Goal: Information Seeking & Learning: Learn about a topic

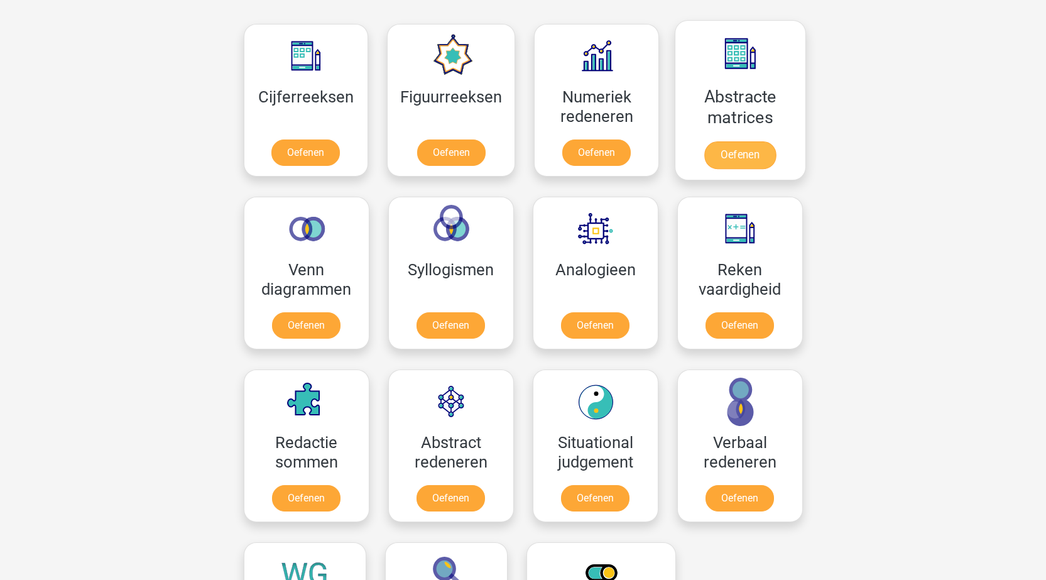
scroll to position [691, 0]
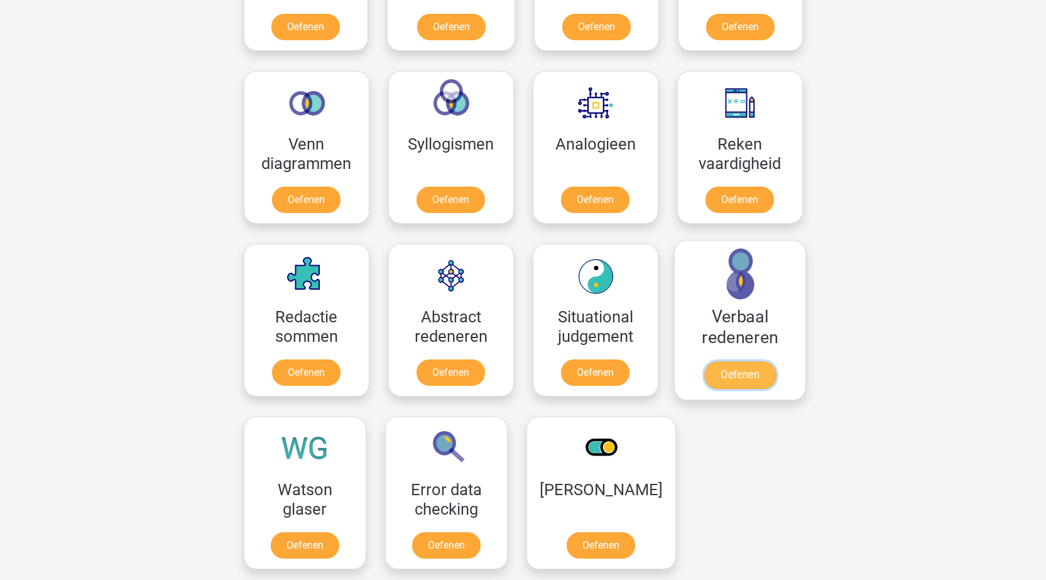
click at [746, 374] on link "Oefenen" at bounding box center [740, 375] width 72 height 28
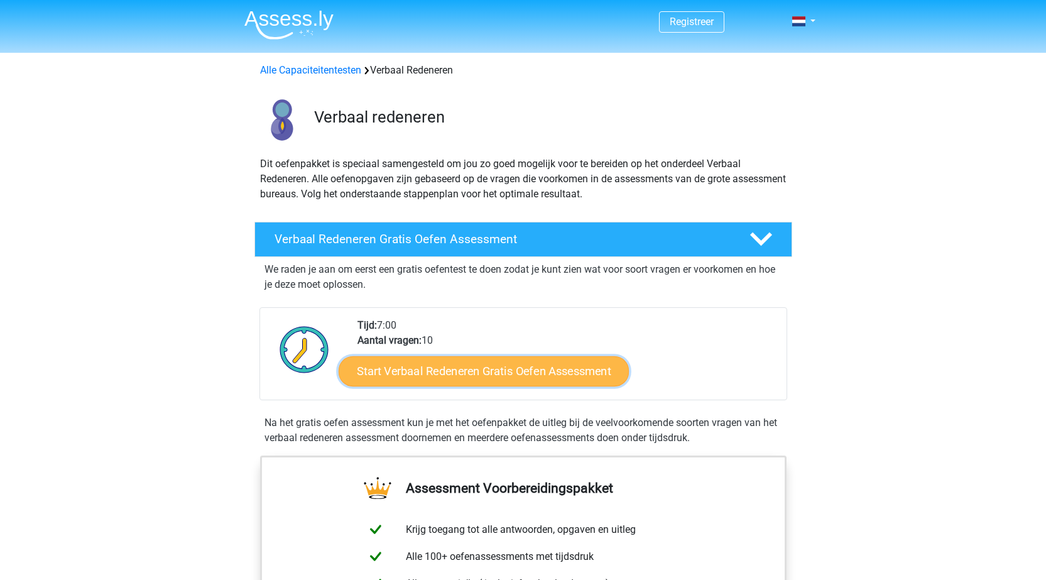
click at [471, 372] on link "Start Verbaal Redeneren Gratis Oefen Assessment" at bounding box center [484, 371] width 290 height 30
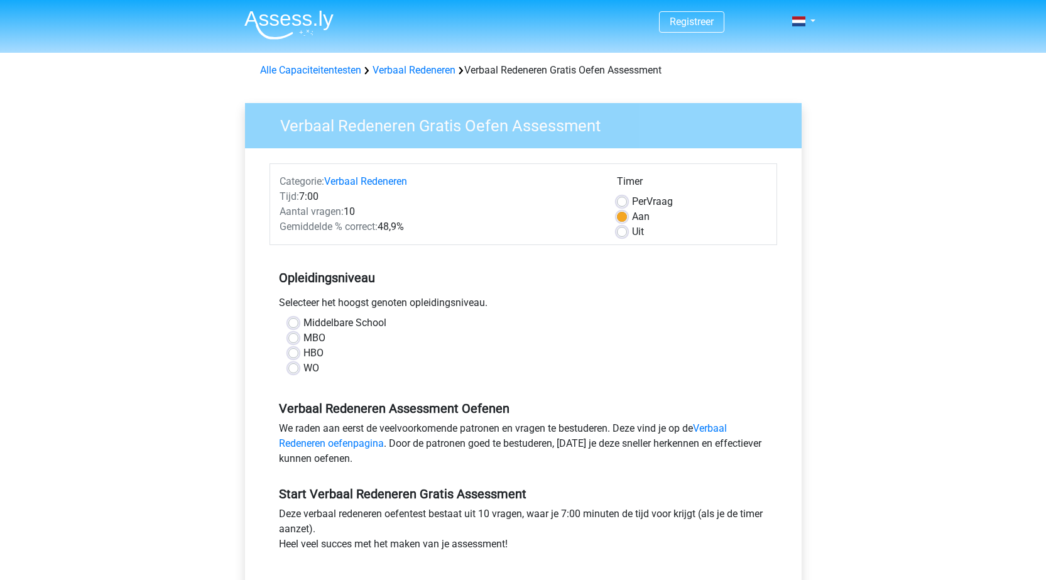
drag, startPoint x: 293, startPoint y: 367, endPoint x: 304, endPoint y: 368, distance: 11.4
click at [303, 371] on label "WO" at bounding box center [311, 368] width 16 height 15
click at [295, 371] on input "WO" at bounding box center [293, 367] width 10 height 13
radio input "true"
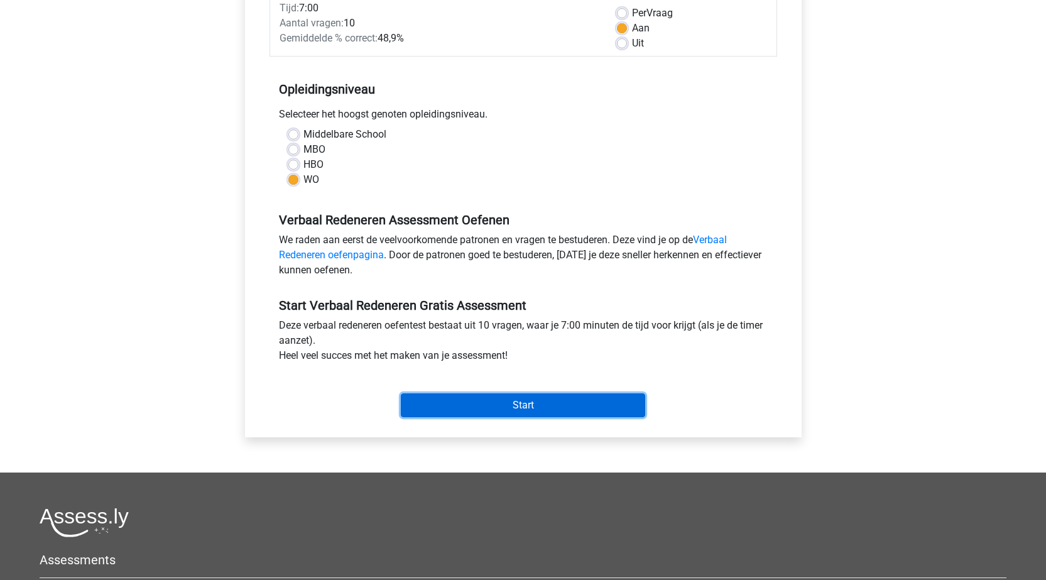
click at [515, 401] on input "Start" at bounding box center [523, 405] width 244 height 24
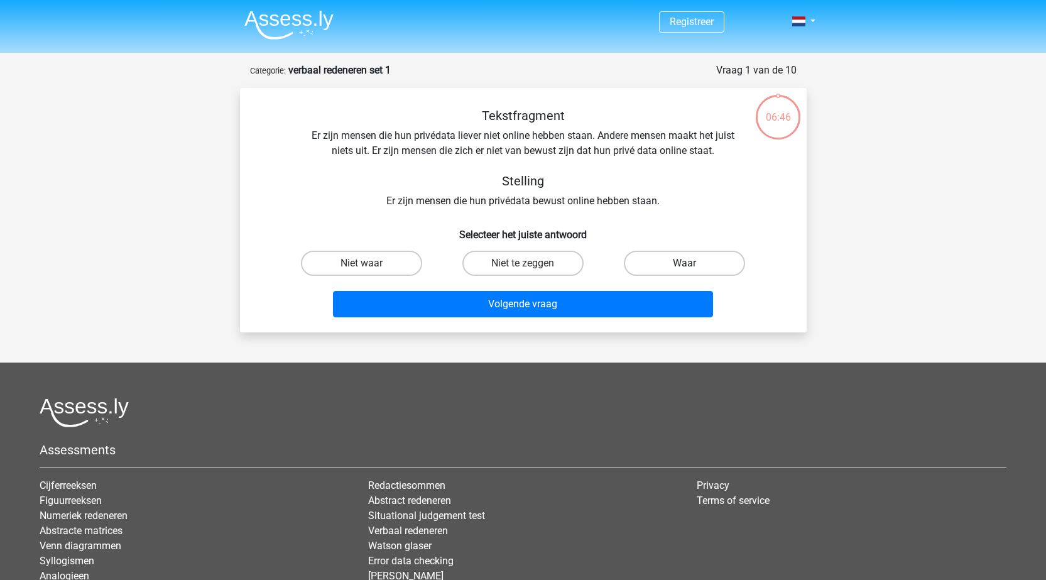
click at [706, 261] on label "Waar" at bounding box center [684, 263] width 121 height 25
click at [693, 263] on input "Waar" at bounding box center [689, 267] width 8 height 8
radio input "true"
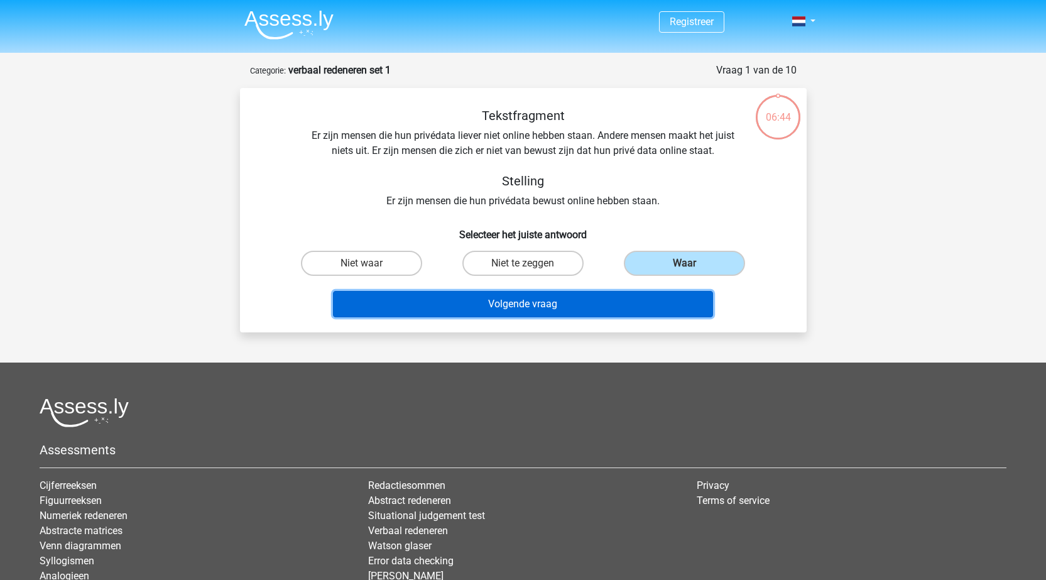
click at [560, 303] on button "Volgende vraag" at bounding box center [523, 304] width 380 height 26
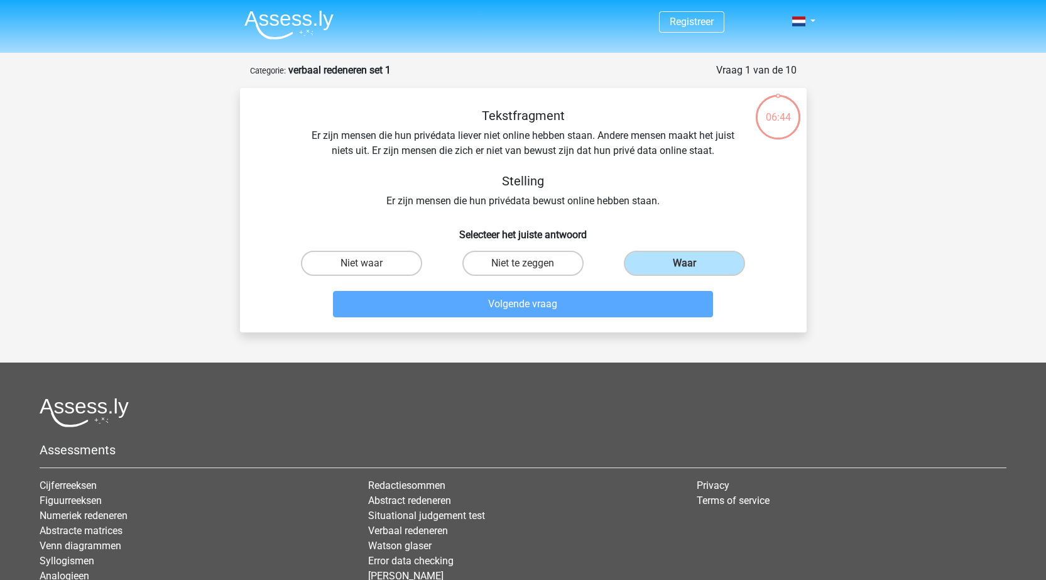
scroll to position [63, 0]
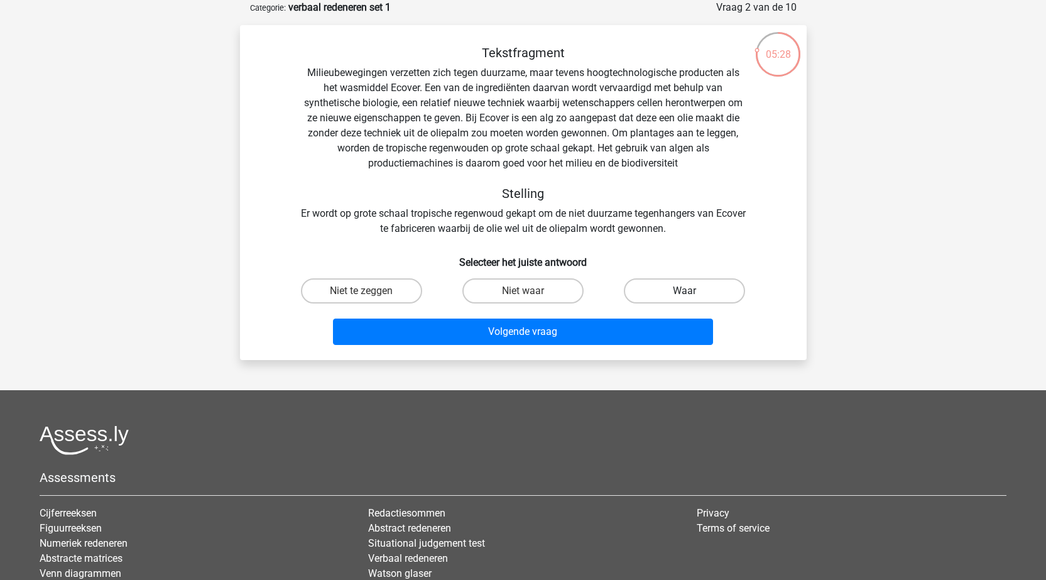
click at [680, 288] on label "Waar" at bounding box center [684, 290] width 121 height 25
click at [685, 291] on input "Waar" at bounding box center [689, 295] width 8 height 8
radio input "true"
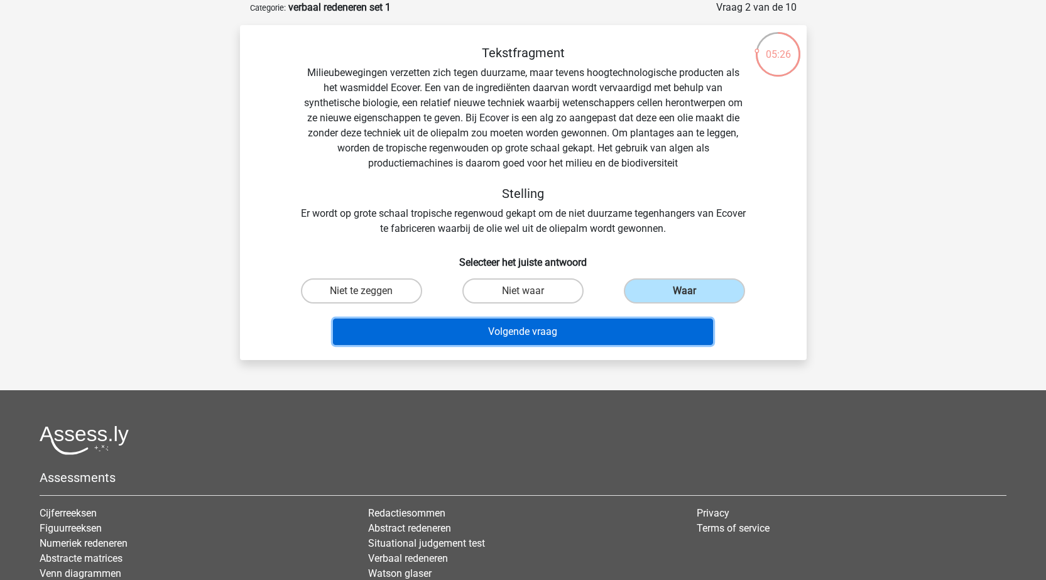
click at [527, 332] on button "Volgende vraag" at bounding box center [523, 331] width 380 height 26
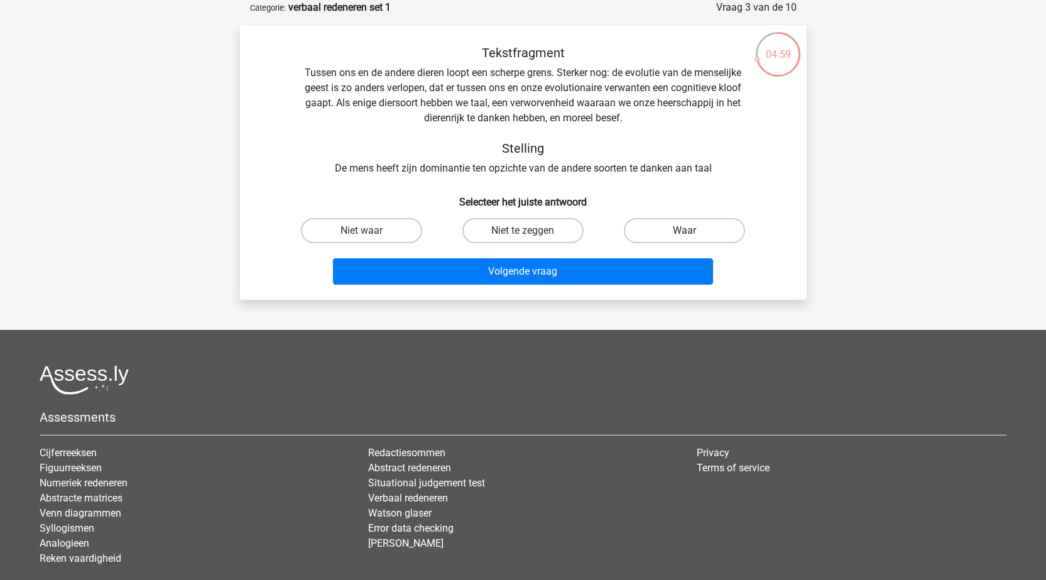
click at [696, 231] on label "Waar" at bounding box center [684, 230] width 121 height 25
click at [693, 231] on input "Waar" at bounding box center [689, 235] width 8 height 8
radio input "true"
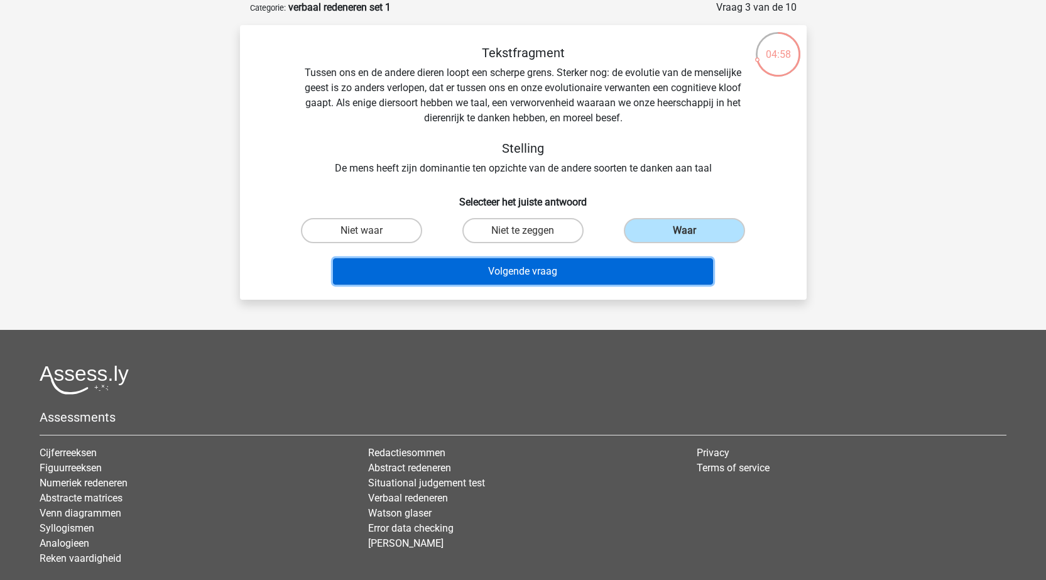
click at [564, 273] on button "Volgende vraag" at bounding box center [523, 271] width 380 height 26
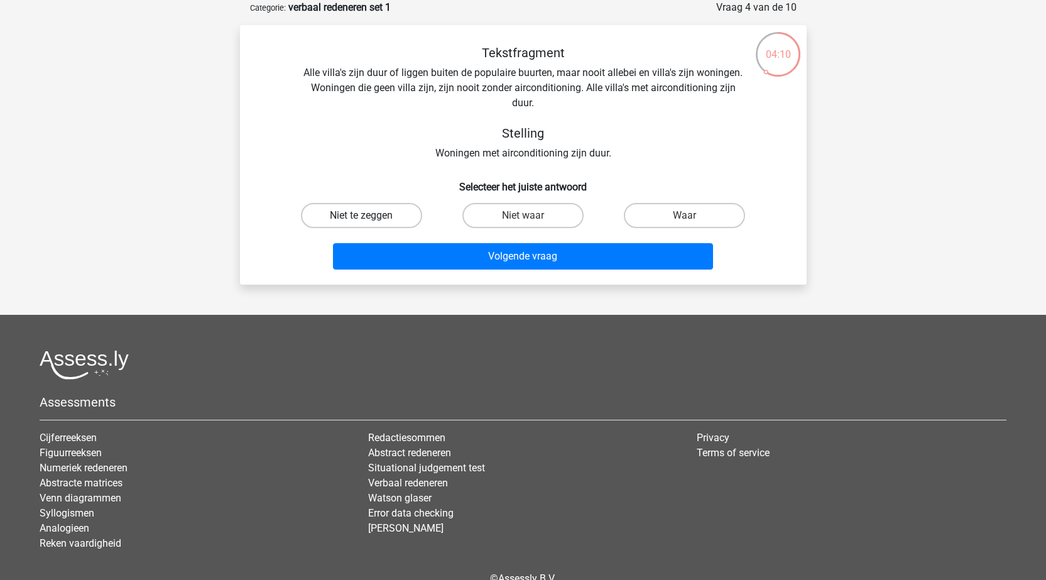
click at [374, 217] on label "Niet te zeggen" at bounding box center [361, 215] width 121 height 25
click at [369, 217] on input "Niet te zeggen" at bounding box center [365, 219] width 8 height 8
radio input "true"
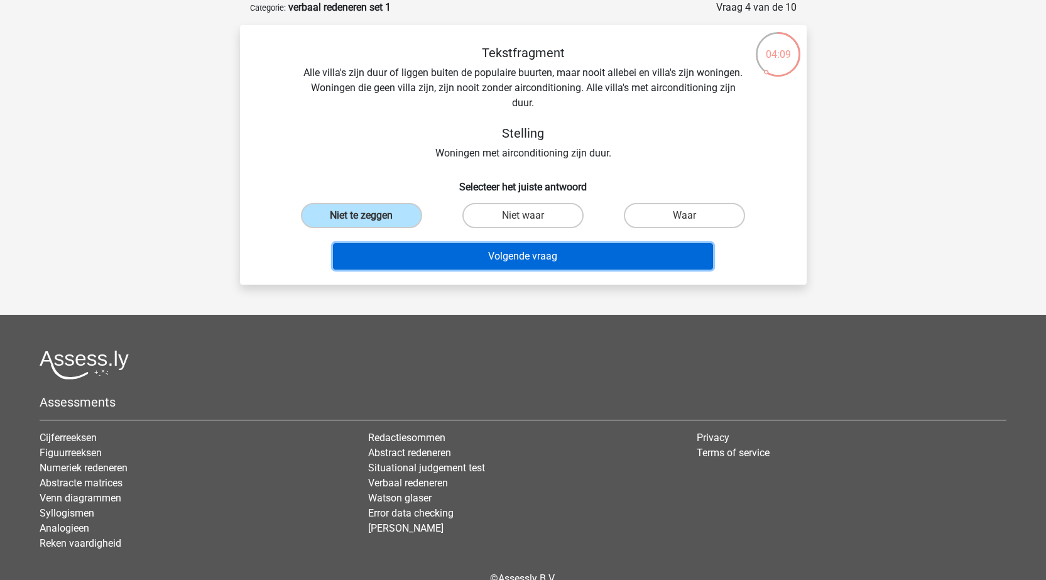
click at [547, 256] on button "Volgende vraag" at bounding box center [523, 256] width 380 height 26
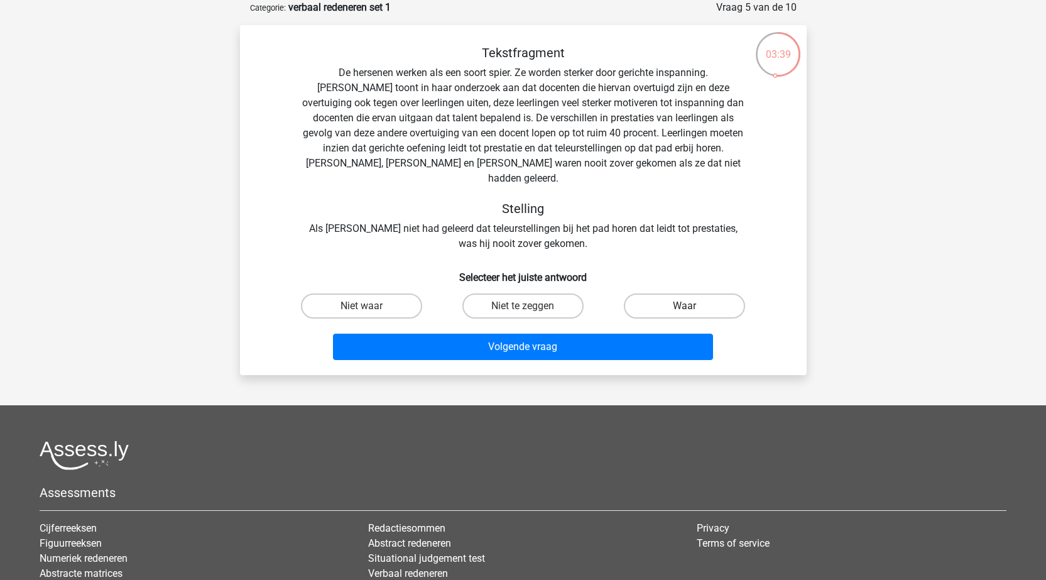
click at [711, 293] on label "Waar" at bounding box center [684, 305] width 121 height 25
click at [693, 306] on input "Waar" at bounding box center [689, 310] width 8 height 8
radio input "true"
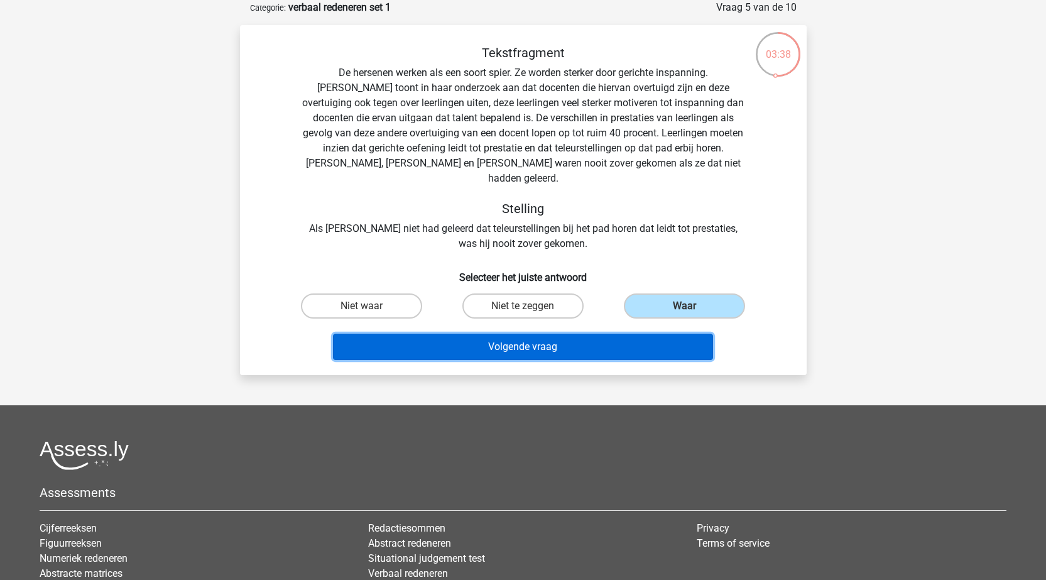
click at [536, 334] on button "Volgende vraag" at bounding box center [523, 347] width 380 height 26
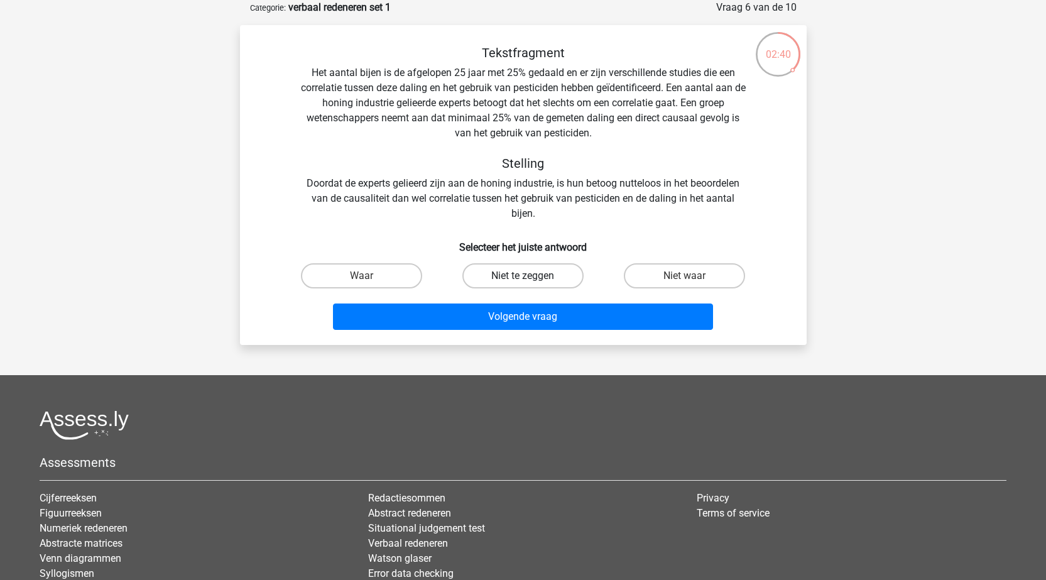
click at [516, 276] on label "Niet te zeggen" at bounding box center [522, 275] width 121 height 25
click at [523, 276] on input "Niet te zeggen" at bounding box center [527, 280] width 8 height 8
radio input "true"
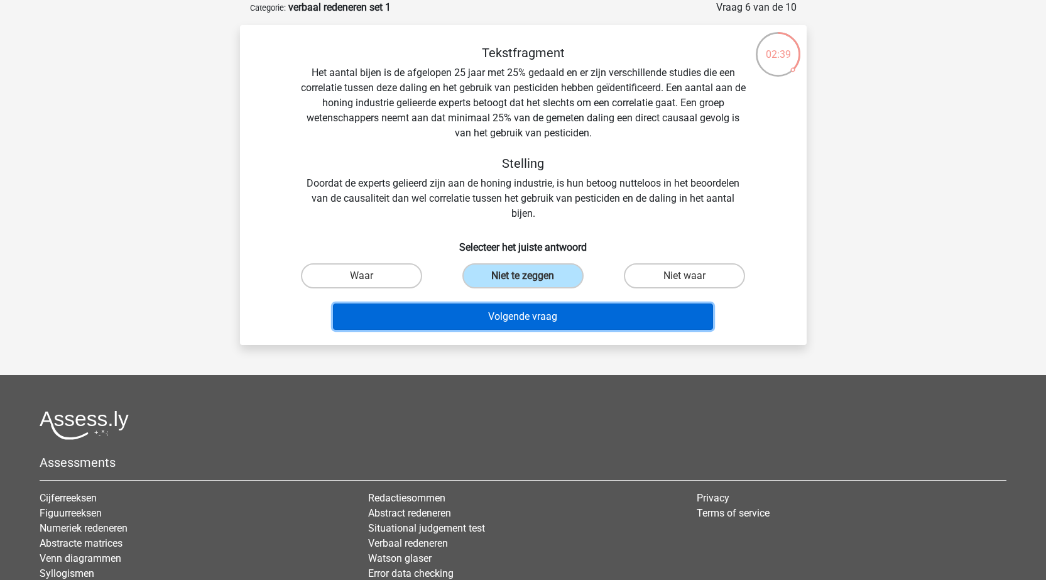
click at [540, 316] on button "Volgende vraag" at bounding box center [523, 316] width 380 height 26
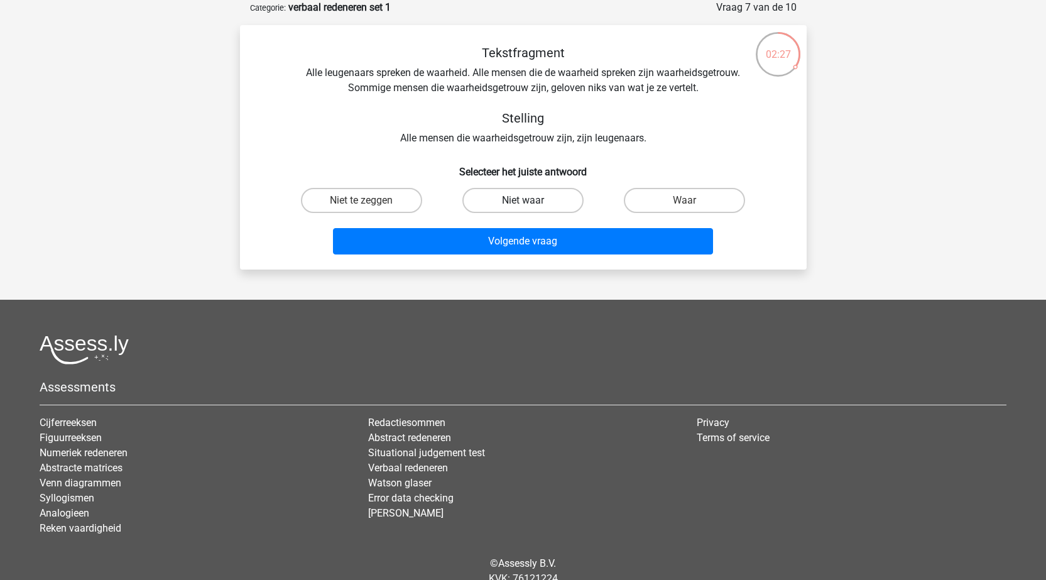
click at [514, 194] on label "Niet waar" at bounding box center [522, 200] width 121 height 25
click at [523, 200] on input "Niet waar" at bounding box center [527, 204] width 8 height 8
radio input "true"
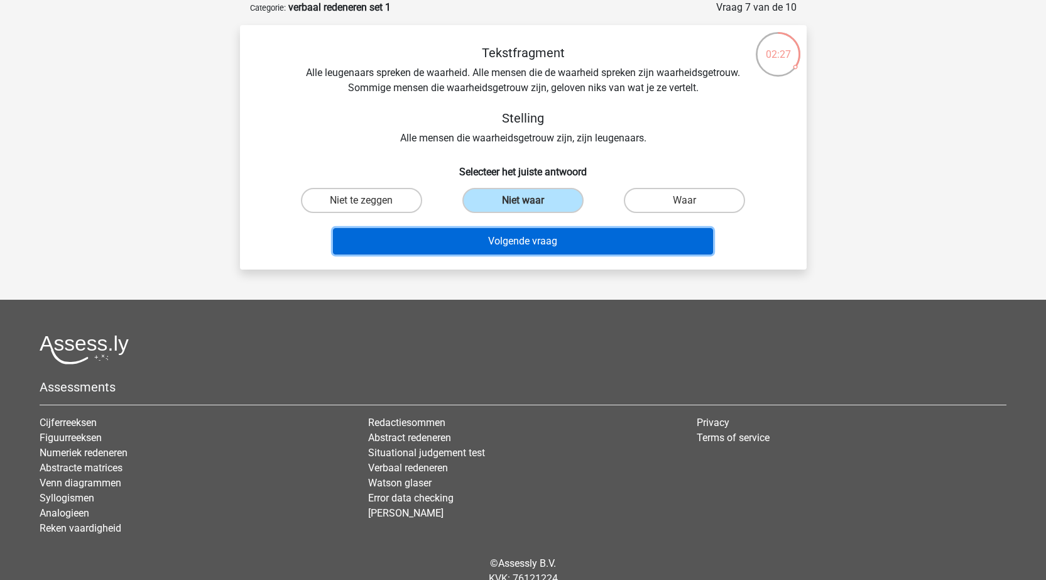
click at [533, 242] on button "Volgende vraag" at bounding box center [523, 241] width 380 height 26
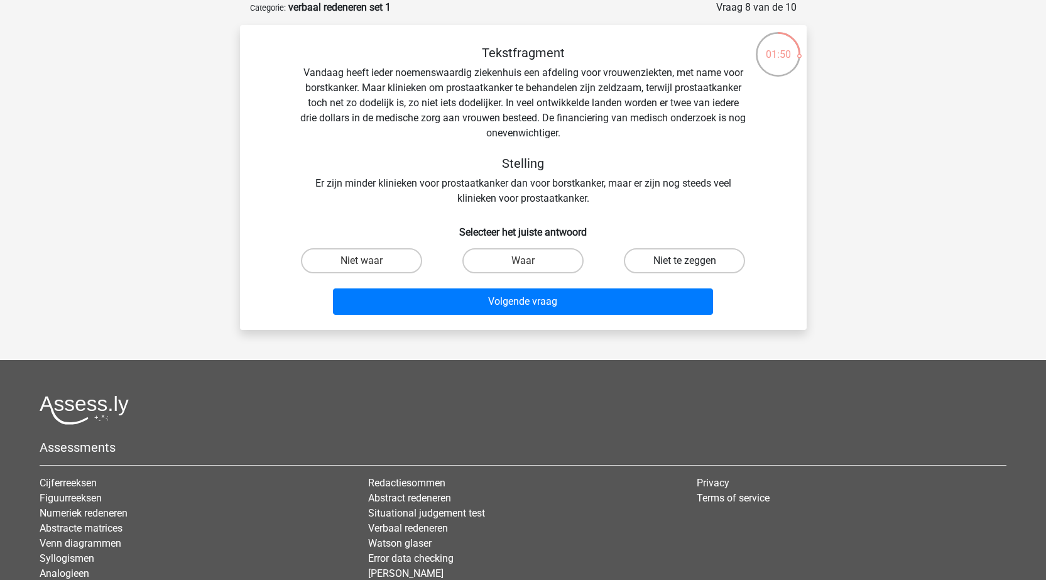
click at [683, 261] on label "Niet te zeggen" at bounding box center [684, 260] width 121 height 25
click at [685, 261] on input "Niet te zeggen" at bounding box center [689, 265] width 8 height 8
radio input "true"
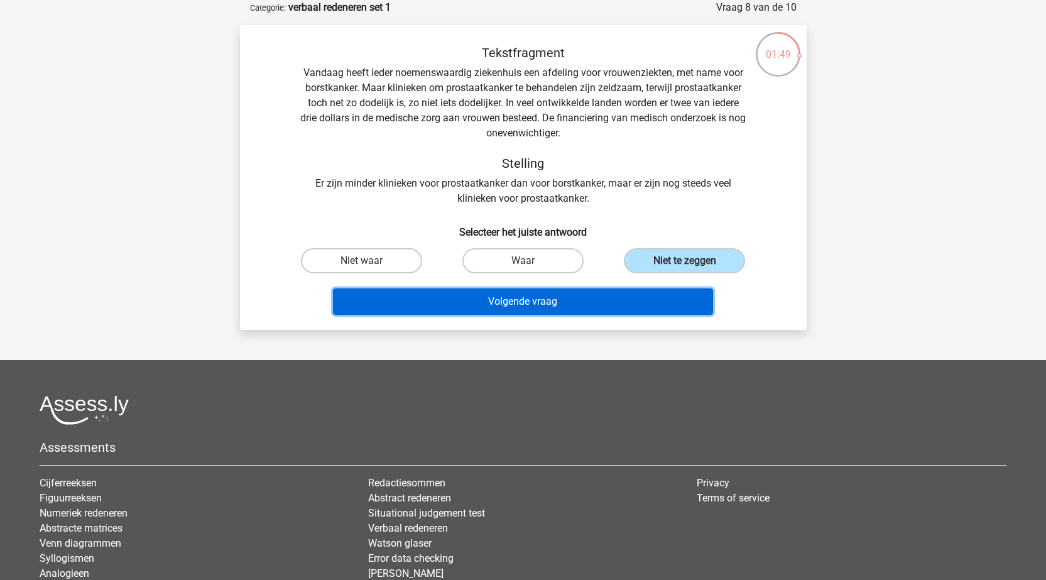
click at [551, 305] on button "Volgende vraag" at bounding box center [523, 301] width 380 height 26
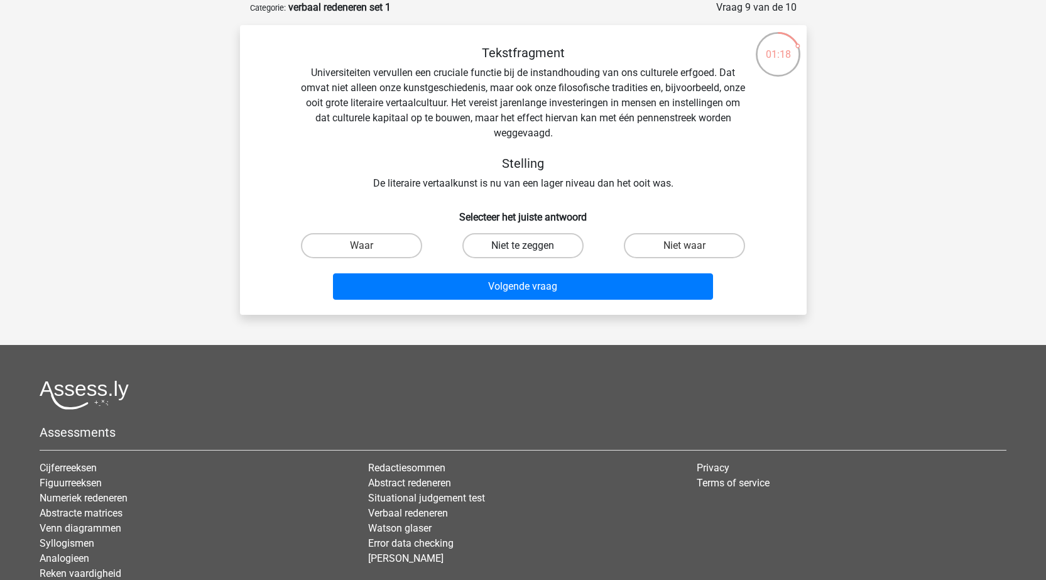
click at [534, 241] on label "Niet te zeggen" at bounding box center [522, 245] width 121 height 25
click at [531, 246] on input "Niet te zeggen" at bounding box center [527, 250] width 8 height 8
radio input "true"
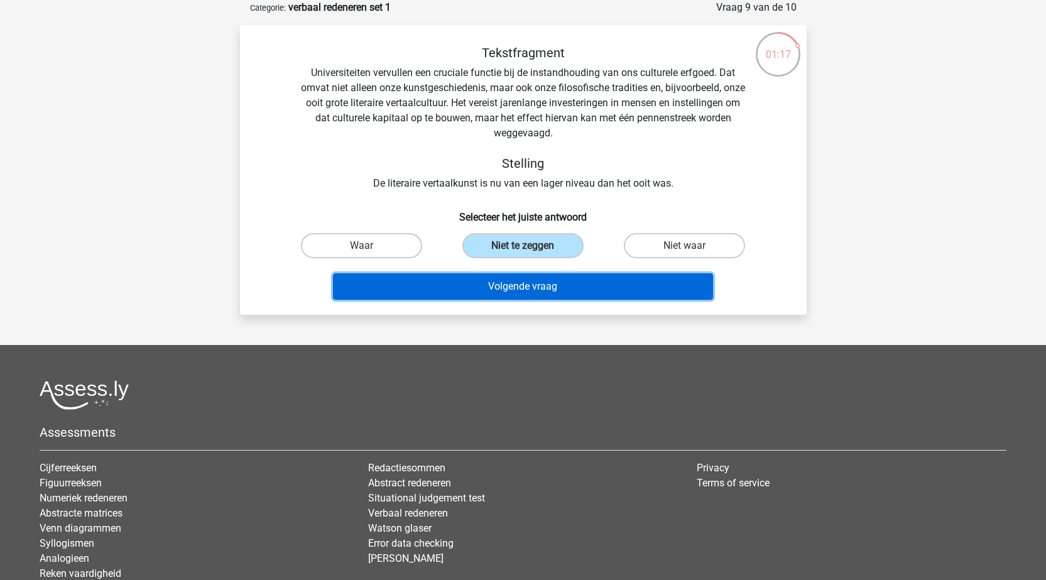
click at [537, 280] on button "Volgende vraag" at bounding box center [523, 286] width 380 height 26
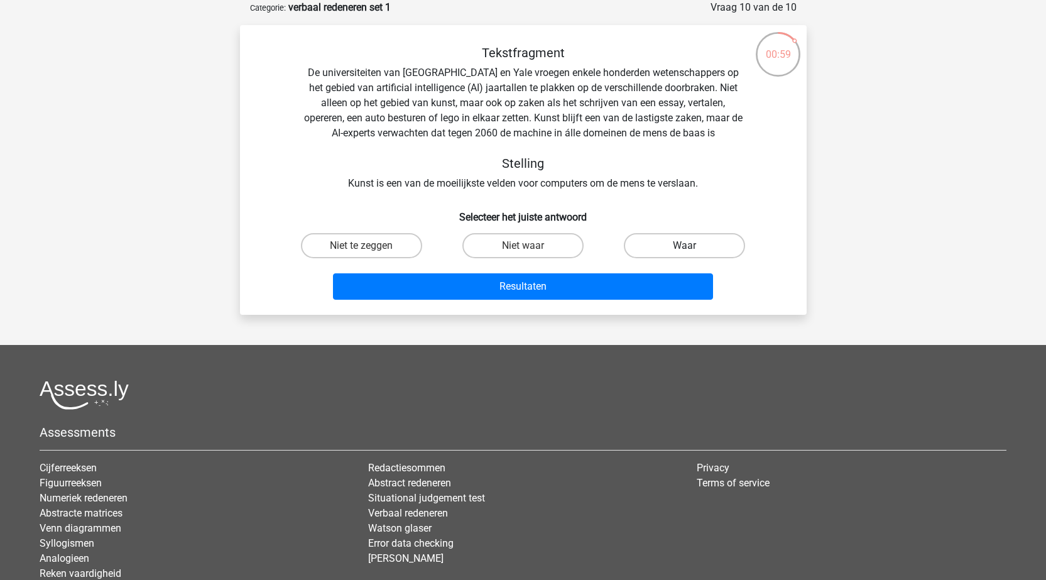
drag, startPoint x: 679, startPoint y: 249, endPoint x: 665, endPoint y: 253, distance: 15.1
click at [678, 249] on label "Waar" at bounding box center [684, 245] width 121 height 25
click at [685, 249] on input "Waar" at bounding box center [689, 250] width 8 height 8
radio input "true"
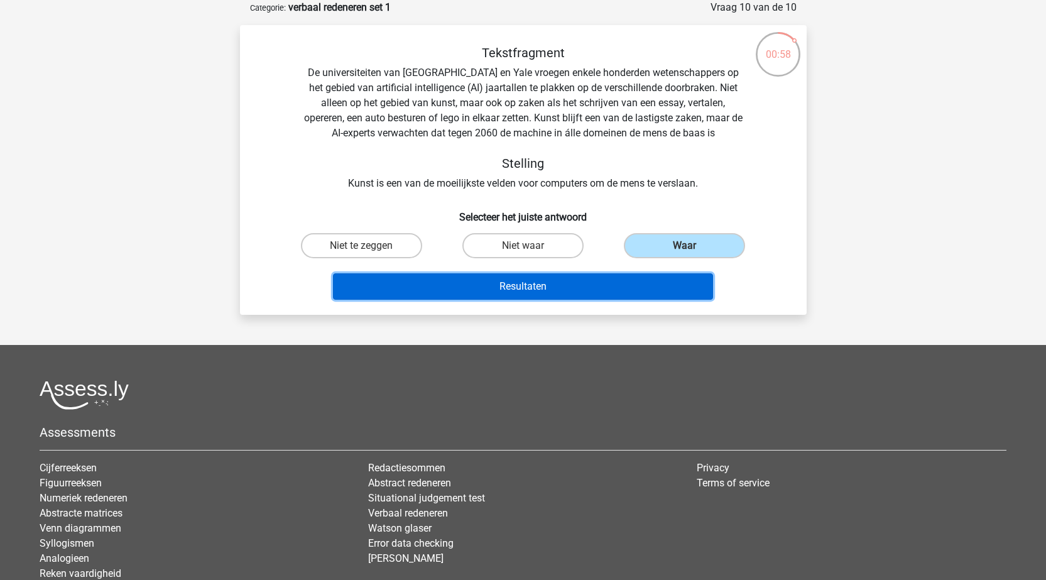
click at [536, 288] on button "Resultaten" at bounding box center [523, 286] width 380 height 26
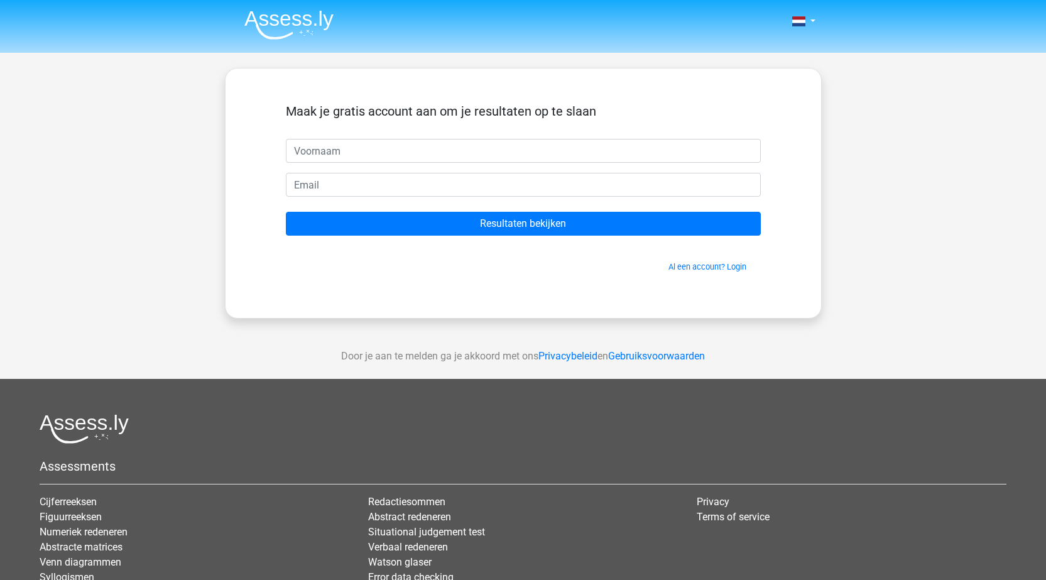
click at [587, 158] on input "text" at bounding box center [523, 151] width 475 height 24
type input "Ilse"
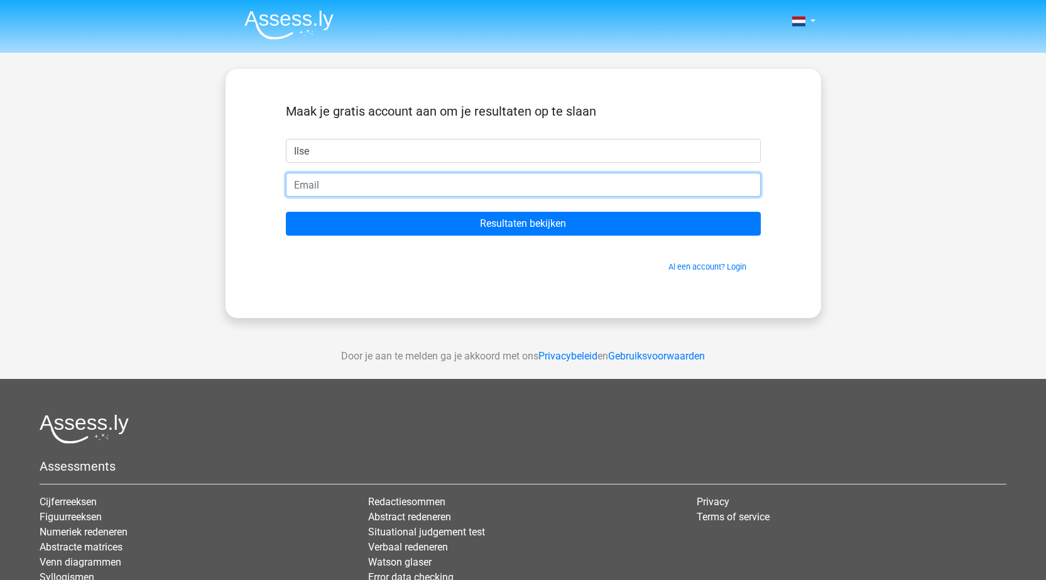
click at [541, 178] on input "email" at bounding box center [523, 185] width 475 height 24
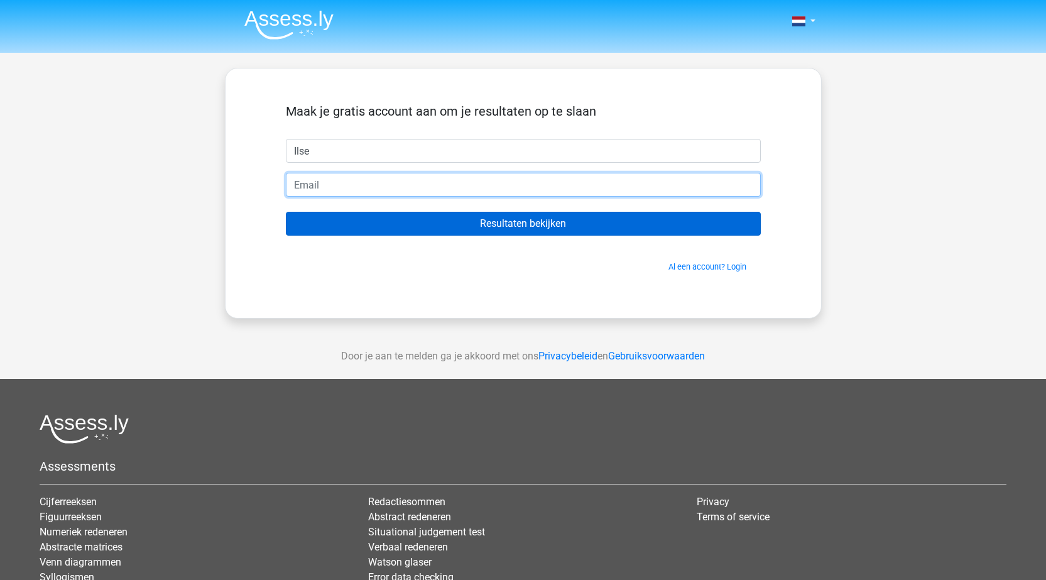
type input "[EMAIL_ADDRESS][DOMAIN_NAME]"
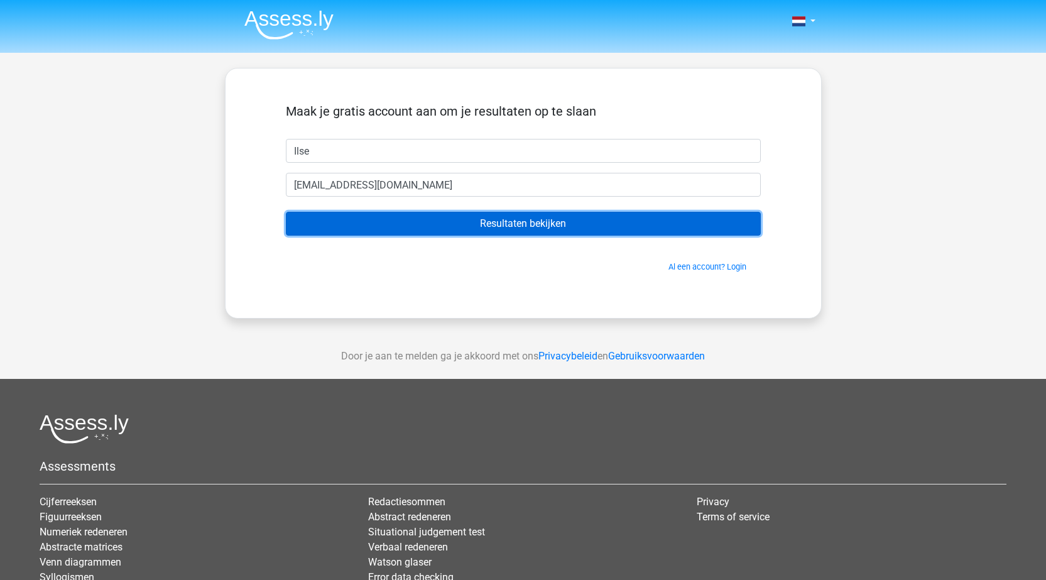
click at [522, 228] on input "Resultaten bekijken" at bounding box center [523, 224] width 475 height 24
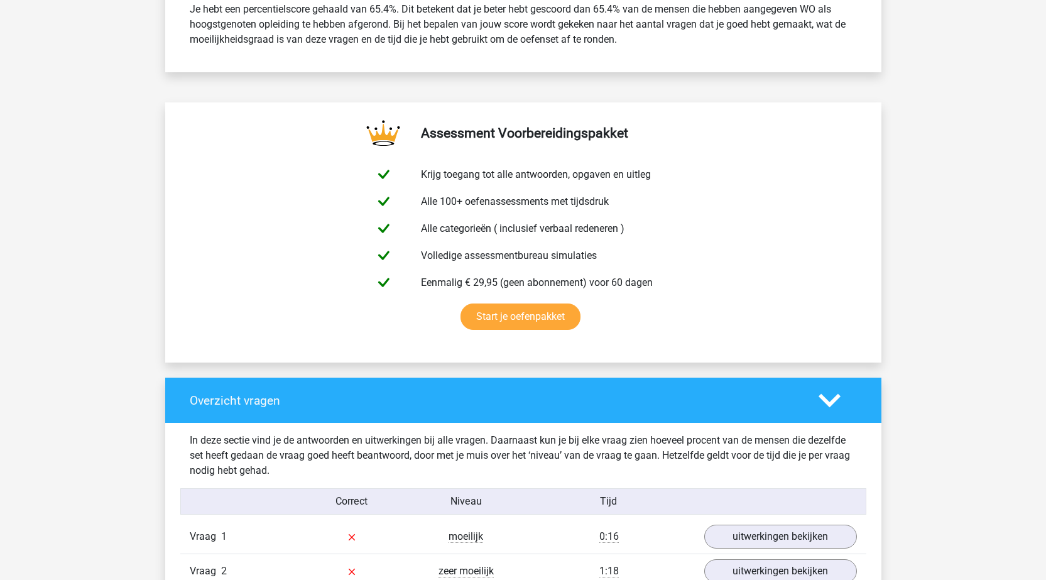
scroll to position [754, 0]
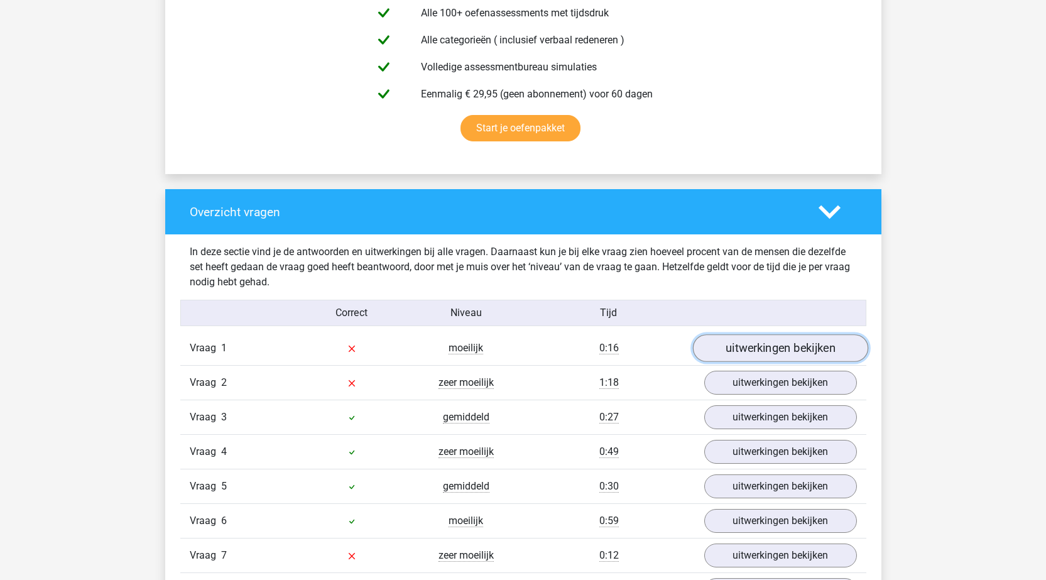
click at [761, 351] on link "uitwerkingen bekijken" at bounding box center [779, 348] width 175 height 28
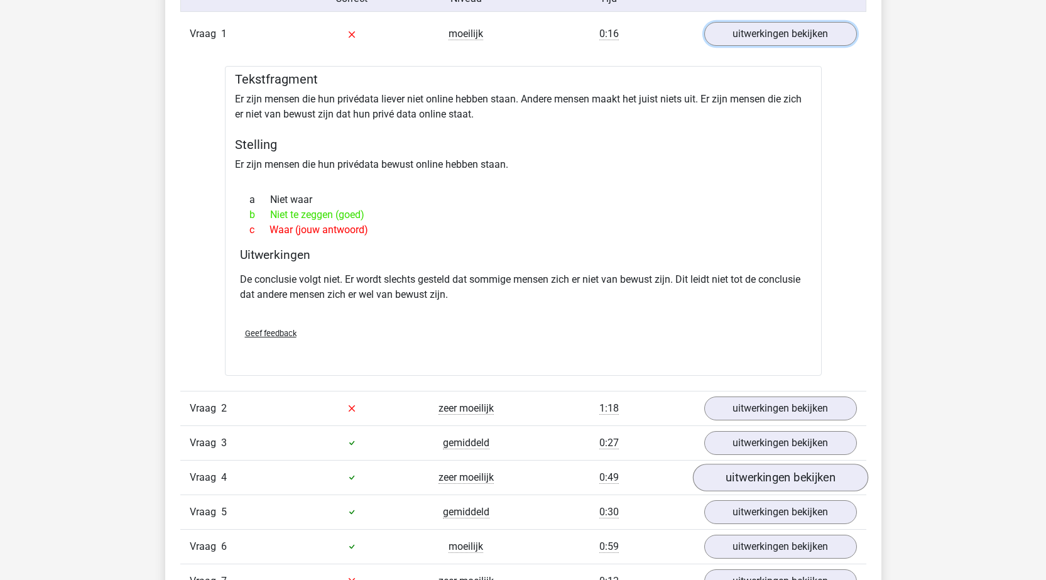
scroll to position [1256, 0]
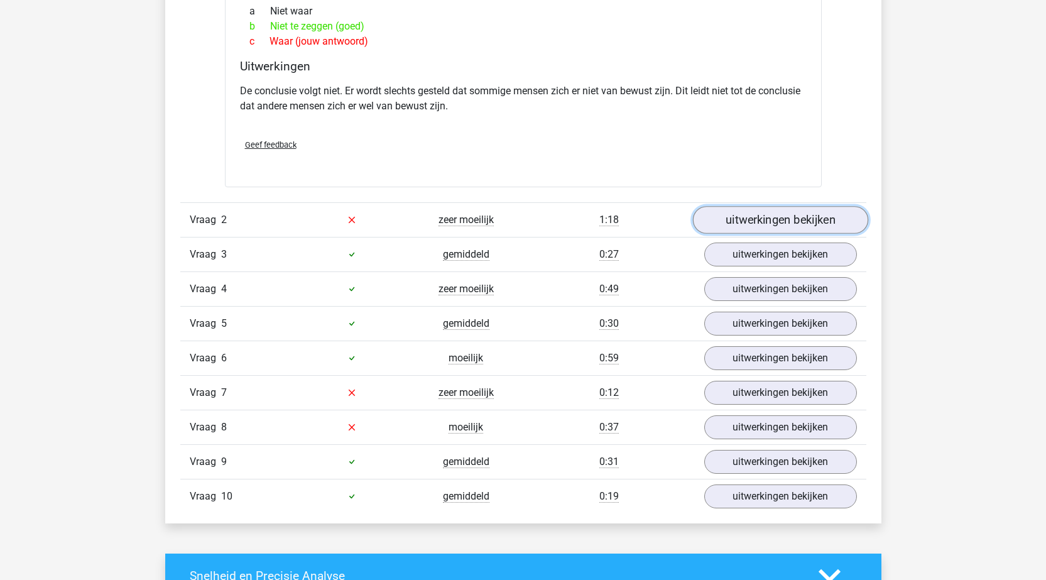
click at [785, 220] on link "uitwerkingen bekijken" at bounding box center [779, 220] width 175 height 28
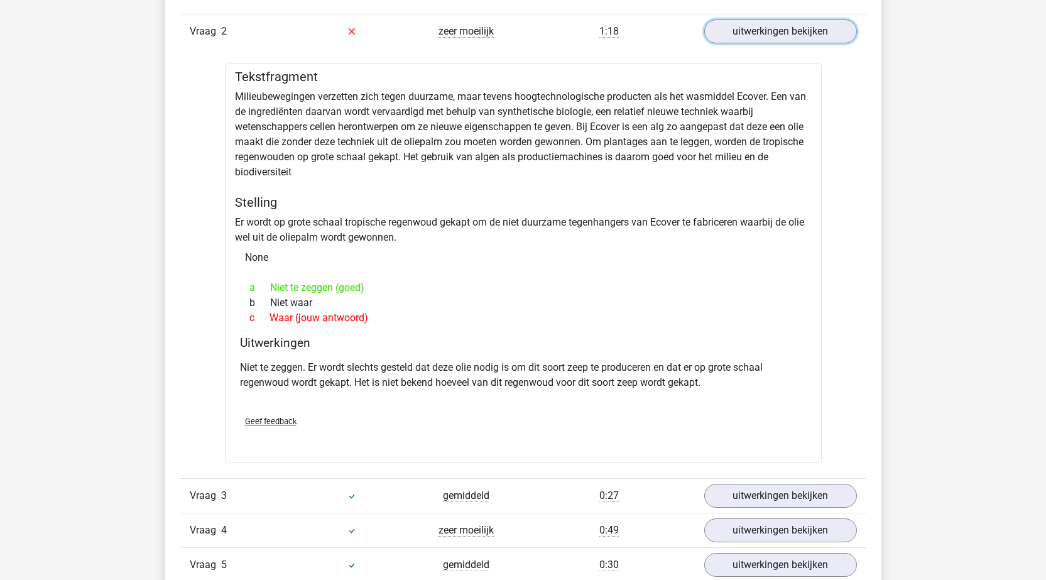
scroll to position [1696, 0]
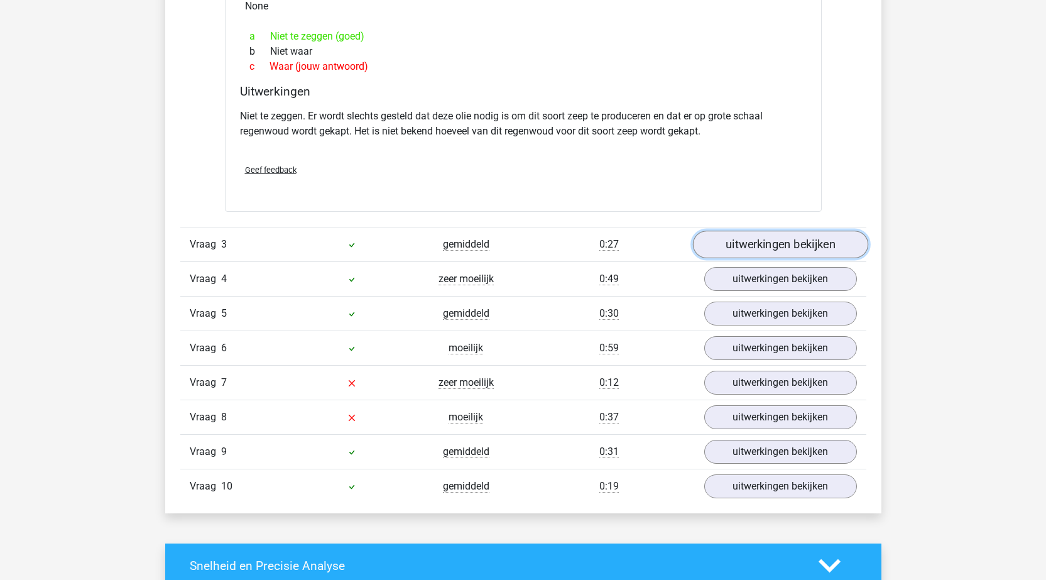
click at [782, 249] on link "uitwerkingen bekijken" at bounding box center [779, 245] width 175 height 28
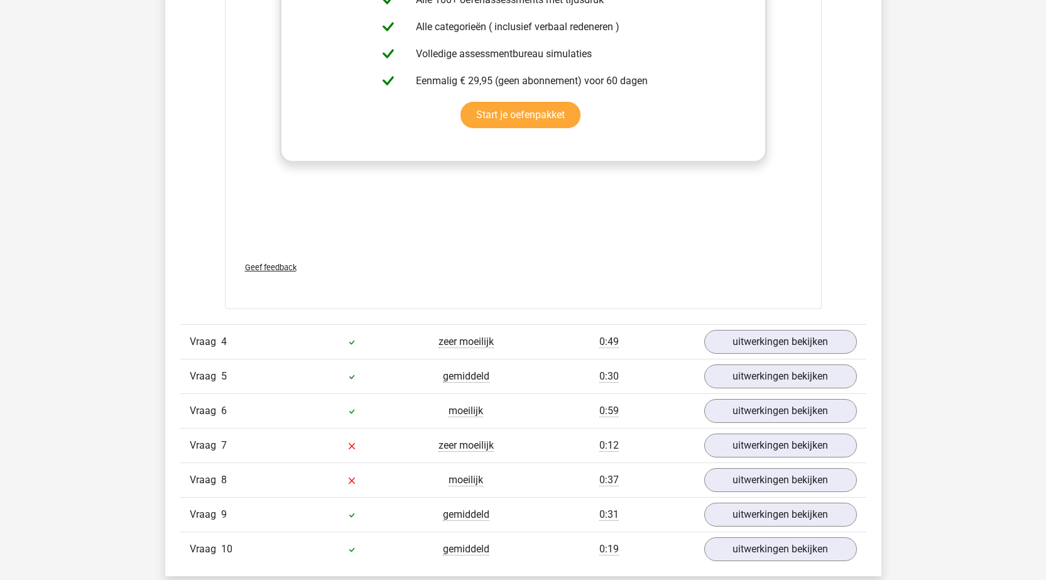
scroll to position [2450, 0]
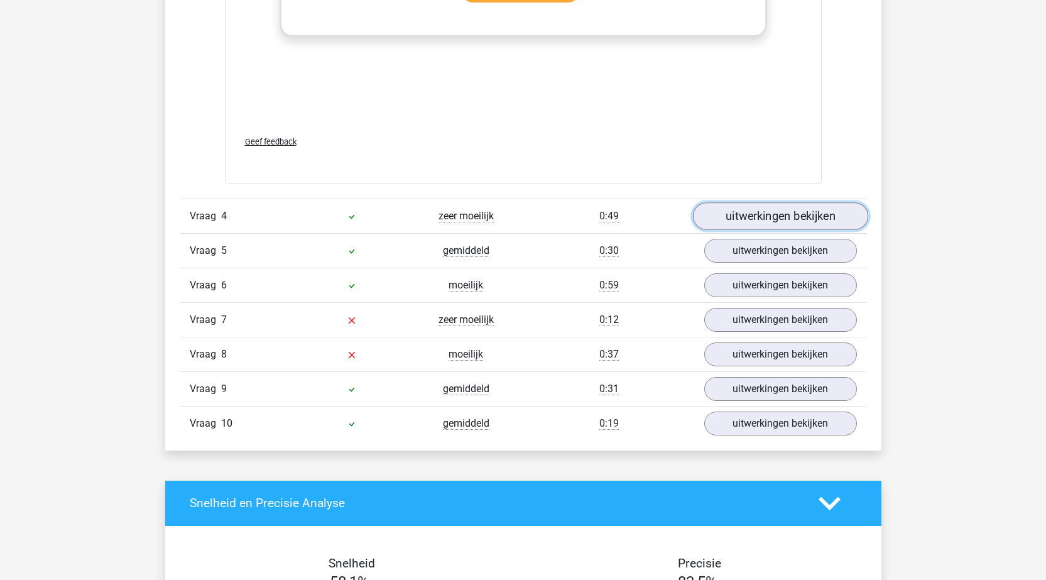
click at [783, 218] on link "uitwerkingen bekijken" at bounding box center [779, 216] width 175 height 28
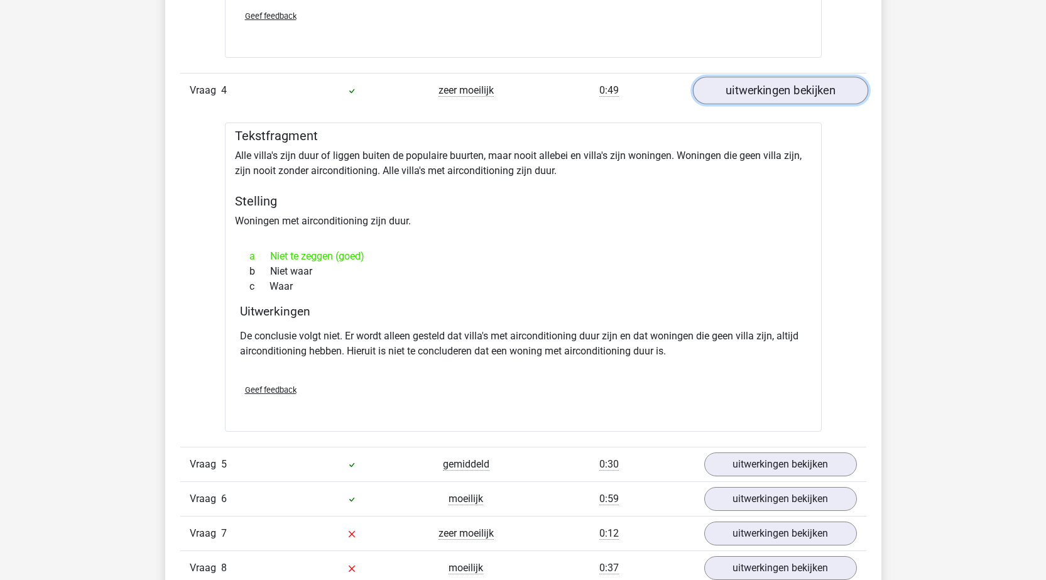
scroll to position [2764, 0]
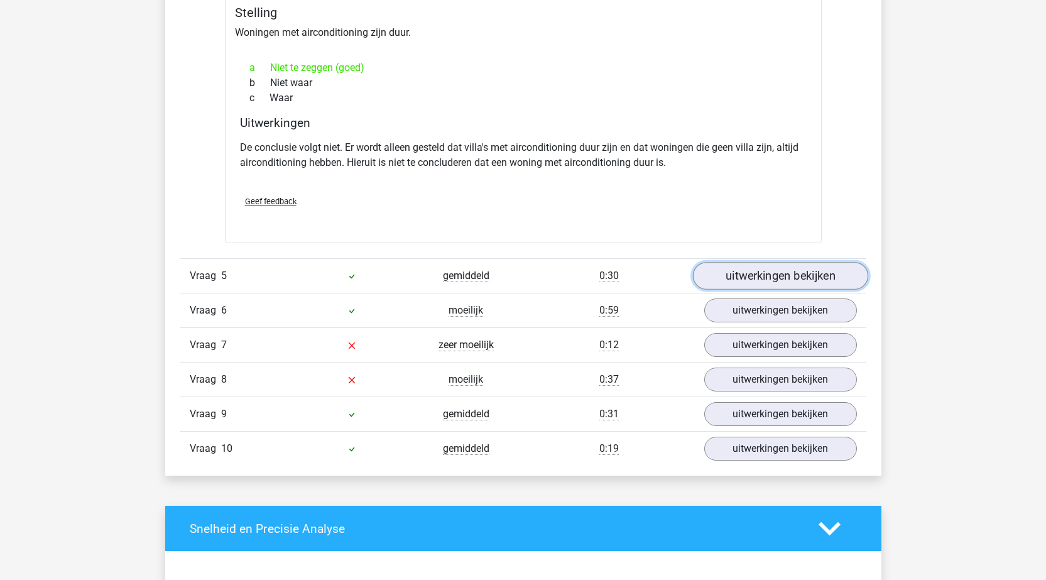
click at [763, 272] on link "uitwerkingen bekijken" at bounding box center [779, 276] width 175 height 28
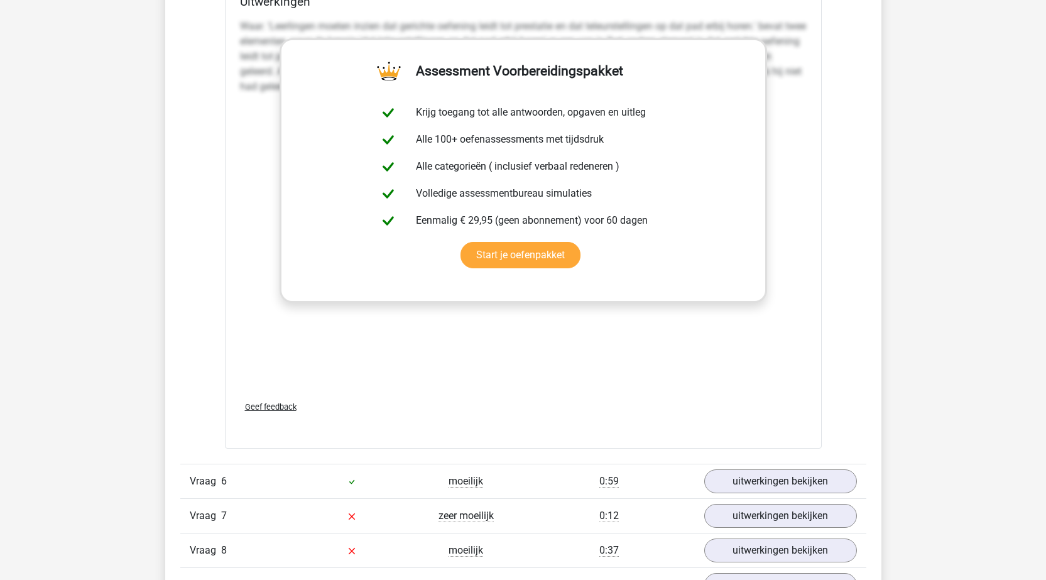
scroll to position [3581, 0]
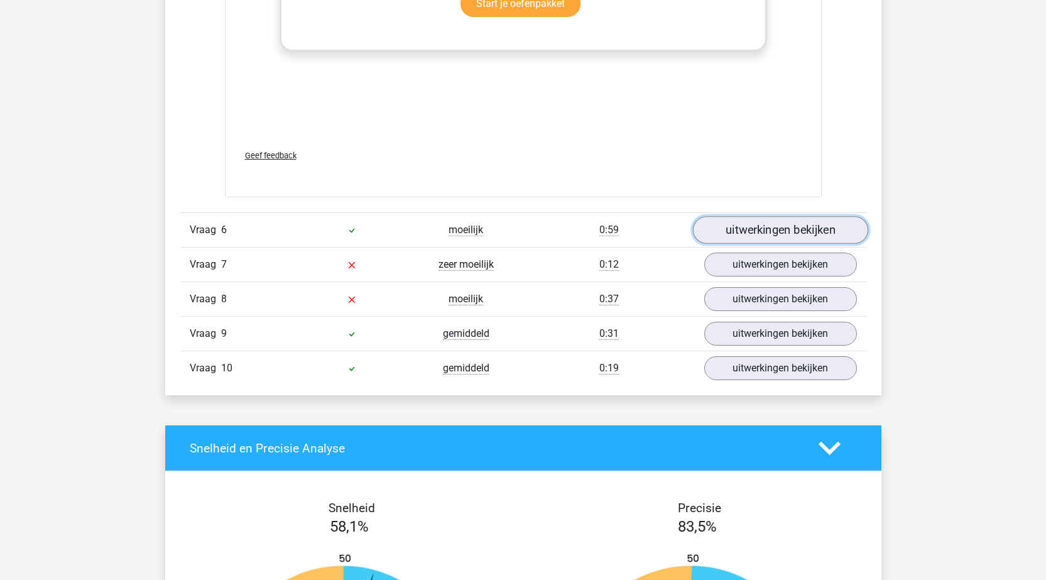
click at [771, 226] on link "uitwerkingen bekijken" at bounding box center [779, 231] width 175 height 28
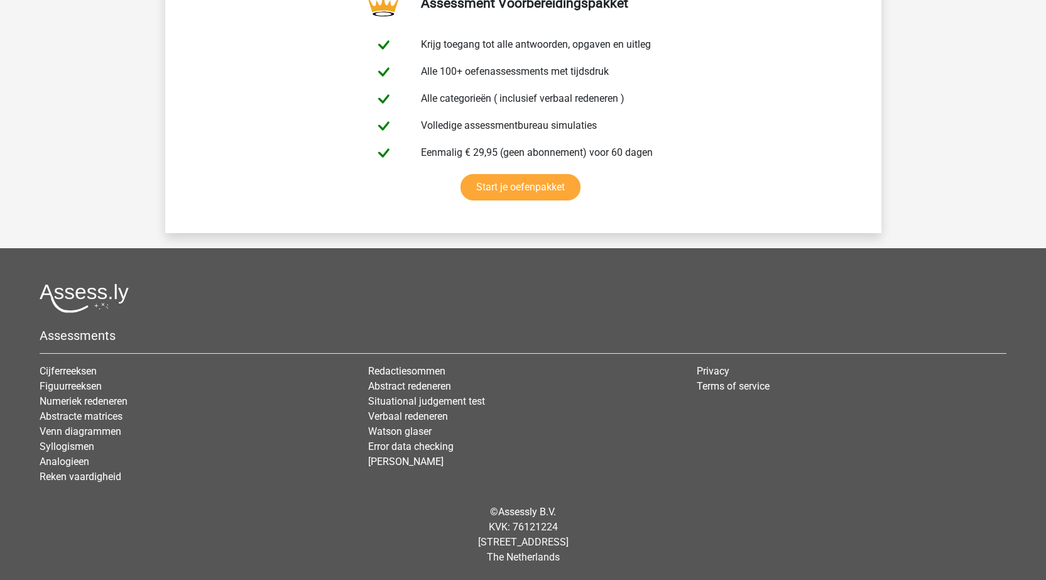
scroll to position [4858, 0]
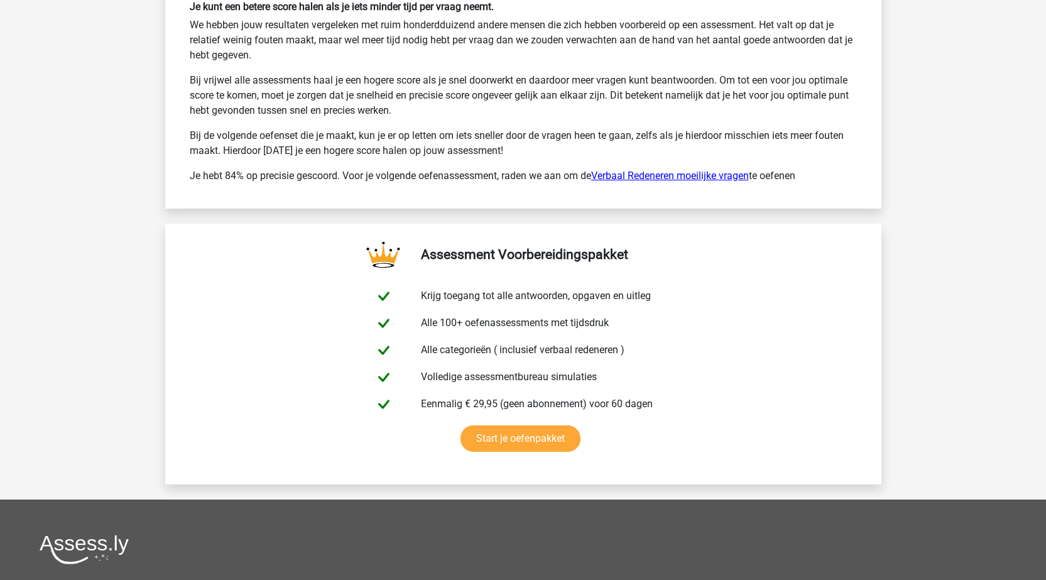
click at [677, 178] on link "Verbaal Redeneren moeilijke vragen" at bounding box center [670, 176] width 158 height 12
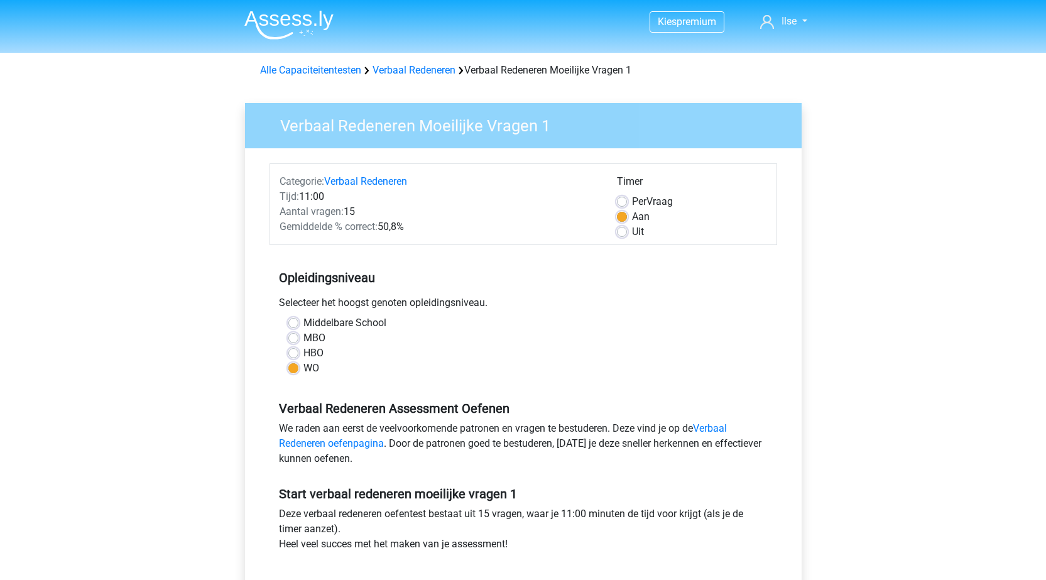
scroll to position [126, 0]
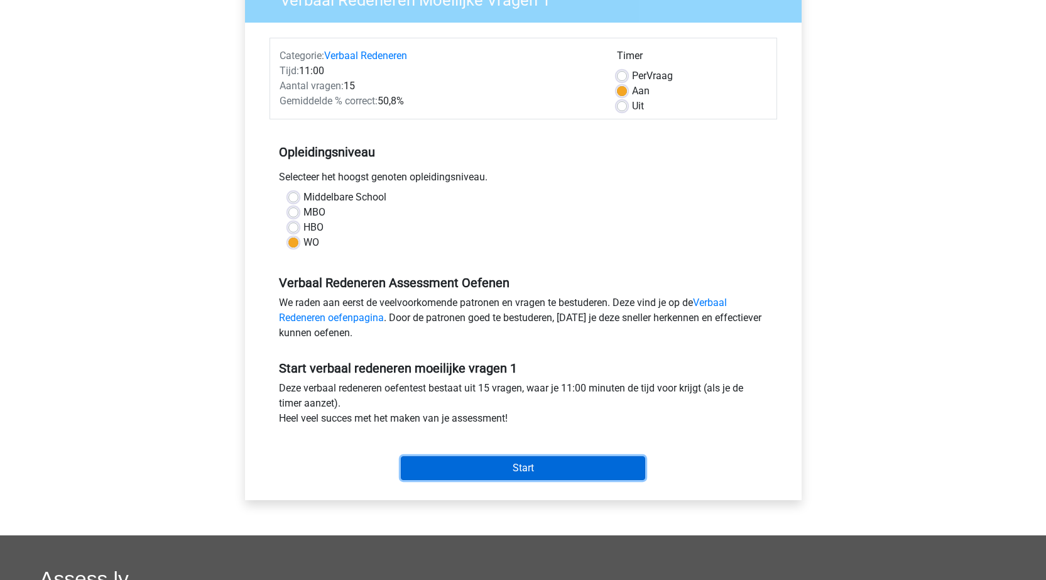
click at [528, 465] on input "Start" at bounding box center [523, 468] width 244 height 24
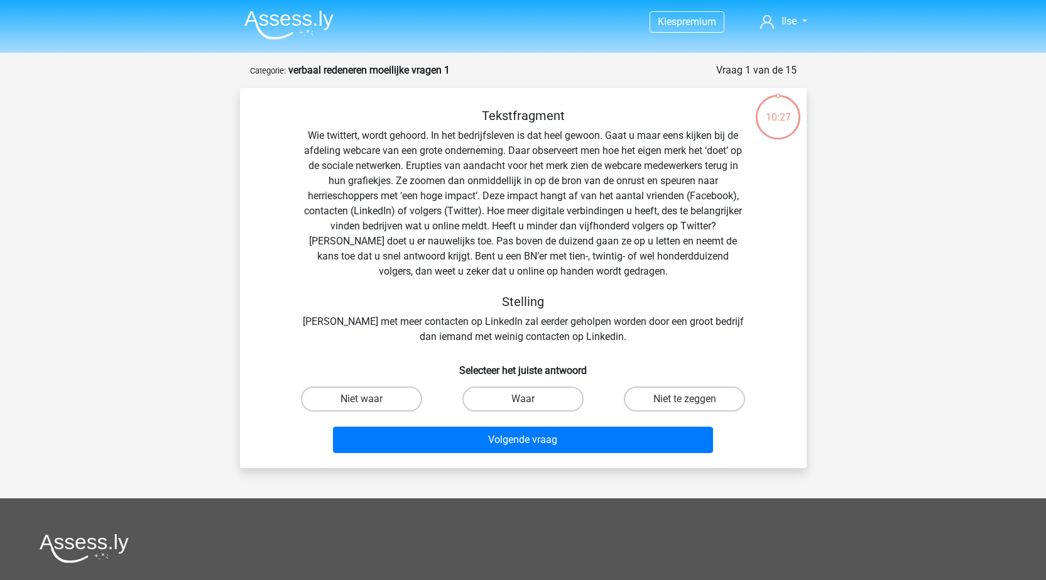
click at [529, 402] on input "Waar" at bounding box center [527, 403] width 8 height 8
radio input "true"
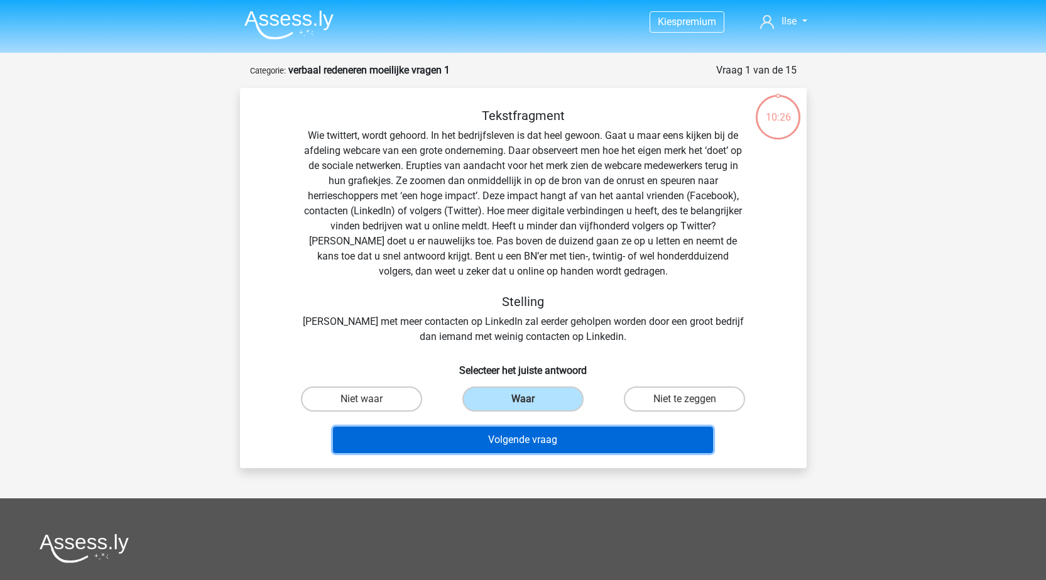
click at [537, 439] on button "Volgende vraag" at bounding box center [523, 440] width 380 height 26
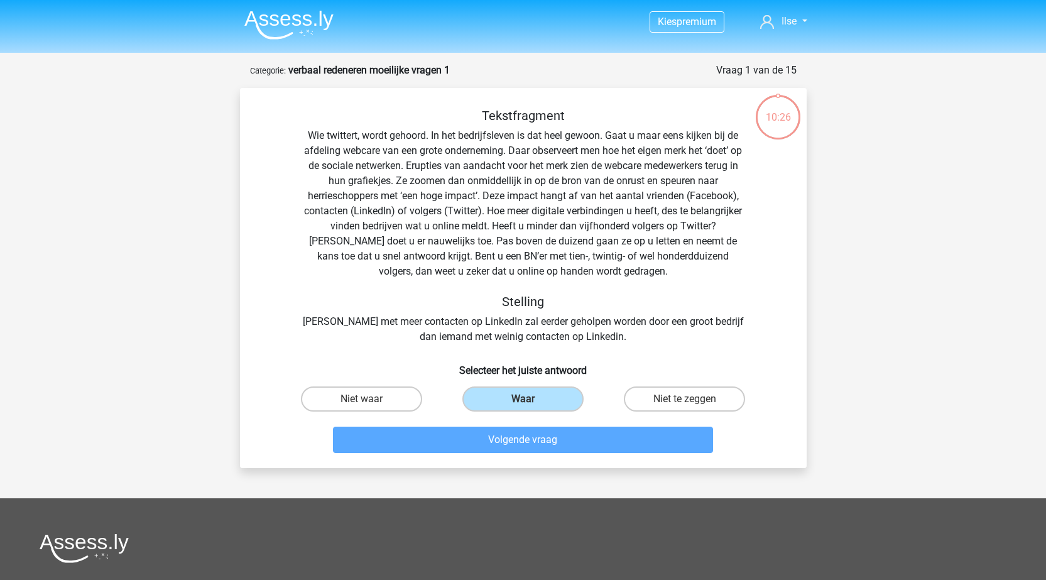
scroll to position [63, 0]
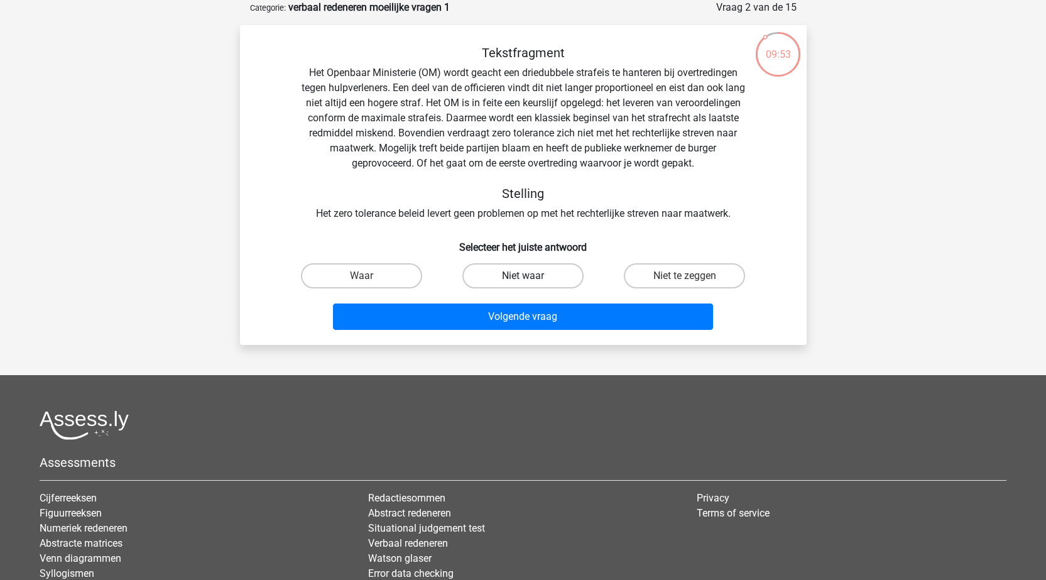
click at [522, 278] on label "Niet waar" at bounding box center [522, 275] width 121 height 25
click at [523, 278] on input "Niet waar" at bounding box center [527, 280] width 8 height 8
radio input "true"
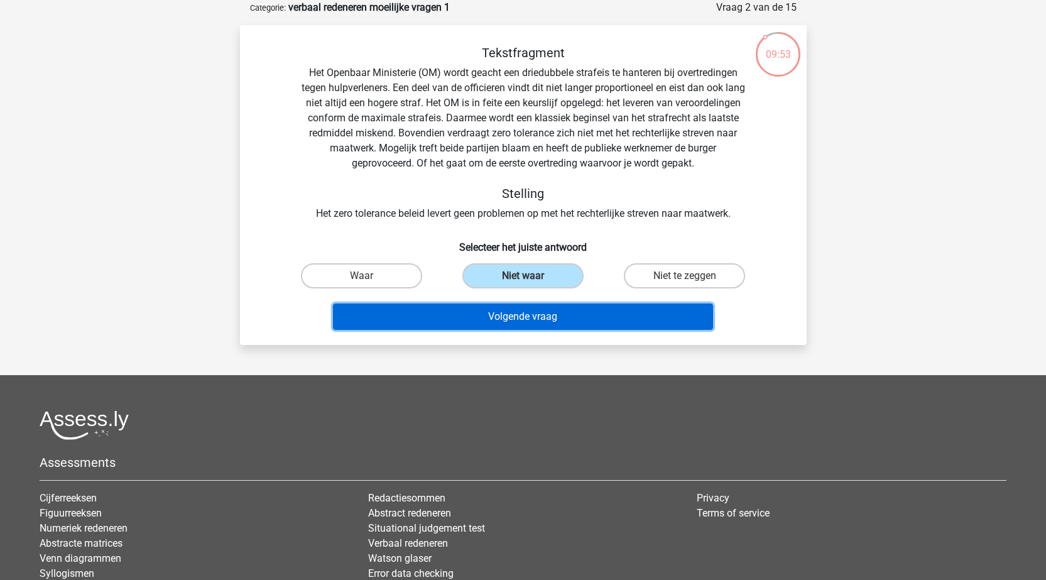
click at [523, 322] on button "Volgende vraag" at bounding box center [523, 316] width 380 height 26
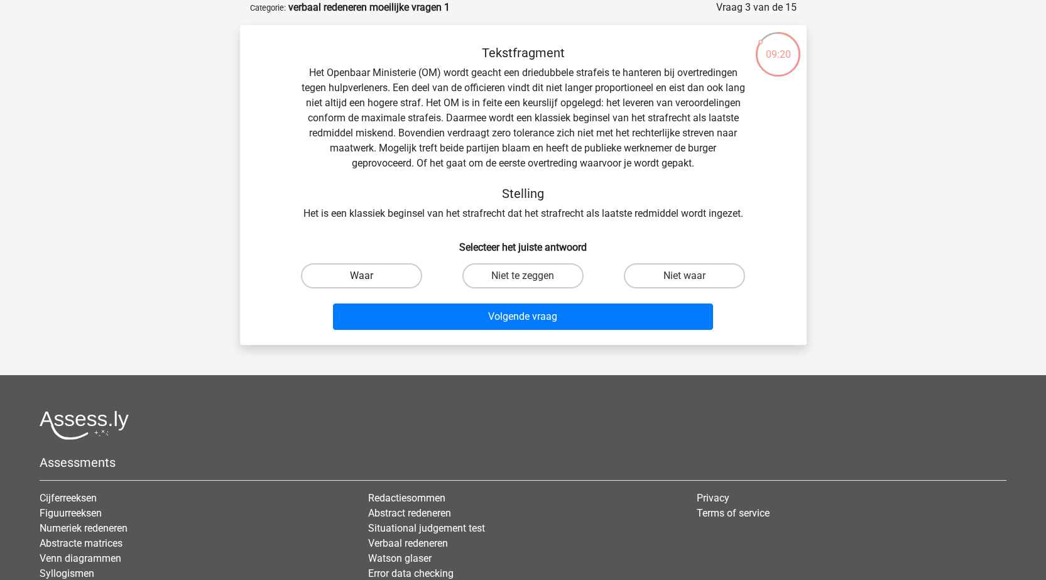
click at [401, 271] on label "Waar" at bounding box center [361, 275] width 121 height 25
click at [369, 276] on input "Waar" at bounding box center [365, 280] width 8 height 8
radio input "true"
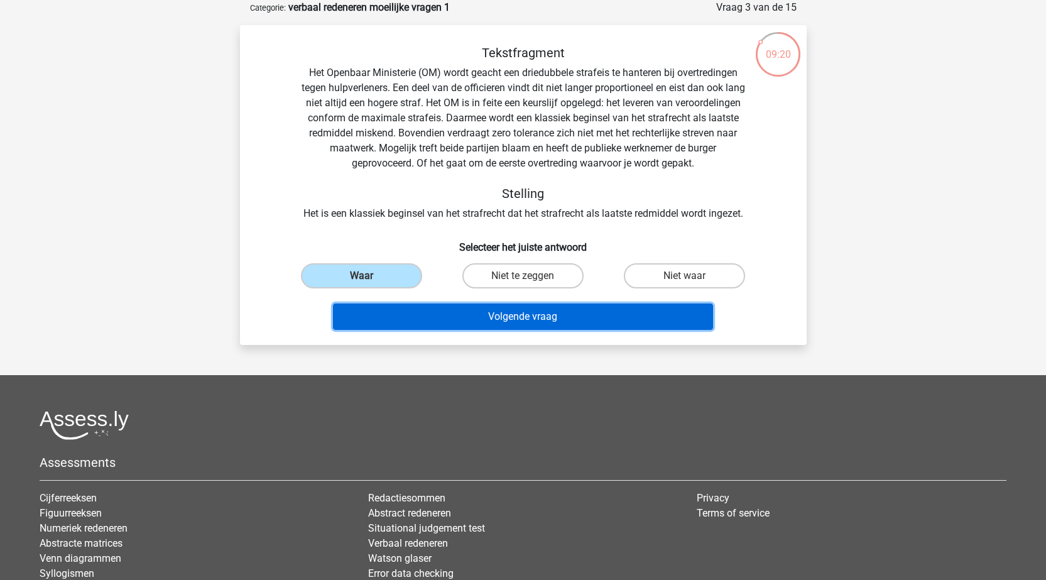
click at [543, 315] on button "Volgende vraag" at bounding box center [523, 316] width 380 height 26
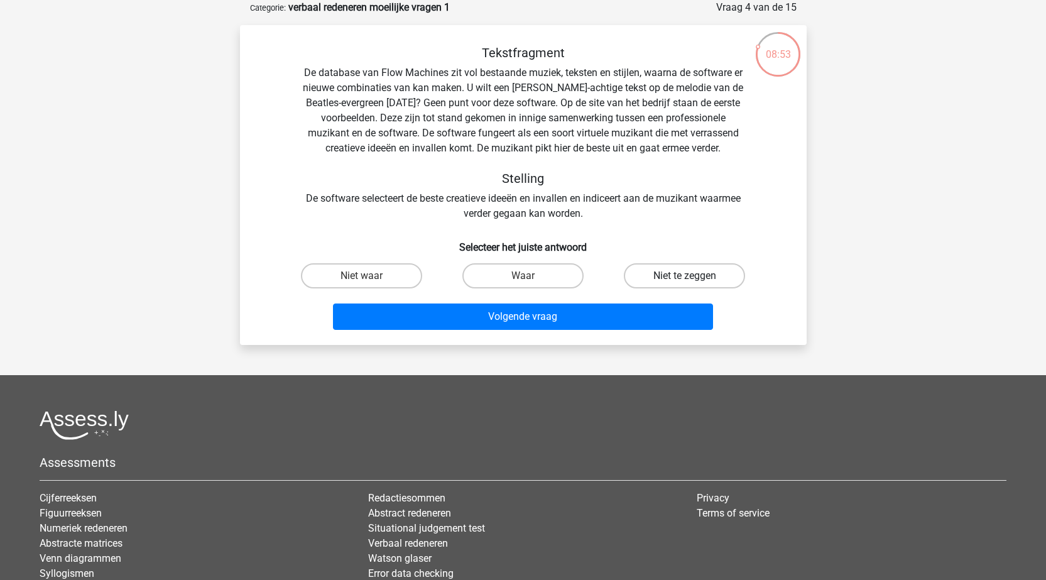
click at [675, 276] on label "Niet te zeggen" at bounding box center [684, 275] width 121 height 25
click at [685, 276] on input "Niet te zeggen" at bounding box center [689, 280] width 8 height 8
radio input "true"
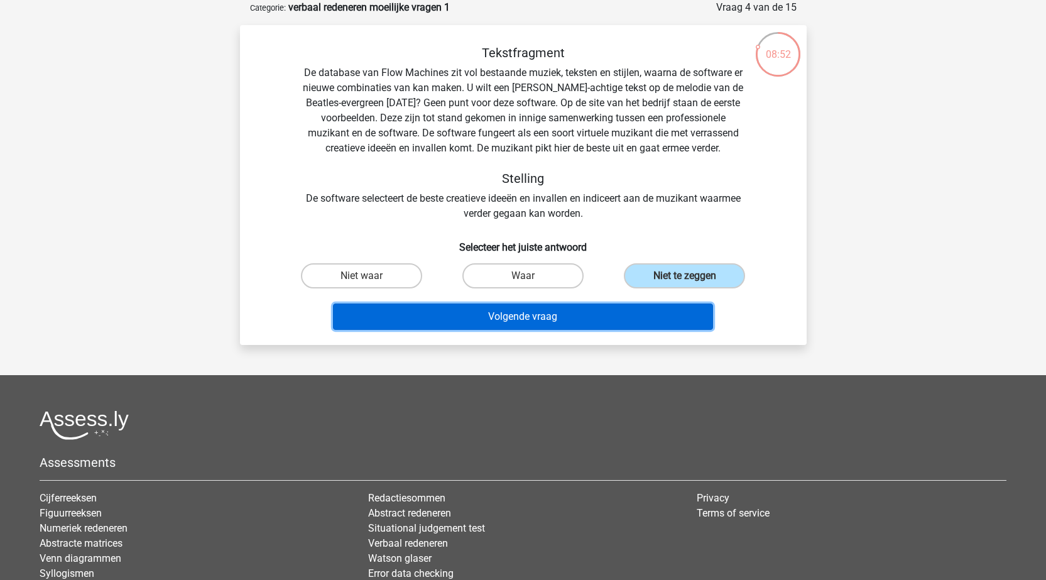
click at [526, 320] on button "Volgende vraag" at bounding box center [523, 316] width 380 height 26
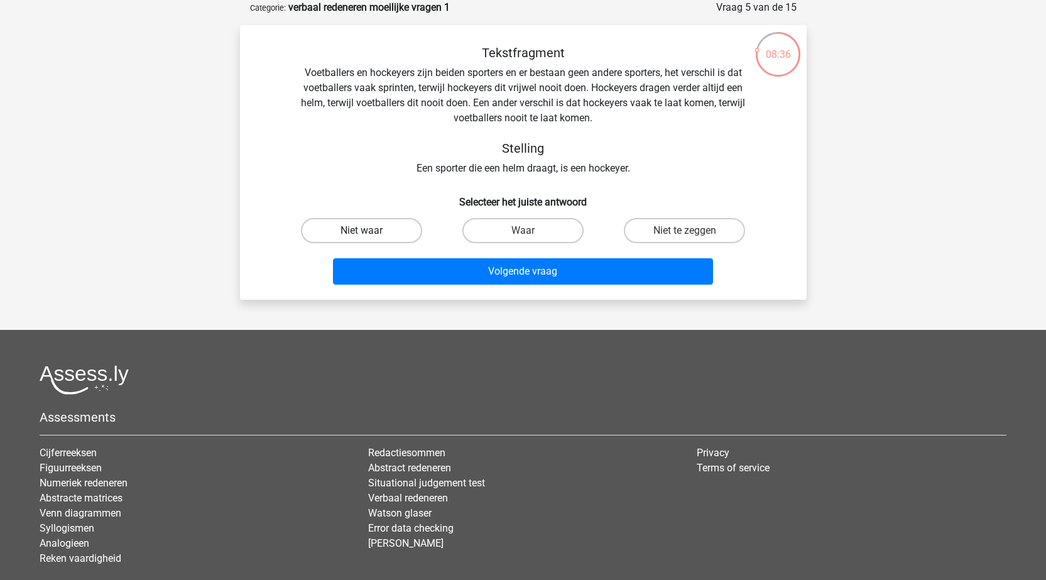
click at [400, 231] on label "Niet waar" at bounding box center [361, 230] width 121 height 25
click at [369, 231] on input "Niet waar" at bounding box center [365, 235] width 8 height 8
radio input "true"
click at [671, 232] on label "Niet te zeggen" at bounding box center [684, 230] width 121 height 25
click at [685, 232] on input "Niet te zeggen" at bounding box center [689, 235] width 8 height 8
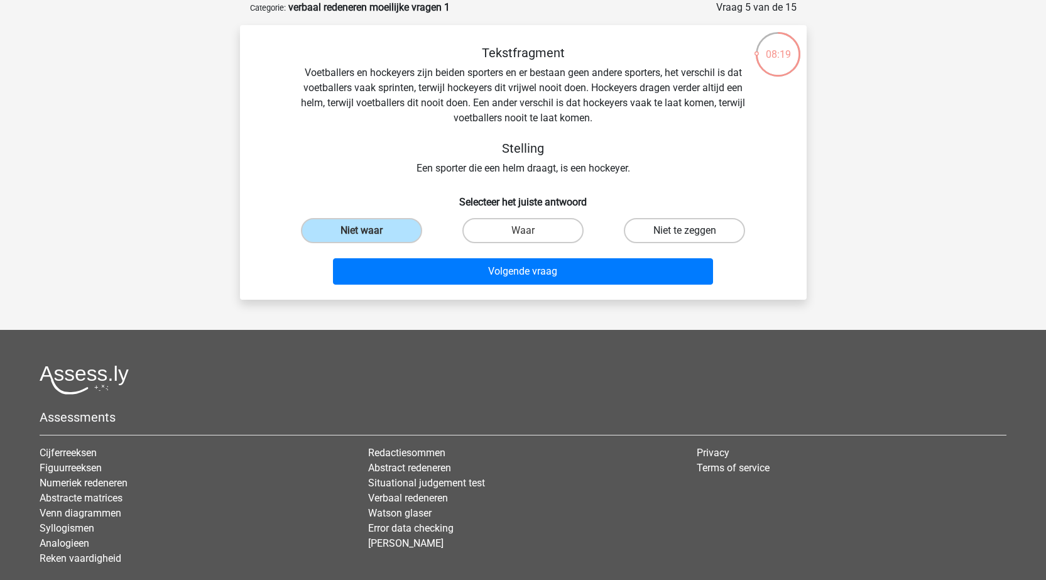
radio input "true"
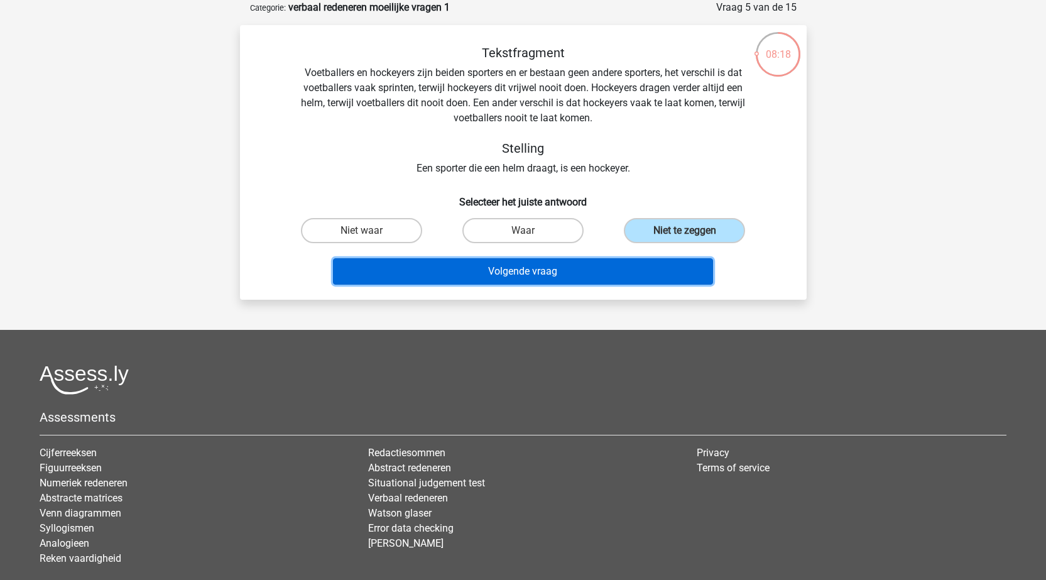
click at [526, 268] on button "Volgende vraag" at bounding box center [523, 271] width 380 height 26
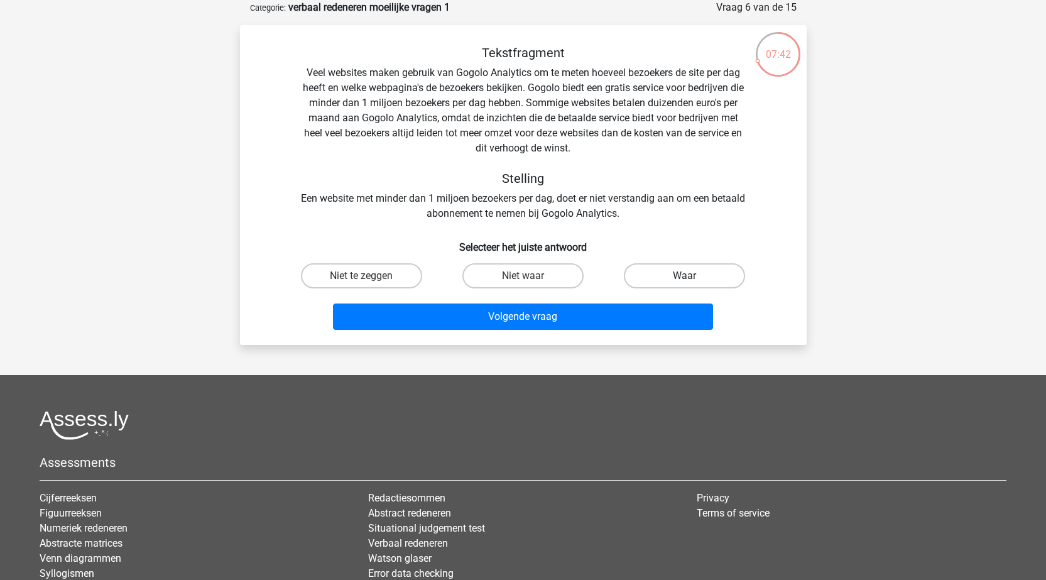
click at [693, 278] on label "Waar" at bounding box center [684, 275] width 121 height 25
click at [693, 278] on input "Waar" at bounding box center [689, 280] width 8 height 8
radio input "true"
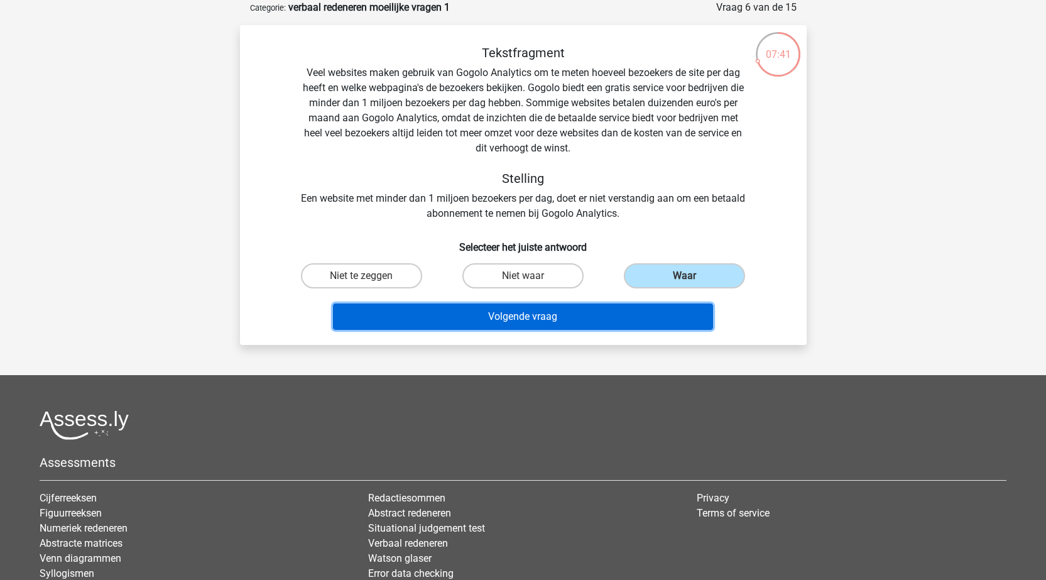
click at [579, 312] on button "Volgende vraag" at bounding box center [523, 316] width 380 height 26
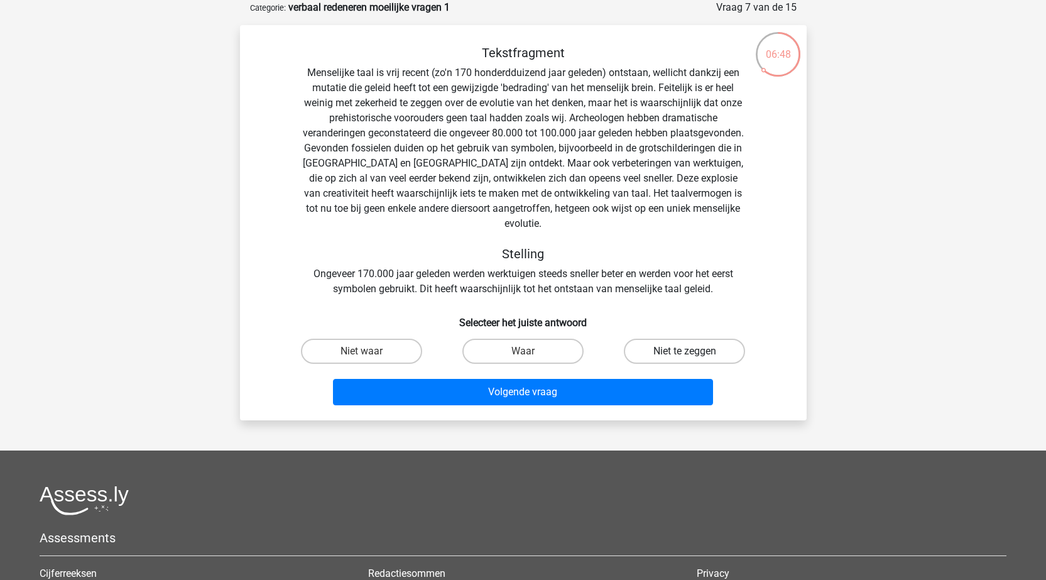
click at [685, 339] on label "Niet te zeggen" at bounding box center [684, 351] width 121 height 25
click at [685, 351] on input "Niet te zeggen" at bounding box center [689, 355] width 8 height 8
radio input "true"
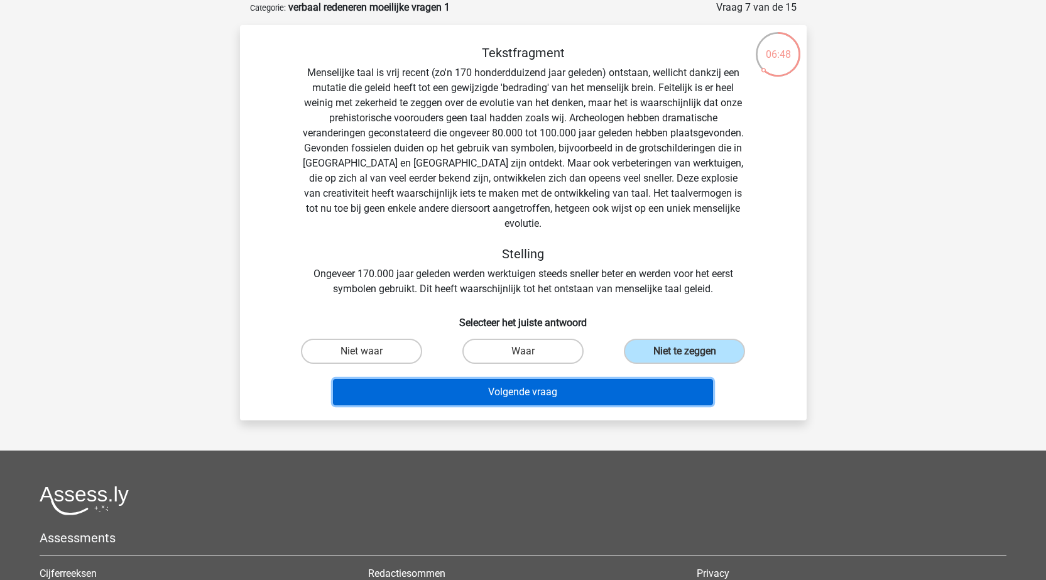
click at [523, 386] on button "Volgende vraag" at bounding box center [523, 392] width 380 height 26
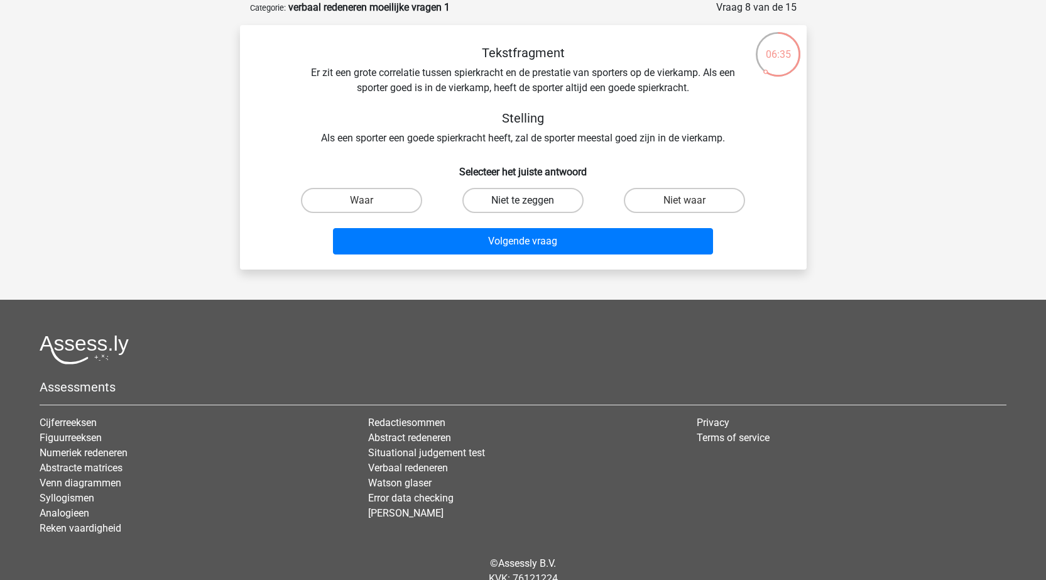
click at [535, 195] on label "Niet te zeggen" at bounding box center [522, 200] width 121 height 25
click at [531, 200] on input "Niet te zeggen" at bounding box center [527, 204] width 8 height 8
radio input "true"
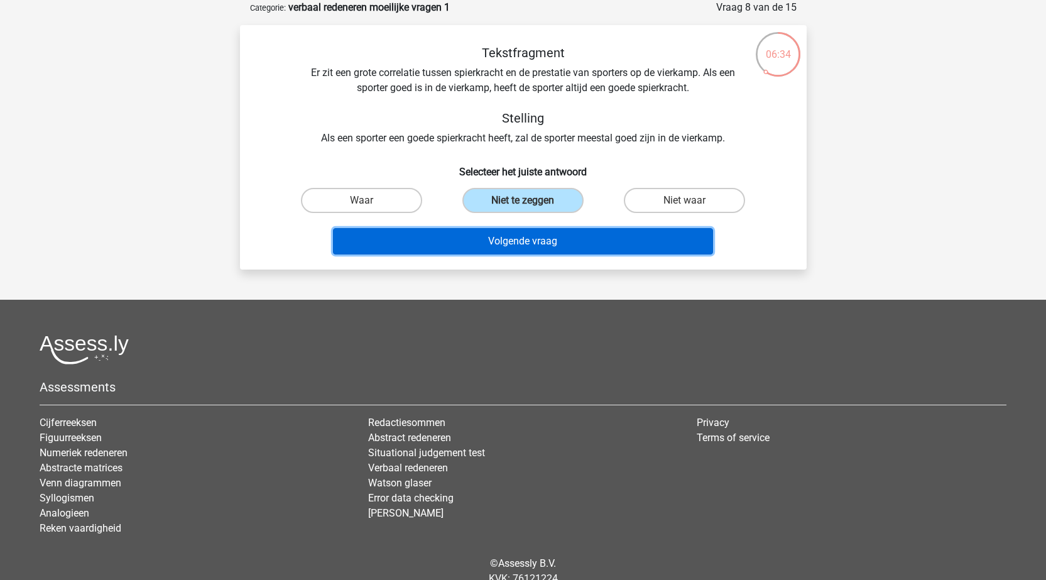
click at [543, 236] on button "Volgende vraag" at bounding box center [523, 241] width 380 height 26
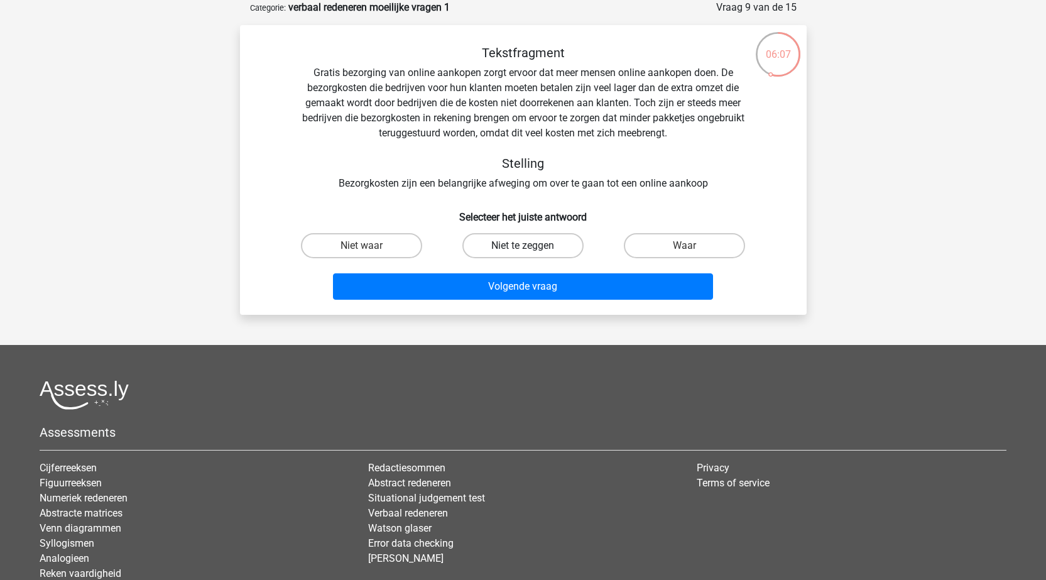
click at [561, 248] on label "Niet te zeggen" at bounding box center [522, 245] width 121 height 25
click at [531, 248] on input "Niet te zeggen" at bounding box center [527, 250] width 8 height 8
radio input "true"
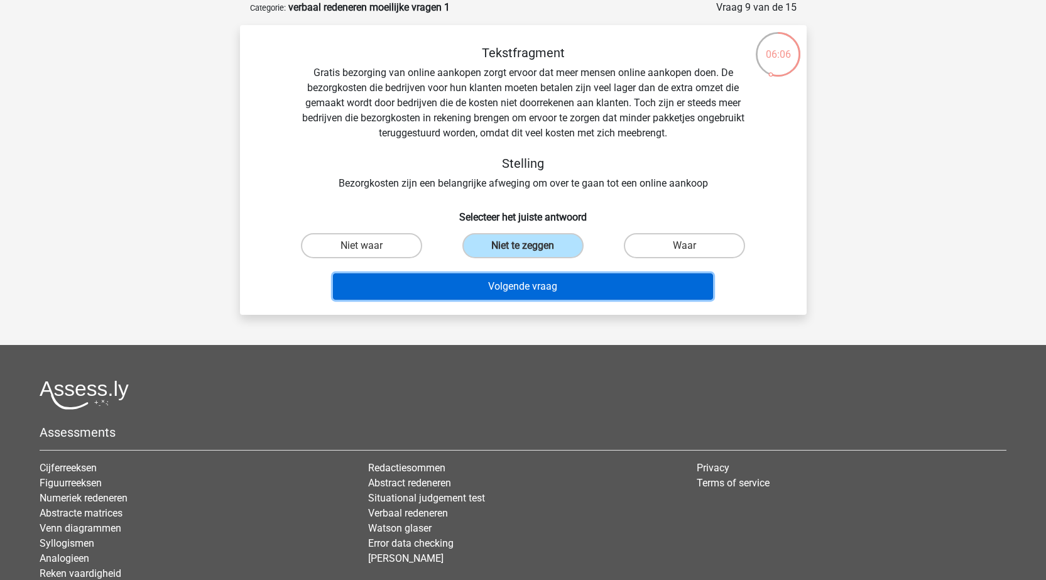
click at [555, 282] on button "Volgende vraag" at bounding box center [523, 286] width 380 height 26
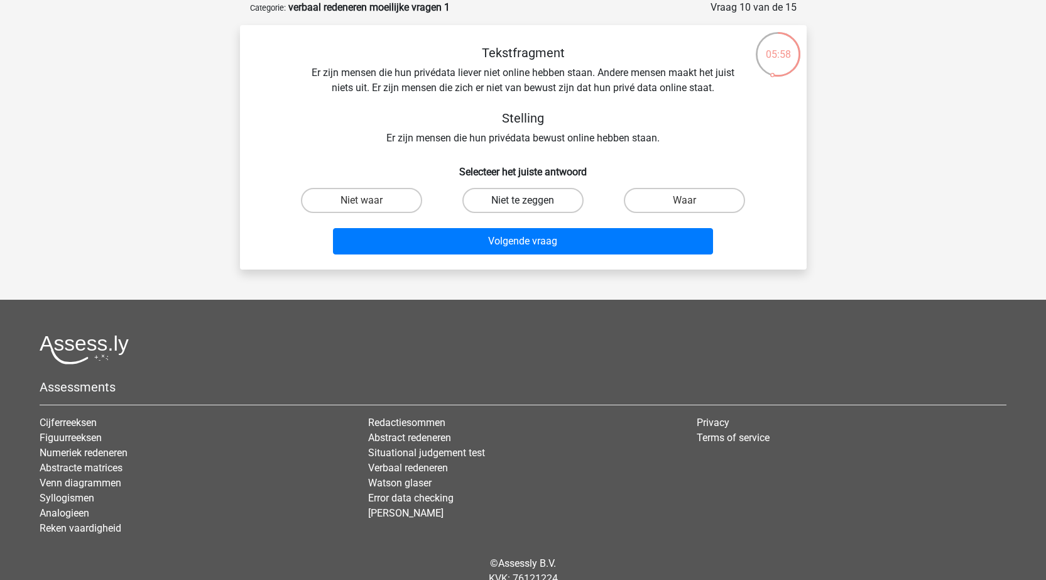
click at [516, 198] on label "Niet te zeggen" at bounding box center [522, 200] width 121 height 25
click at [523, 200] on input "Niet te zeggen" at bounding box center [527, 204] width 8 height 8
radio input "true"
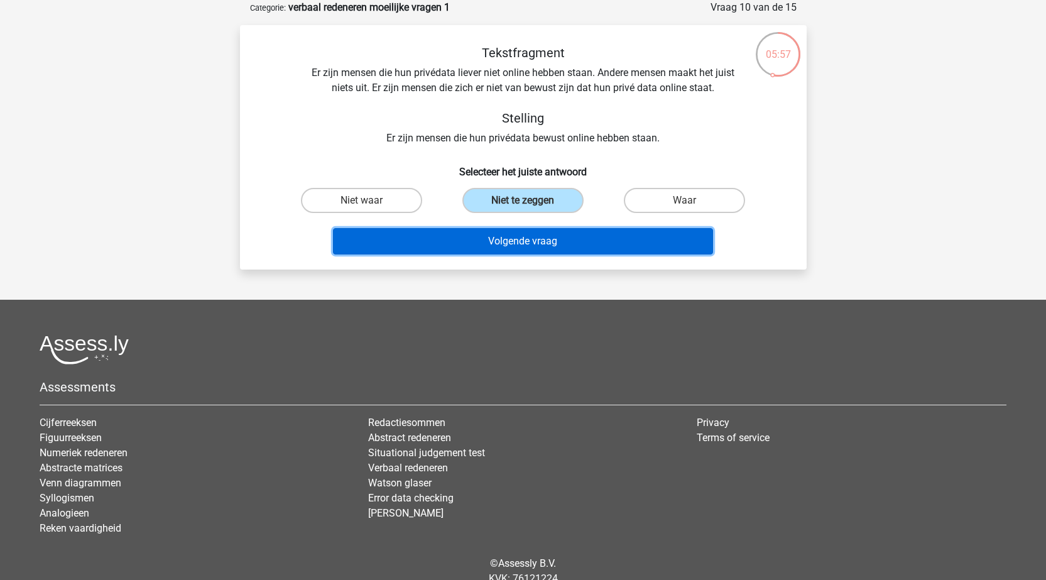
click at [528, 239] on button "Volgende vraag" at bounding box center [523, 241] width 380 height 26
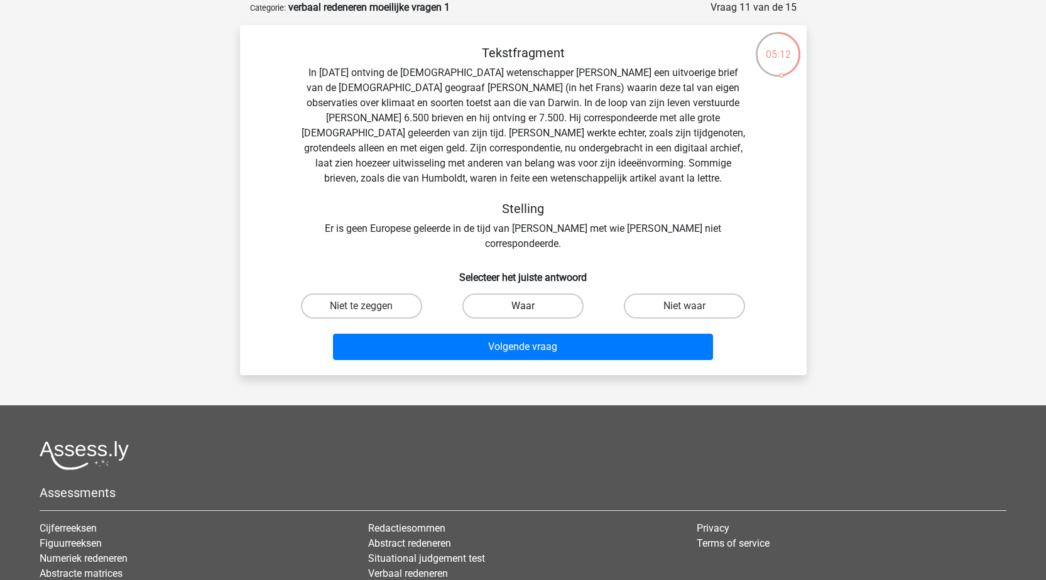
click at [541, 293] on label "Waar" at bounding box center [522, 305] width 121 height 25
click at [531, 306] on input "Waar" at bounding box center [527, 310] width 8 height 8
radio input "true"
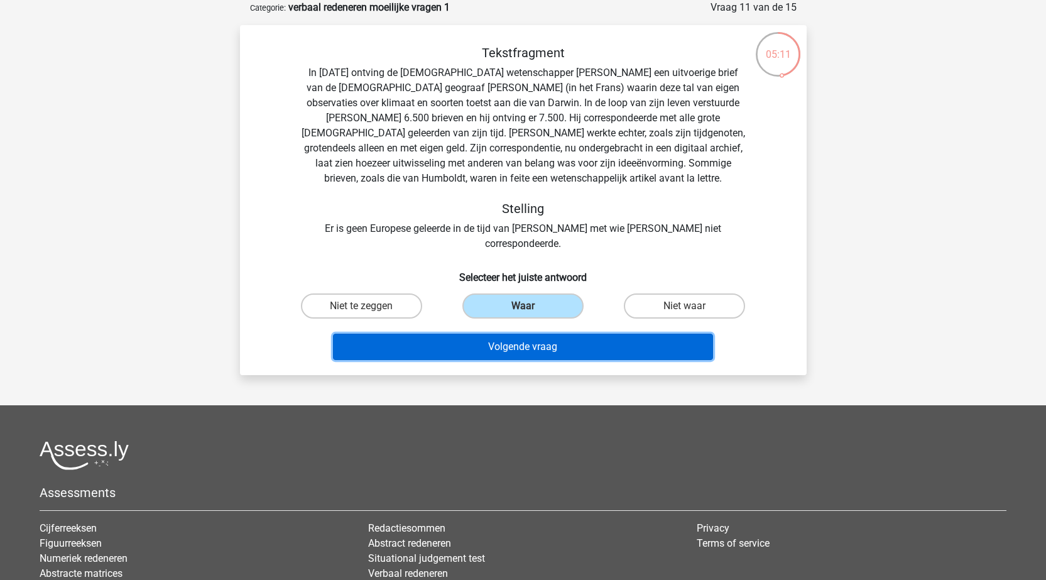
click at [540, 334] on button "Volgende vraag" at bounding box center [523, 347] width 380 height 26
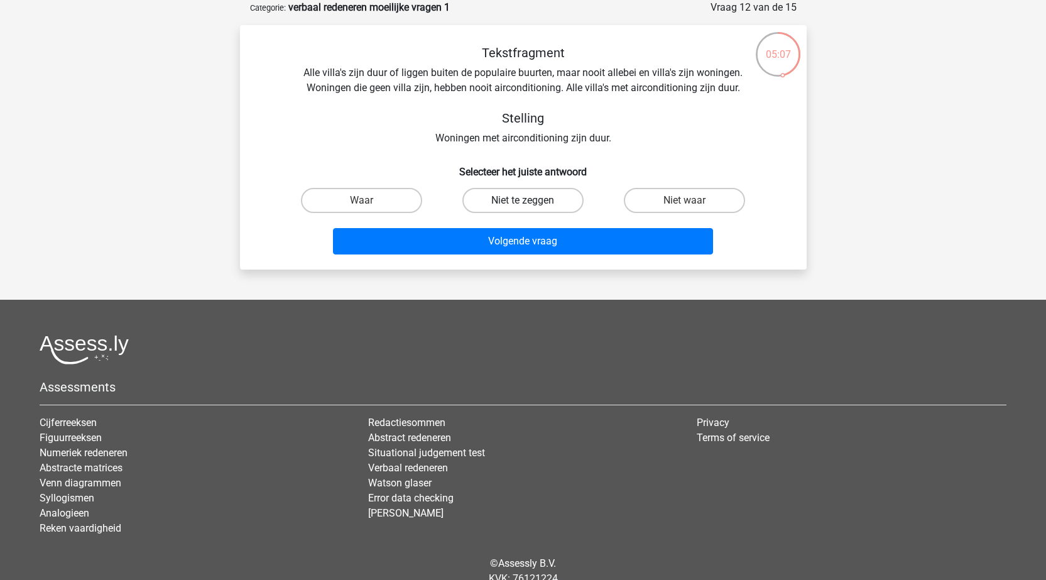
click at [510, 205] on label "Niet te zeggen" at bounding box center [522, 200] width 121 height 25
click at [523, 205] on input "Niet te zeggen" at bounding box center [527, 204] width 8 height 8
radio input "true"
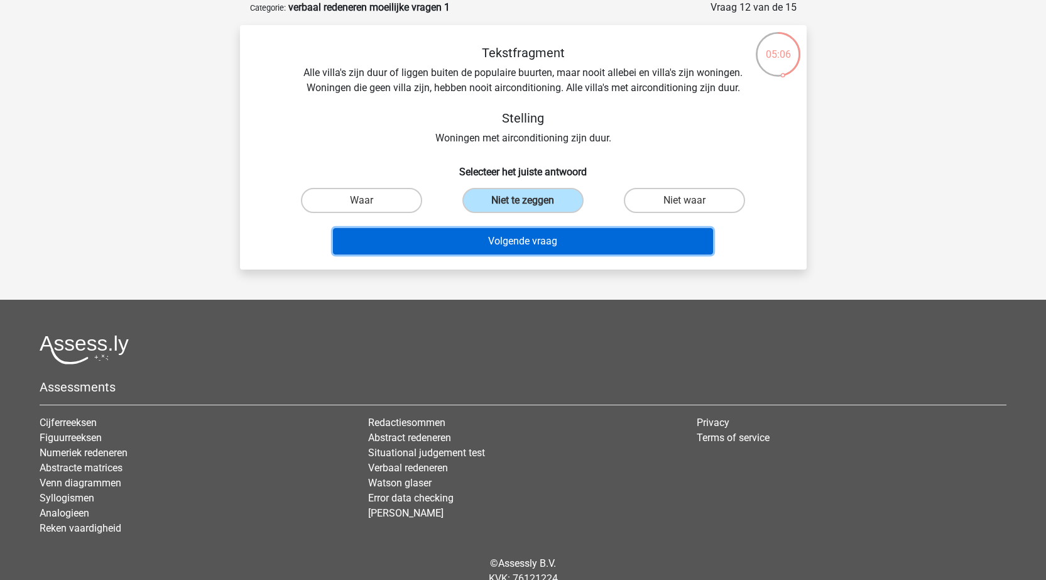
click at [520, 241] on button "Volgende vraag" at bounding box center [523, 241] width 380 height 26
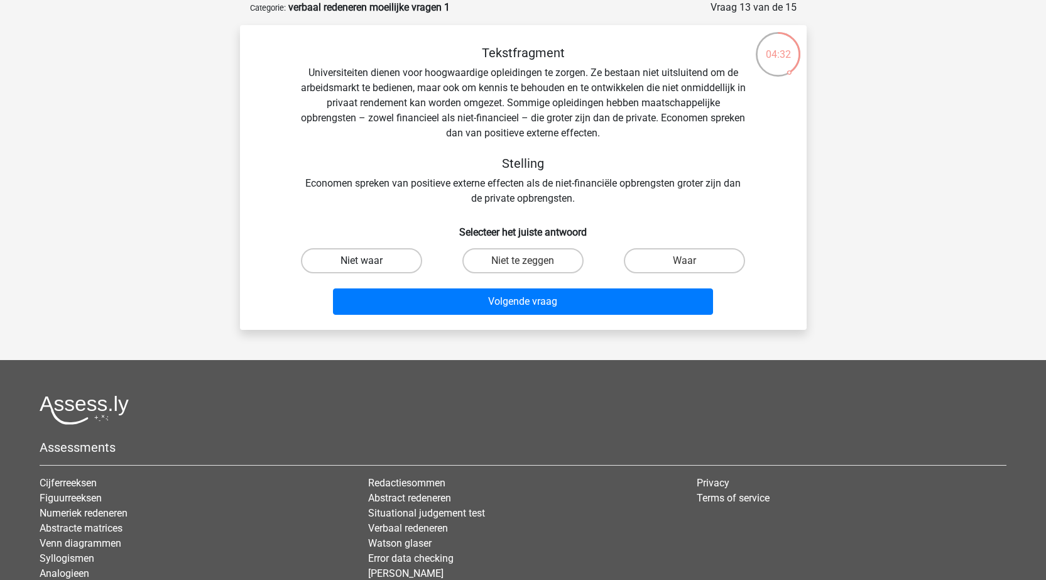
click at [378, 262] on label "Niet waar" at bounding box center [361, 260] width 121 height 25
click at [369, 262] on input "Niet waar" at bounding box center [365, 265] width 8 height 8
radio input "true"
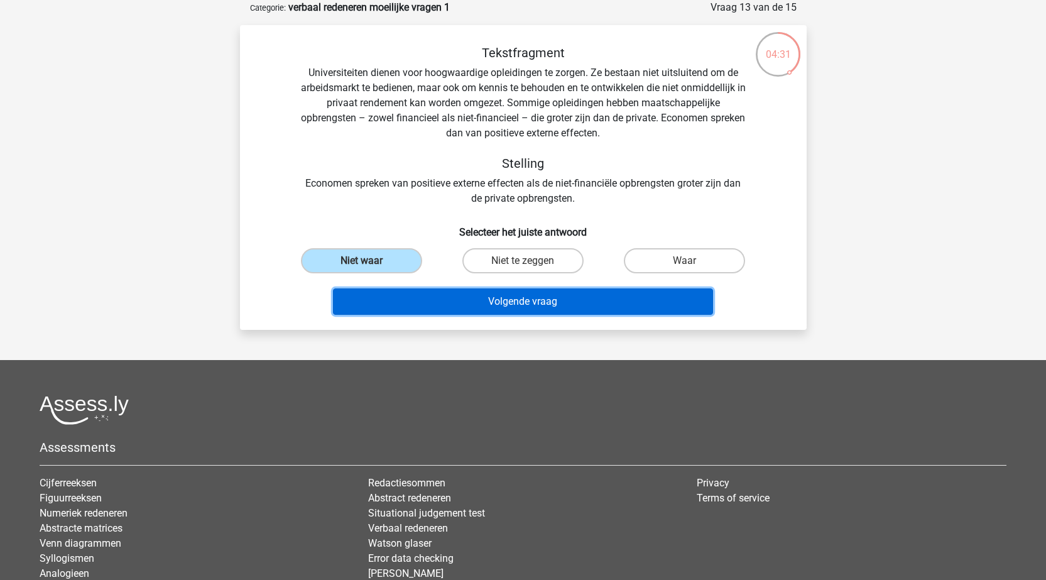
click at [548, 305] on button "Volgende vraag" at bounding box center [523, 301] width 380 height 26
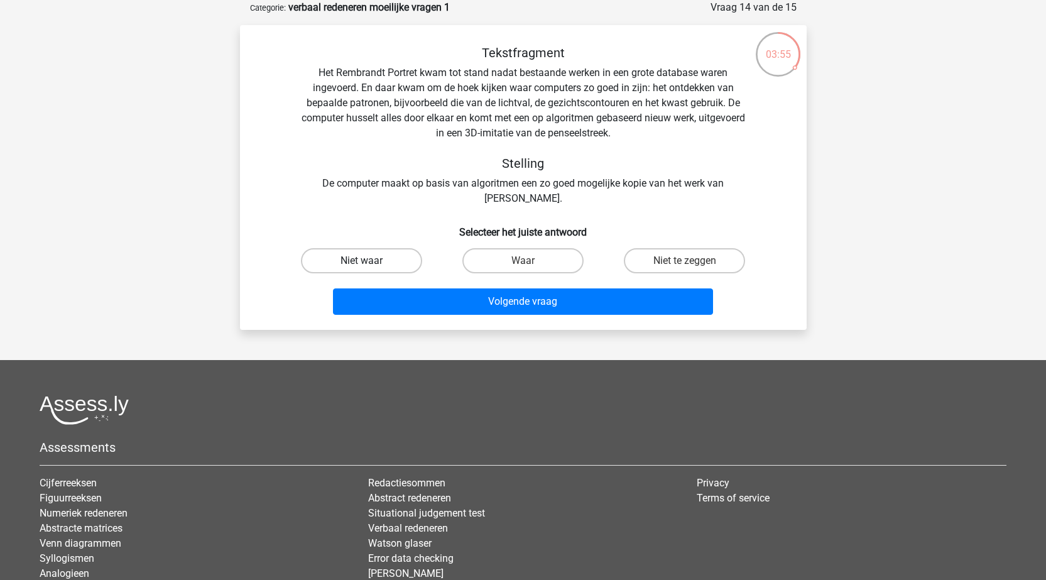
click at [359, 265] on label "Niet waar" at bounding box center [361, 260] width 121 height 25
click at [361, 265] on input "Niet waar" at bounding box center [365, 265] width 8 height 8
radio input "true"
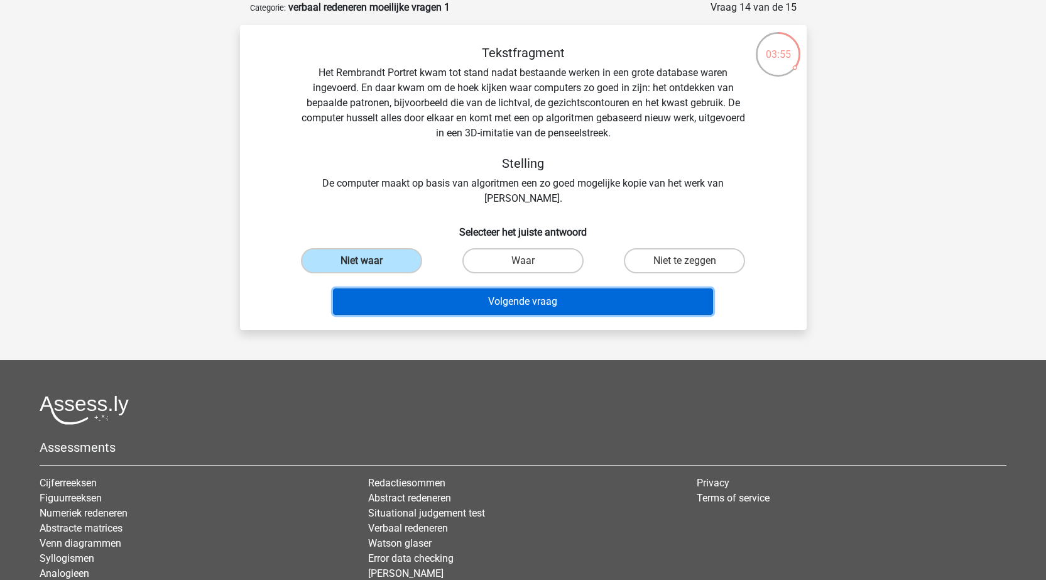
click at [519, 299] on button "Volgende vraag" at bounding box center [523, 301] width 380 height 26
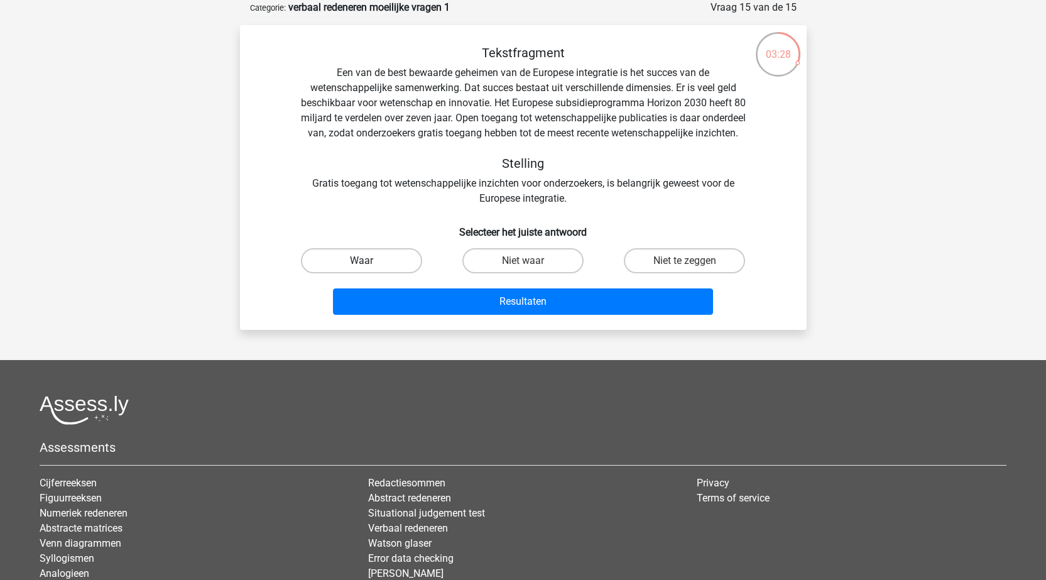
click at [383, 273] on label "Waar" at bounding box center [361, 260] width 121 height 25
click at [369, 269] on input "Waar" at bounding box center [365, 265] width 8 height 8
radio input "true"
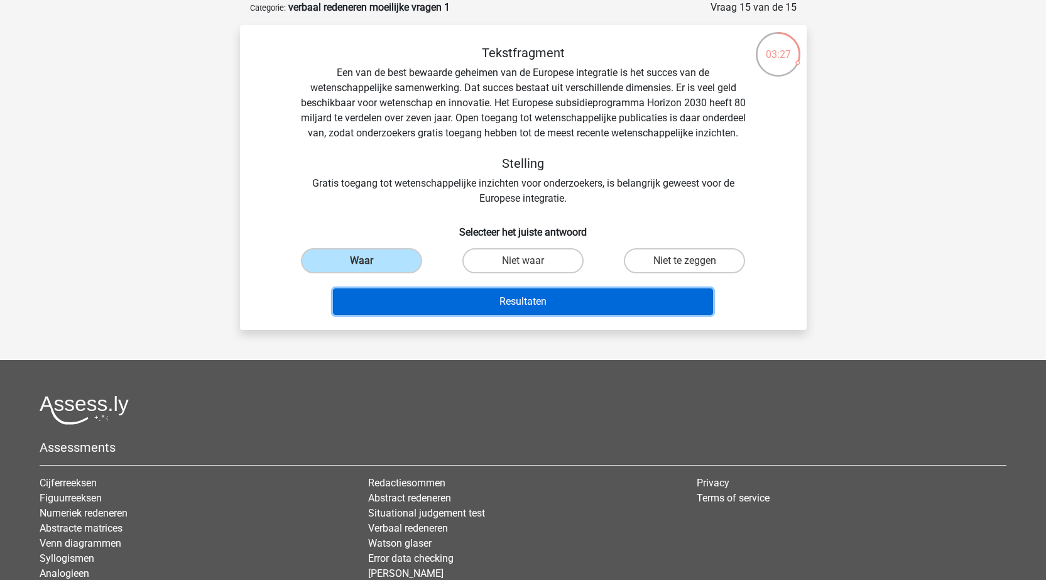
click at [569, 311] on button "Resultaten" at bounding box center [523, 301] width 380 height 26
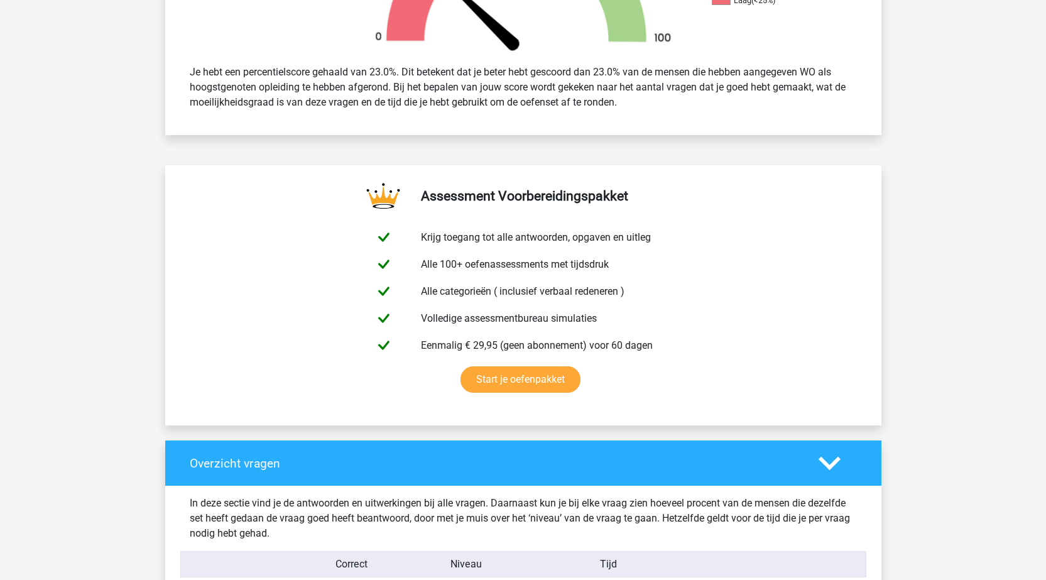
scroll to position [754, 0]
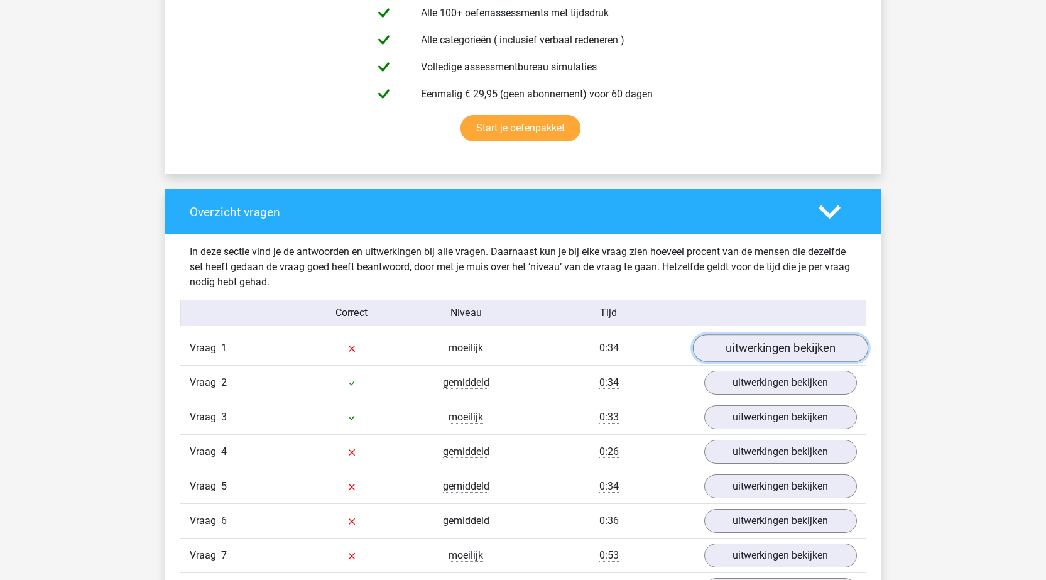
click at [748, 352] on link "uitwerkingen bekijken" at bounding box center [779, 348] width 175 height 28
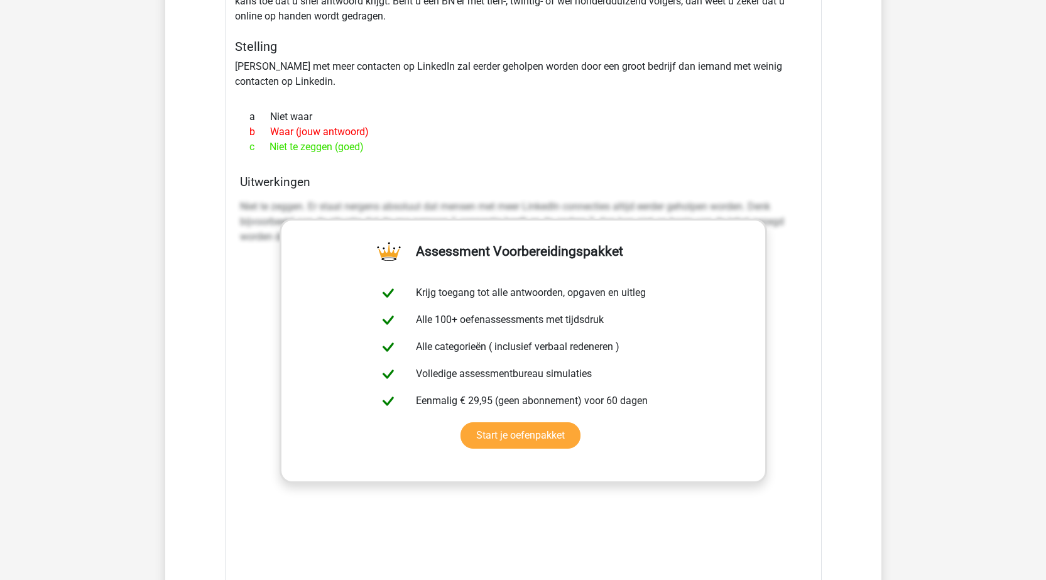
scroll to position [1570, 0]
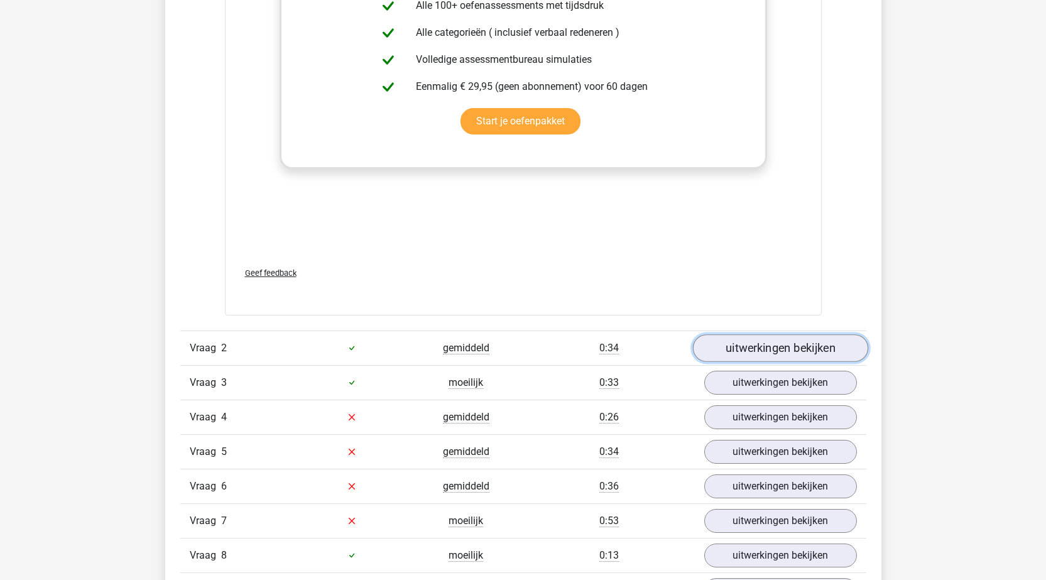
click at [744, 352] on link "uitwerkingen bekijken" at bounding box center [779, 348] width 175 height 28
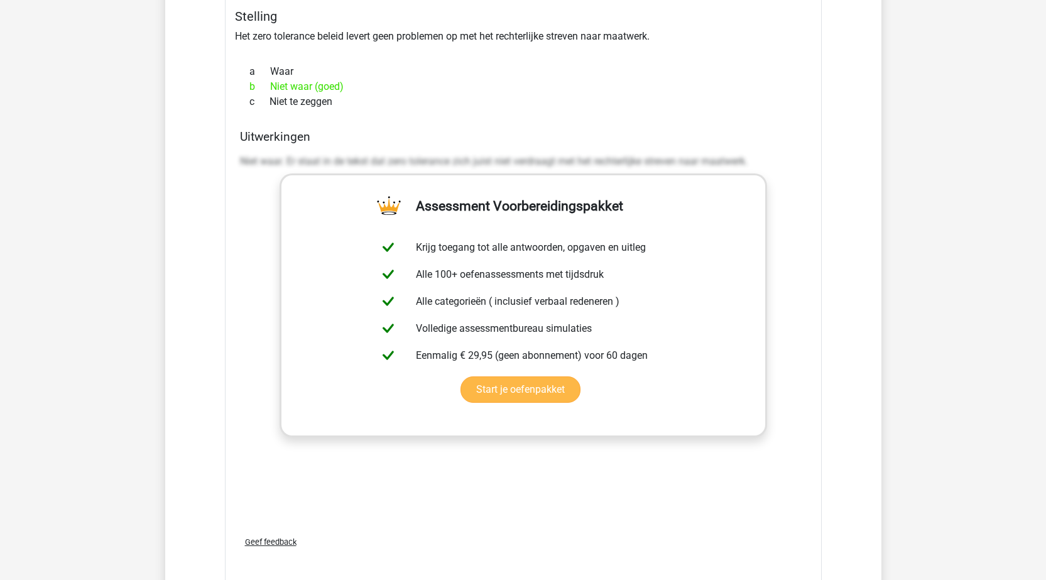
scroll to position [2387, 0]
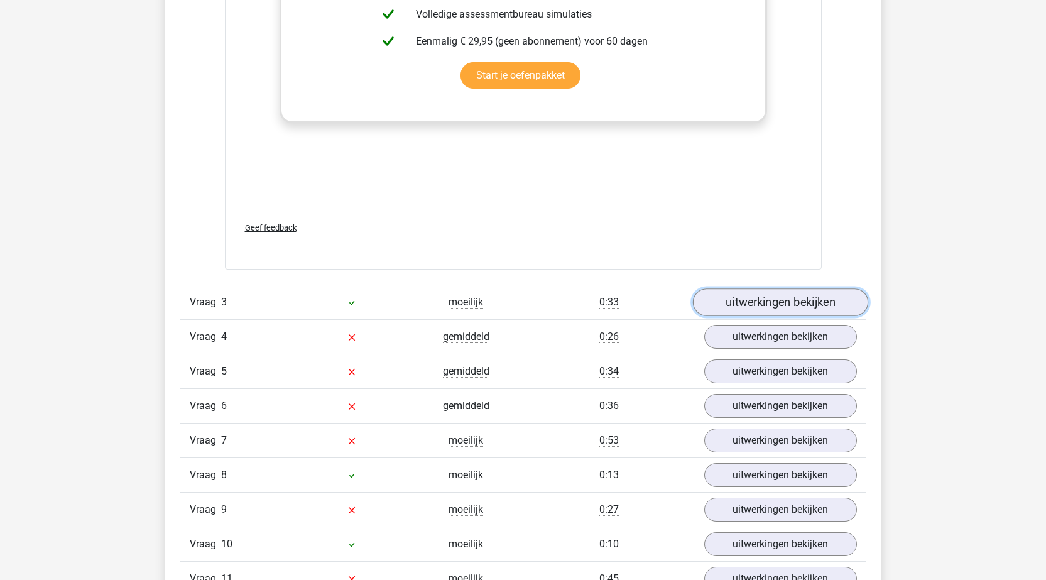
click at [761, 302] on link "uitwerkingen bekijken" at bounding box center [779, 302] width 175 height 28
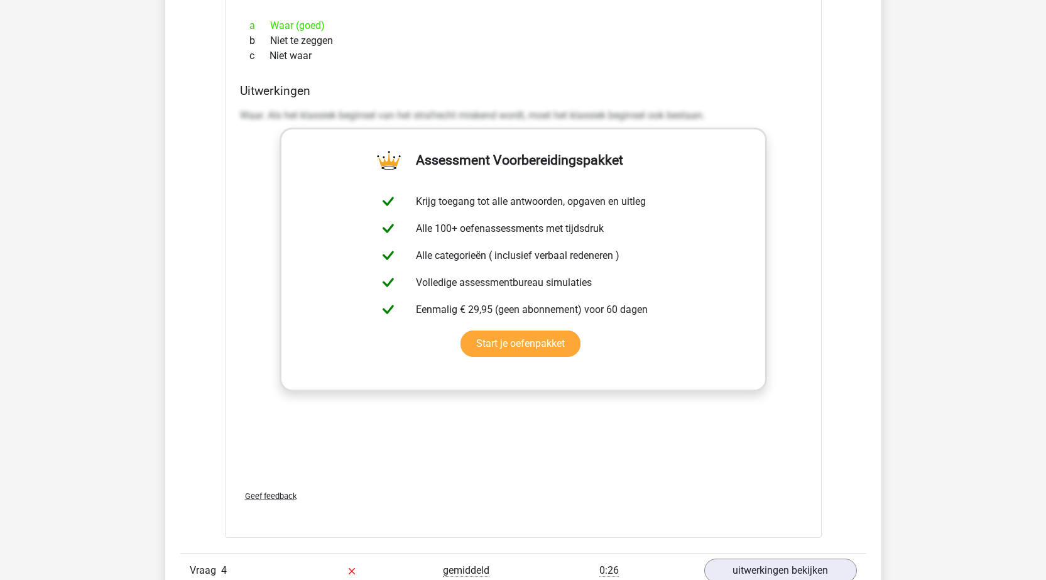
scroll to position [3078, 0]
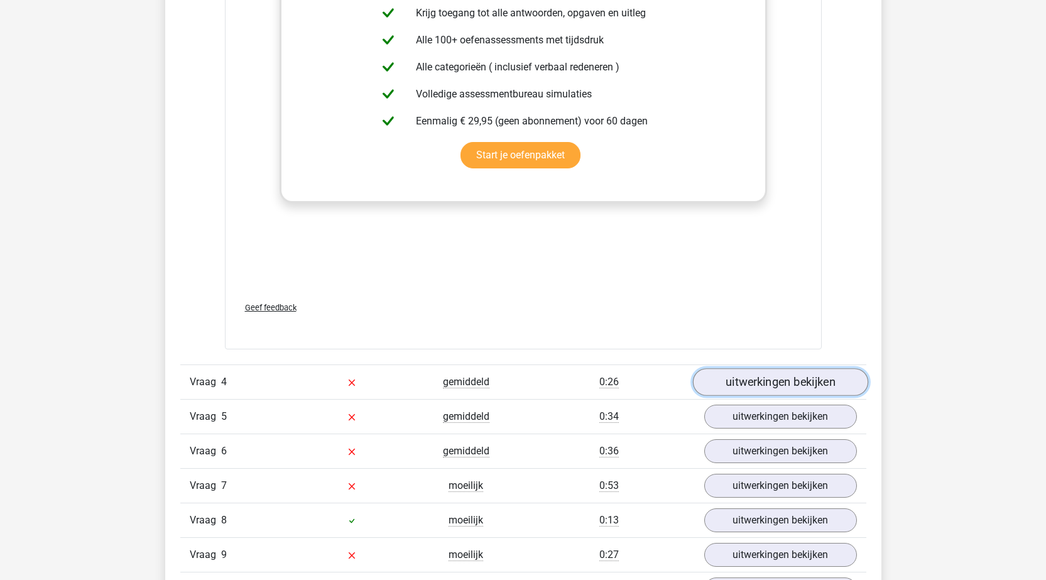
click at [755, 382] on link "uitwerkingen bekijken" at bounding box center [779, 382] width 175 height 28
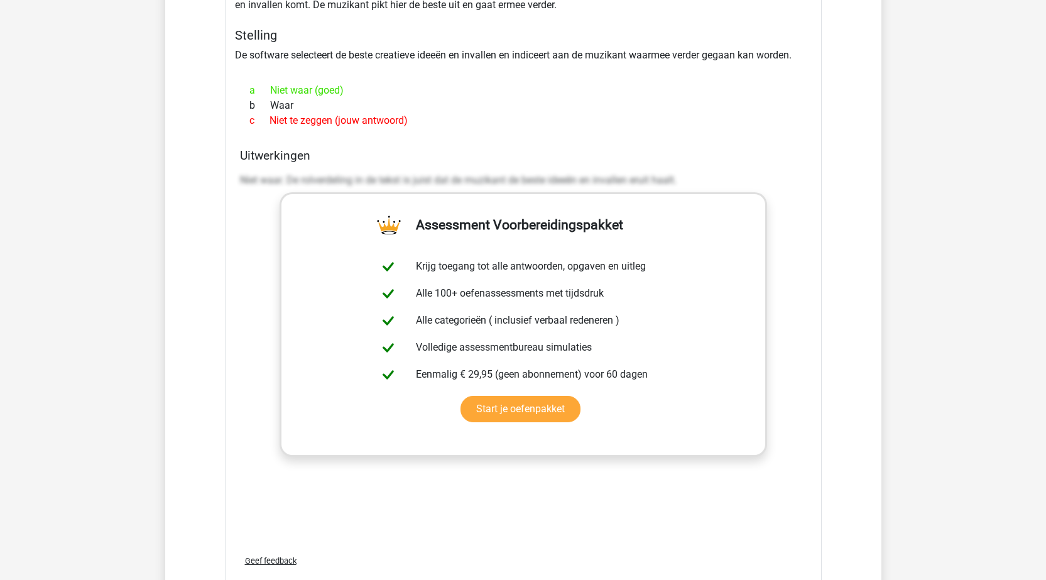
scroll to position [3895, 0]
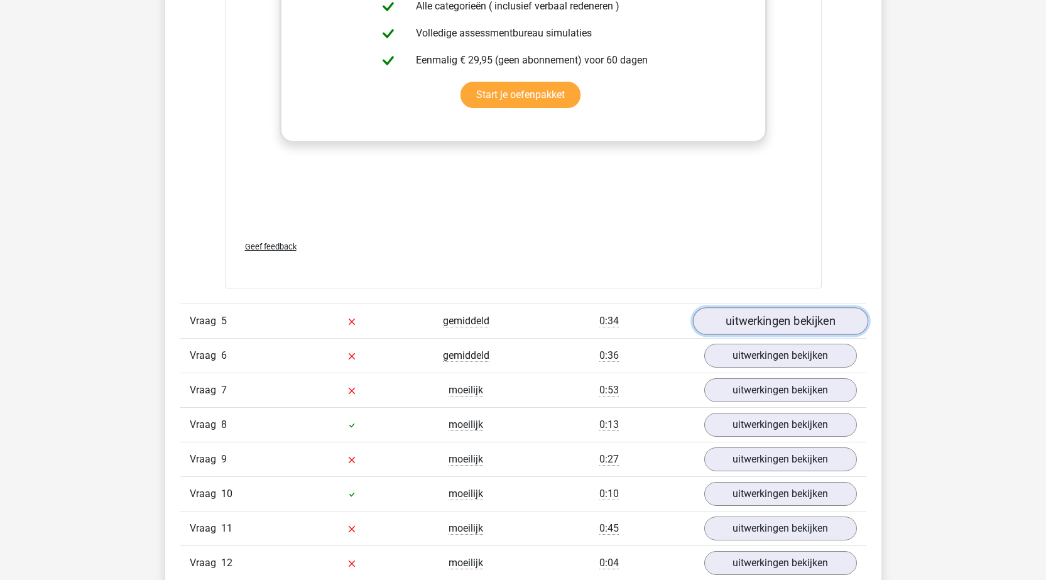
click at [785, 315] on link "uitwerkingen bekijken" at bounding box center [779, 321] width 175 height 28
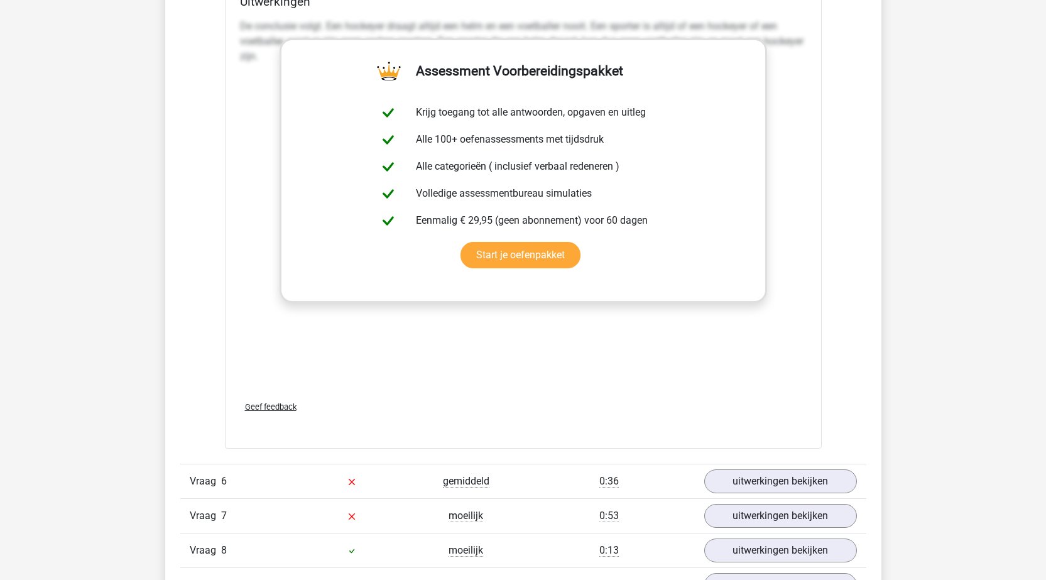
scroll to position [4711, 0]
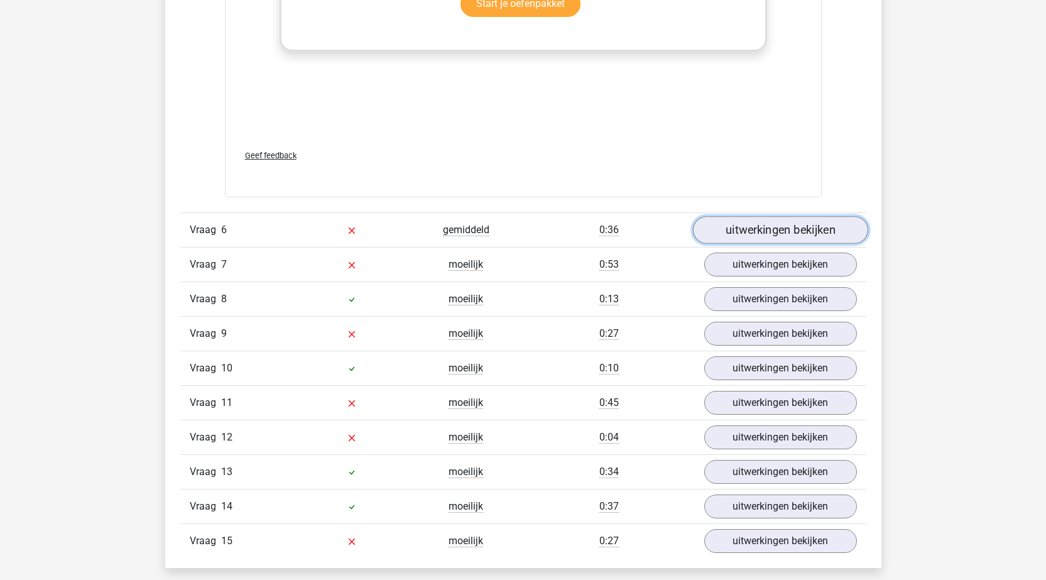
click at [736, 229] on link "uitwerkingen bekijken" at bounding box center [779, 231] width 175 height 28
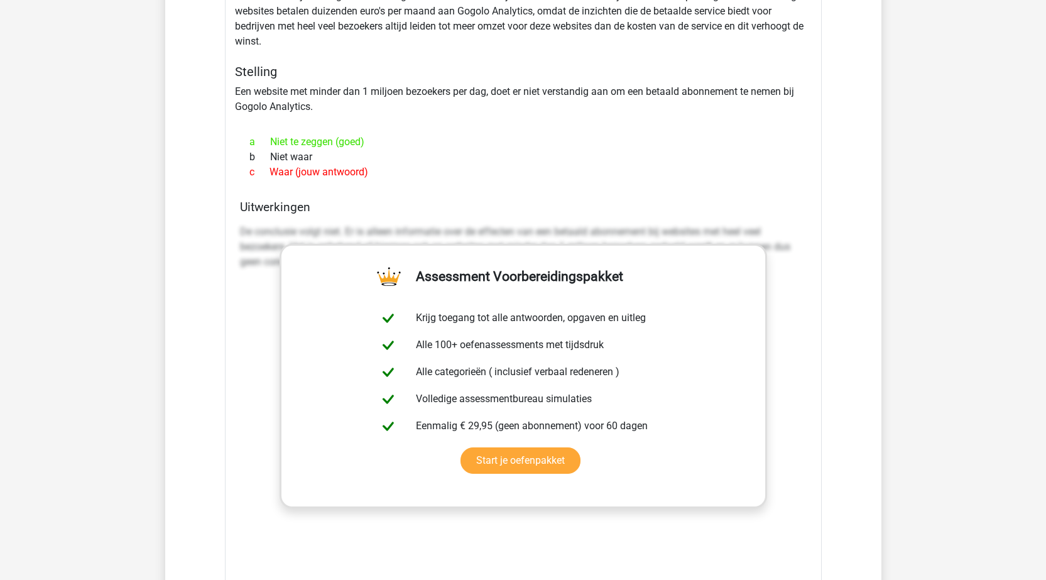
scroll to position [5402, 0]
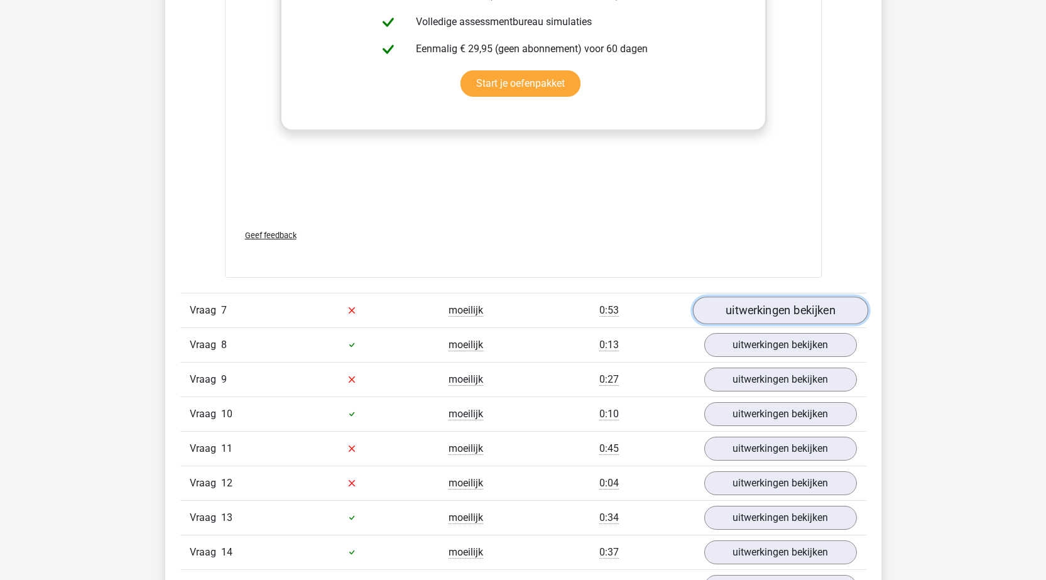
click at [751, 306] on link "uitwerkingen bekijken" at bounding box center [779, 311] width 175 height 28
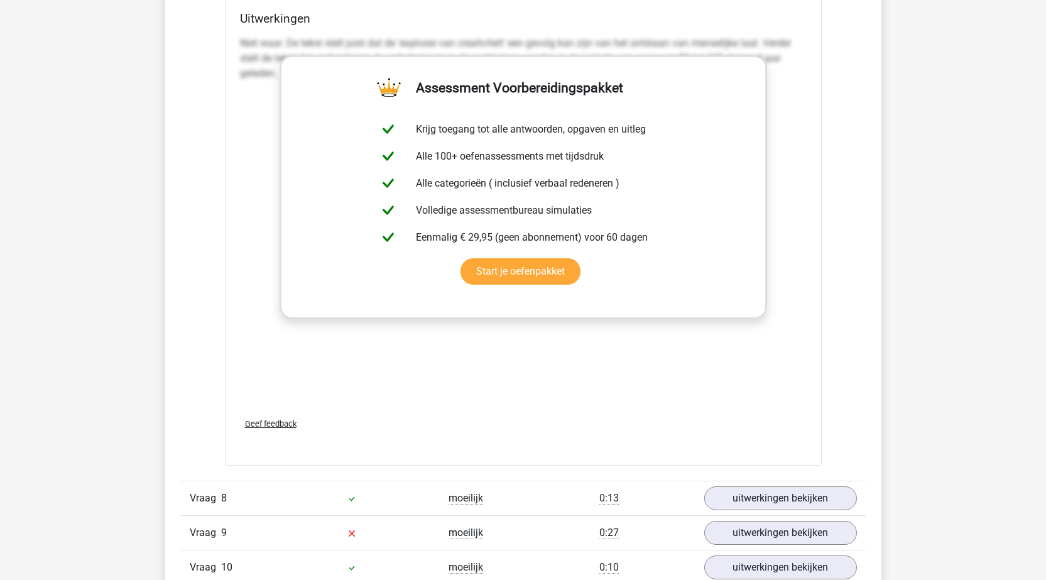
scroll to position [6282, 0]
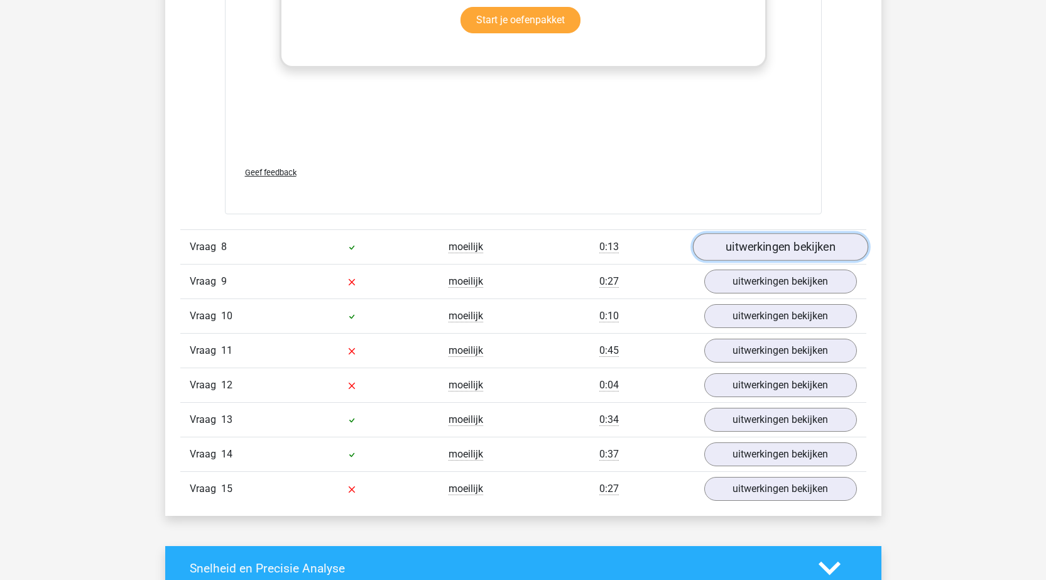
click at [766, 249] on link "uitwerkingen bekijken" at bounding box center [779, 247] width 175 height 28
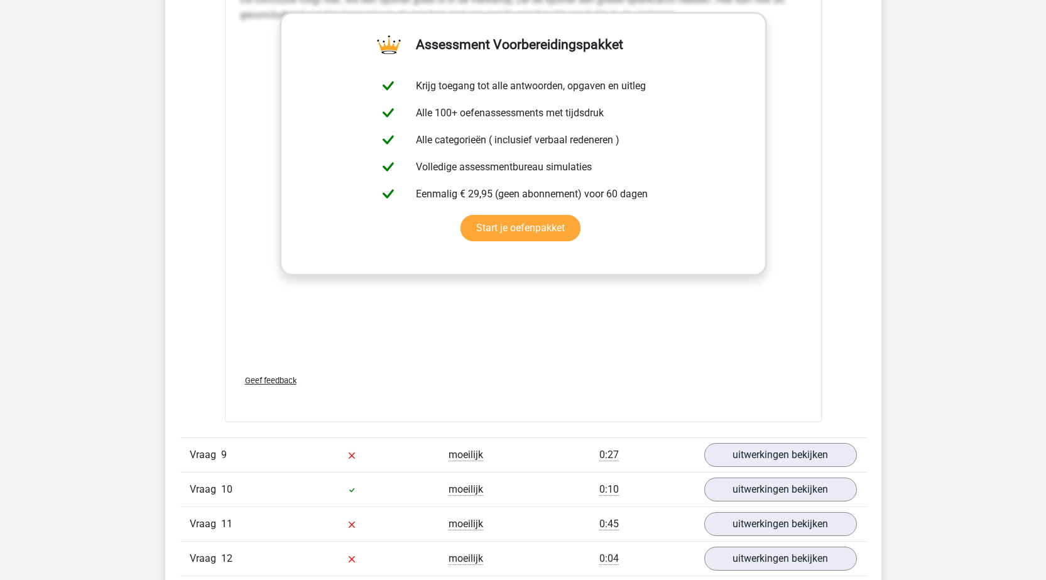
scroll to position [6910, 0]
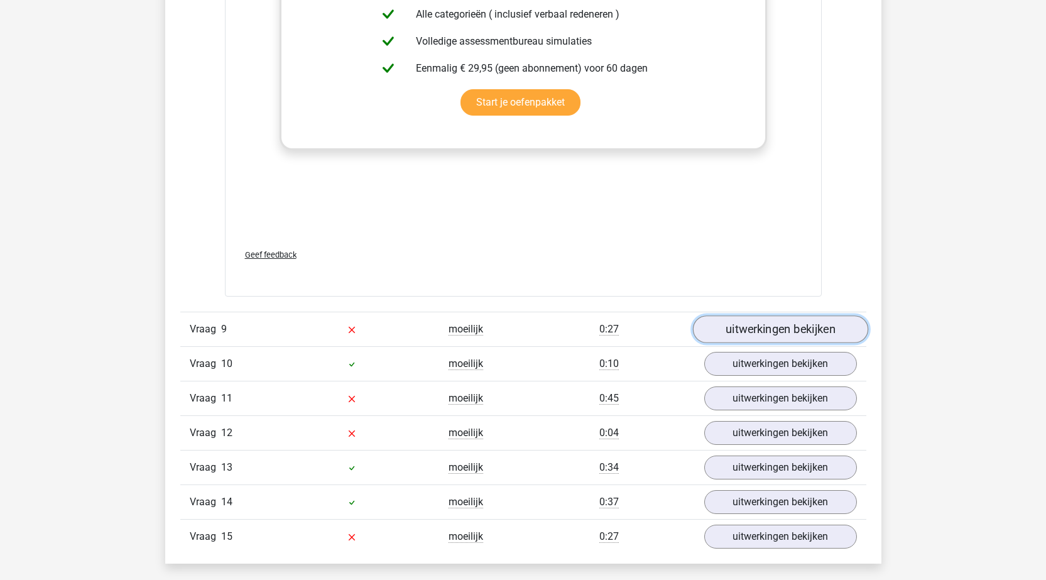
click at [765, 327] on link "uitwerkingen bekijken" at bounding box center [779, 329] width 175 height 28
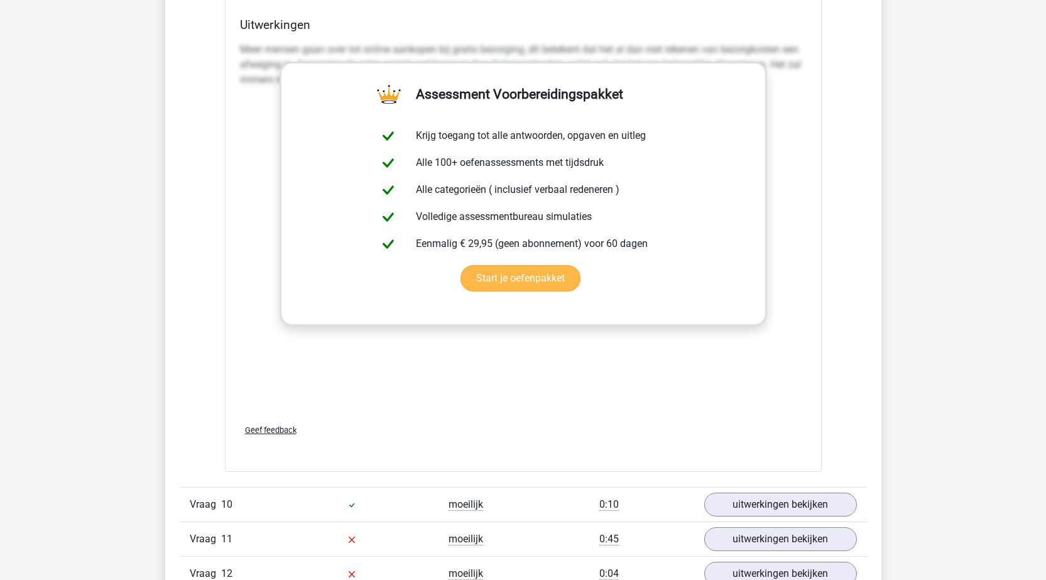
scroll to position [7727, 0]
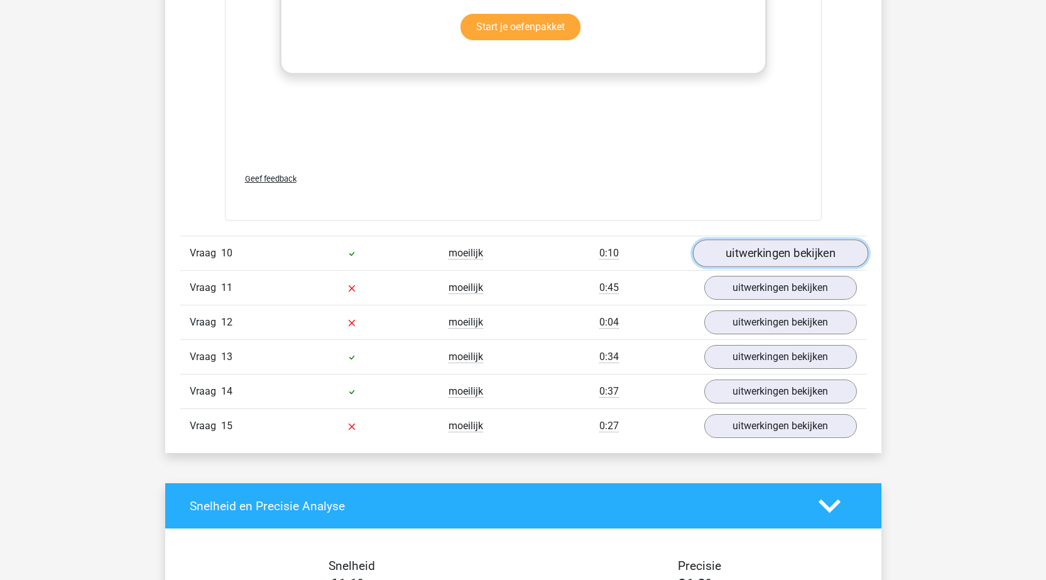
click at [778, 259] on link "uitwerkingen bekijken" at bounding box center [779, 253] width 175 height 28
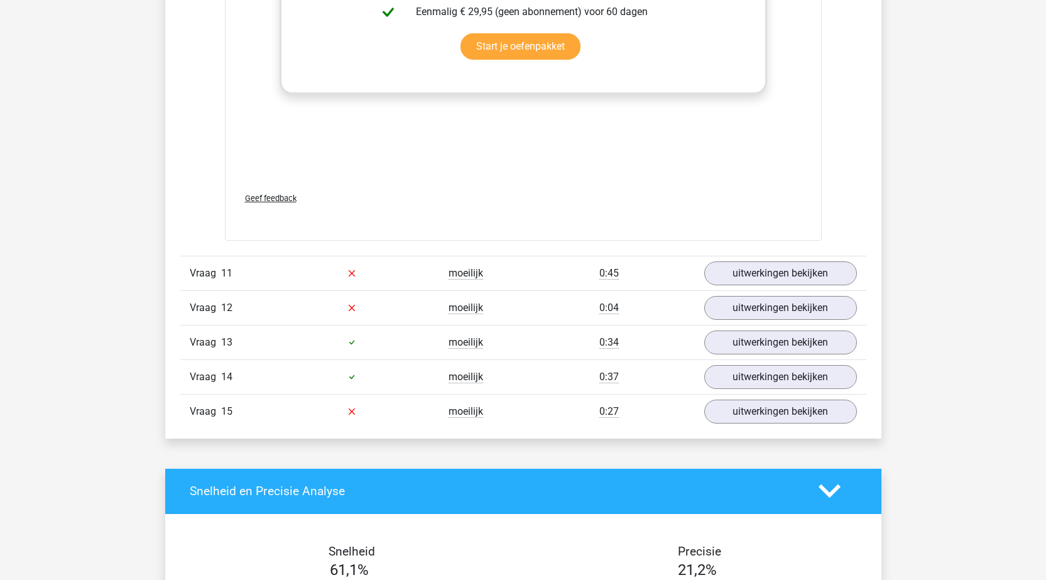
scroll to position [8606, 0]
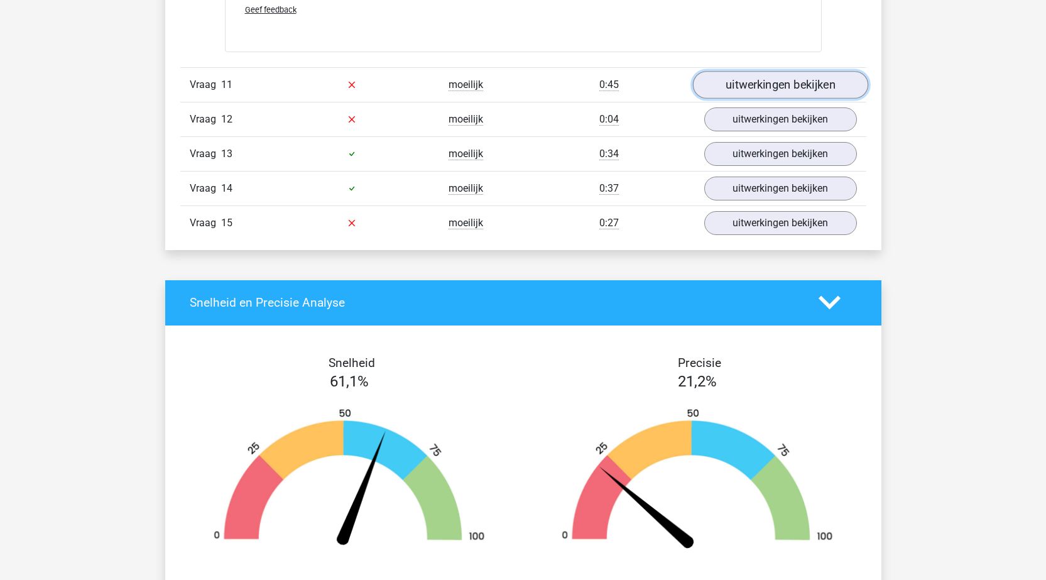
click at [775, 85] on link "uitwerkingen bekijken" at bounding box center [779, 85] width 175 height 28
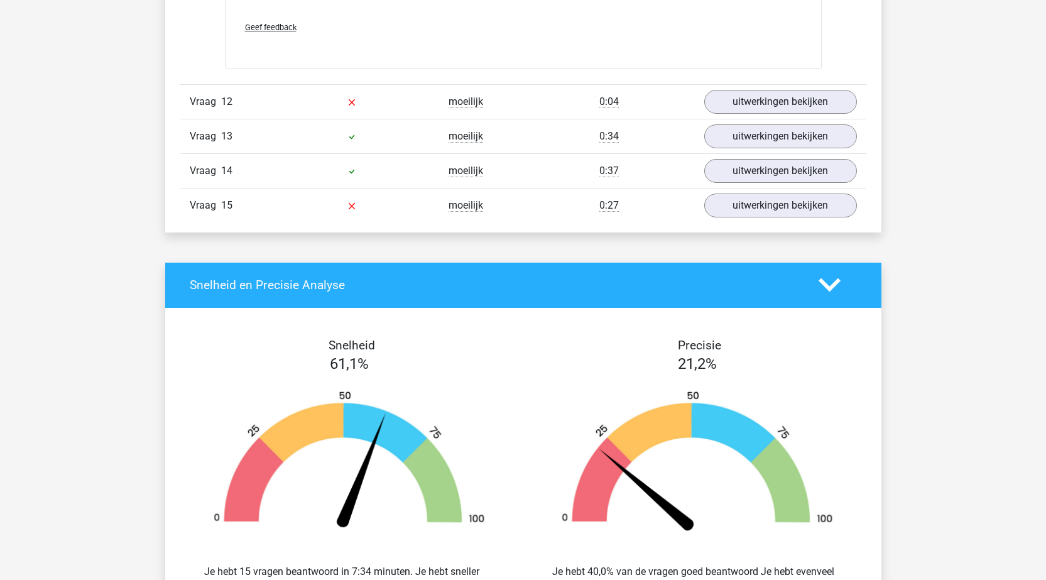
scroll to position [9423, 0]
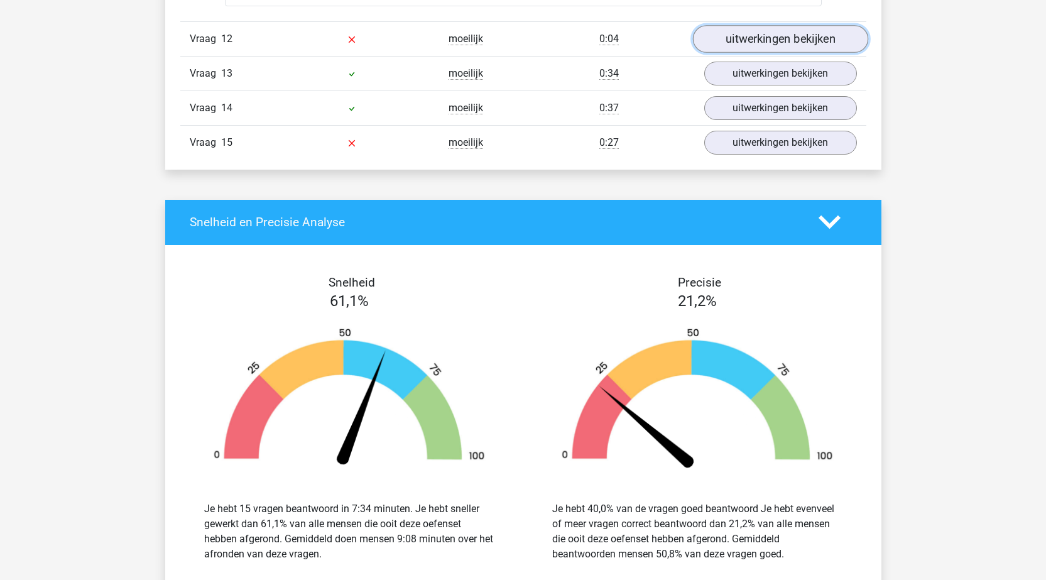
click at [790, 34] on link "uitwerkingen bekijken" at bounding box center [779, 39] width 175 height 28
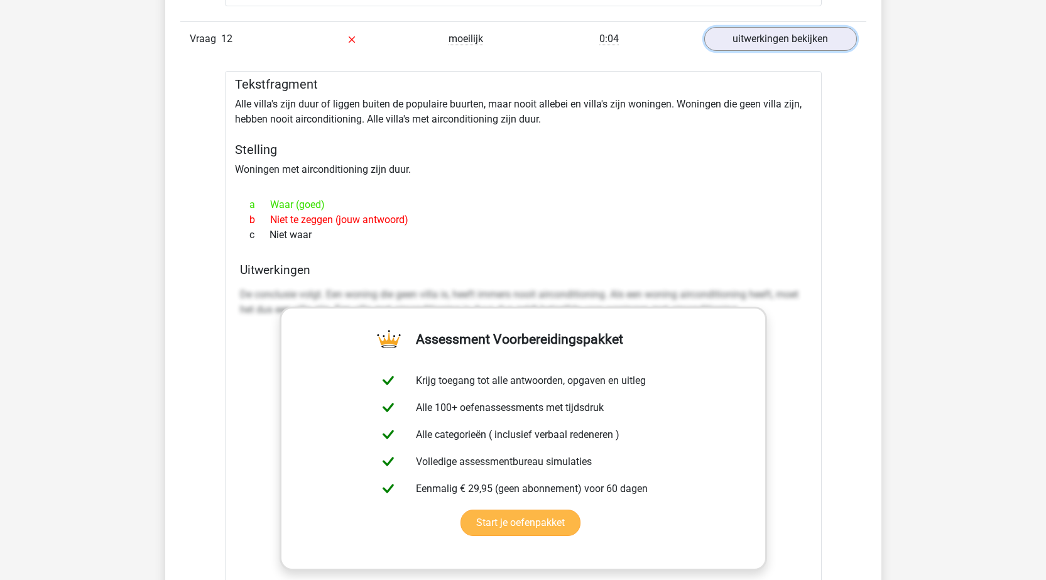
scroll to position [9800, 0]
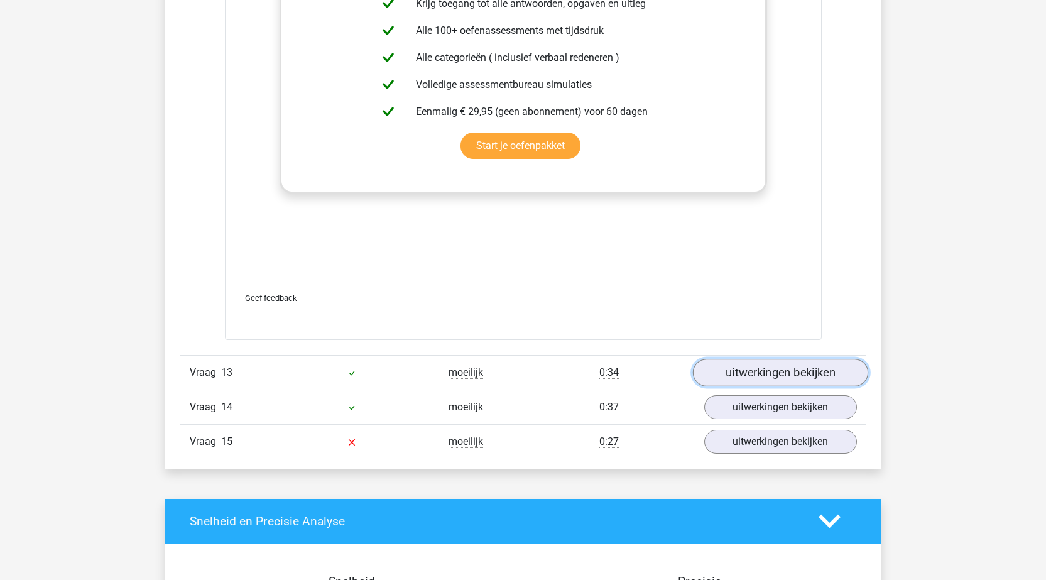
click at [795, 378] on link "uitwerkingen bekijken" at bounding box center [779, 373] width 175 height 28
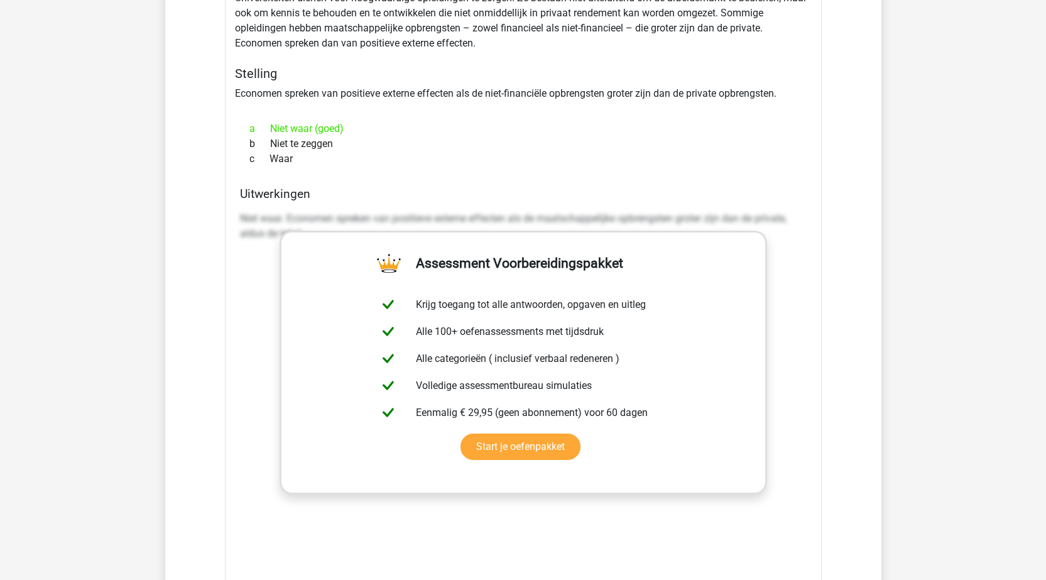
scroll to position [10553, 0]
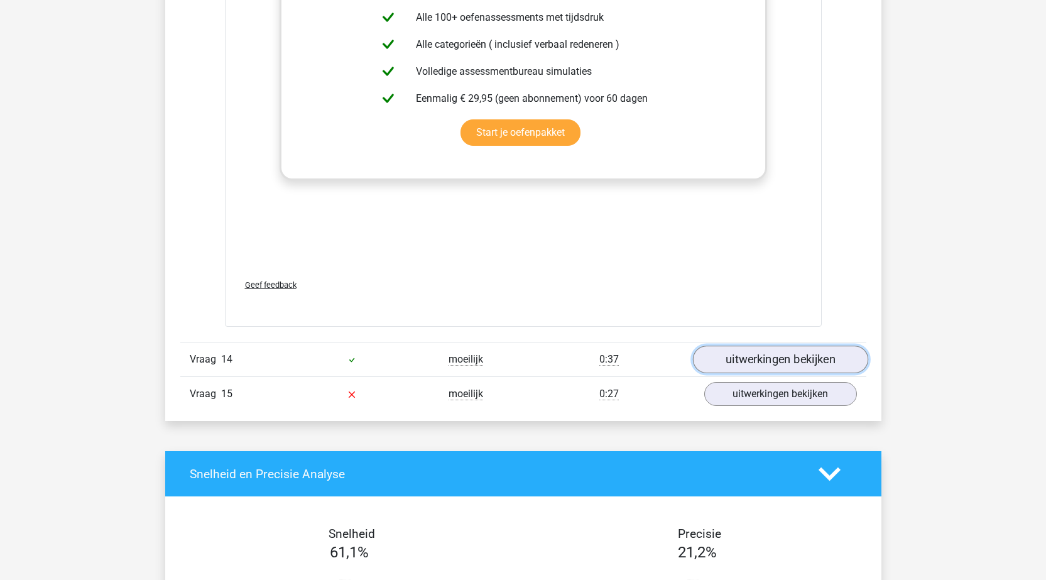
click at [790, 371] on link "uitwerkingen bekijken" at bounding box center [779, 360] width 175 height 28
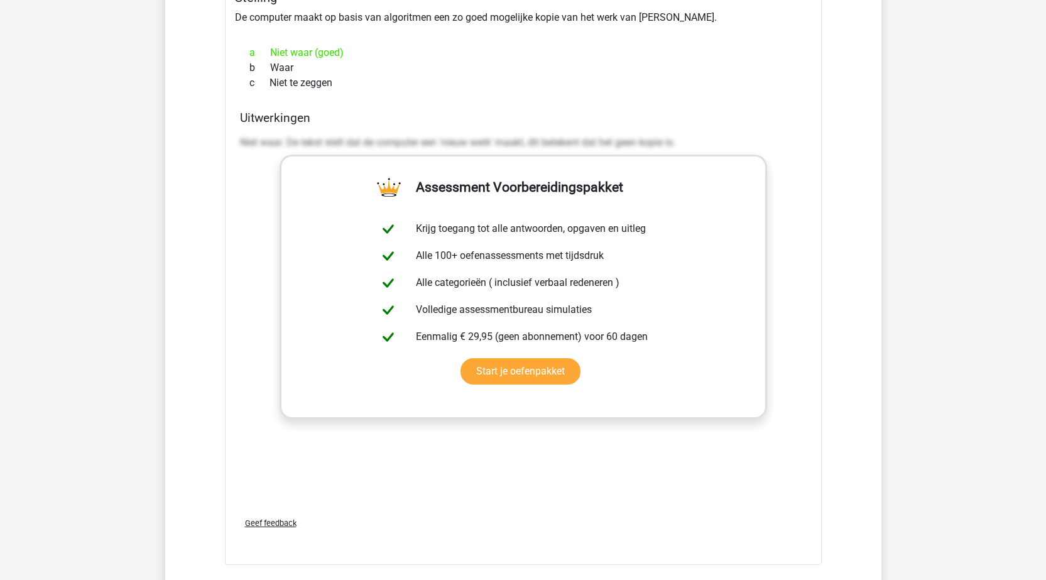
scroll to position [11433, 0]
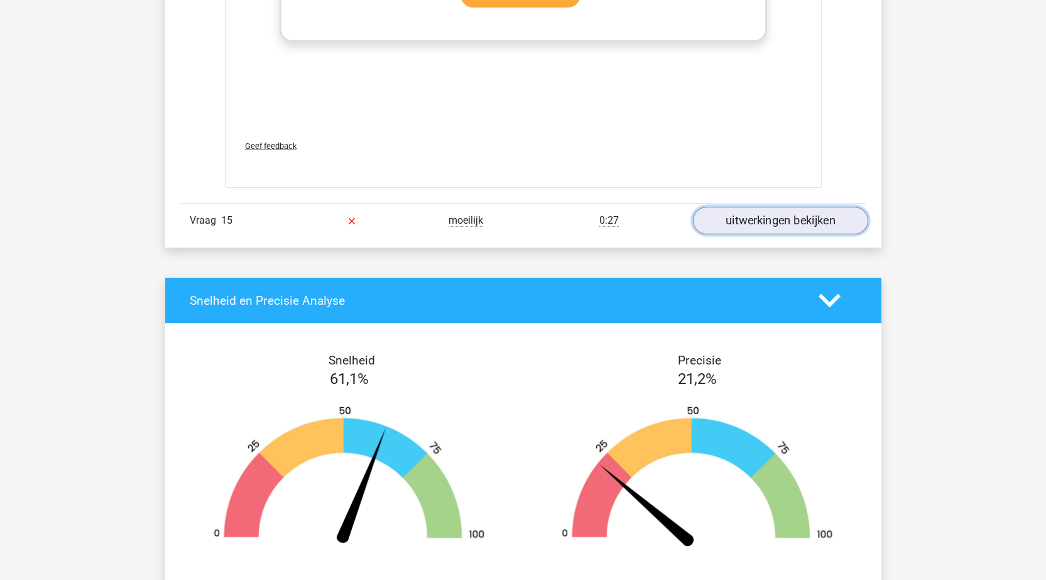
click at [772, 224] on link "uitwerkingen bekijken" at bounding box center [779, 221] width 175 height 28
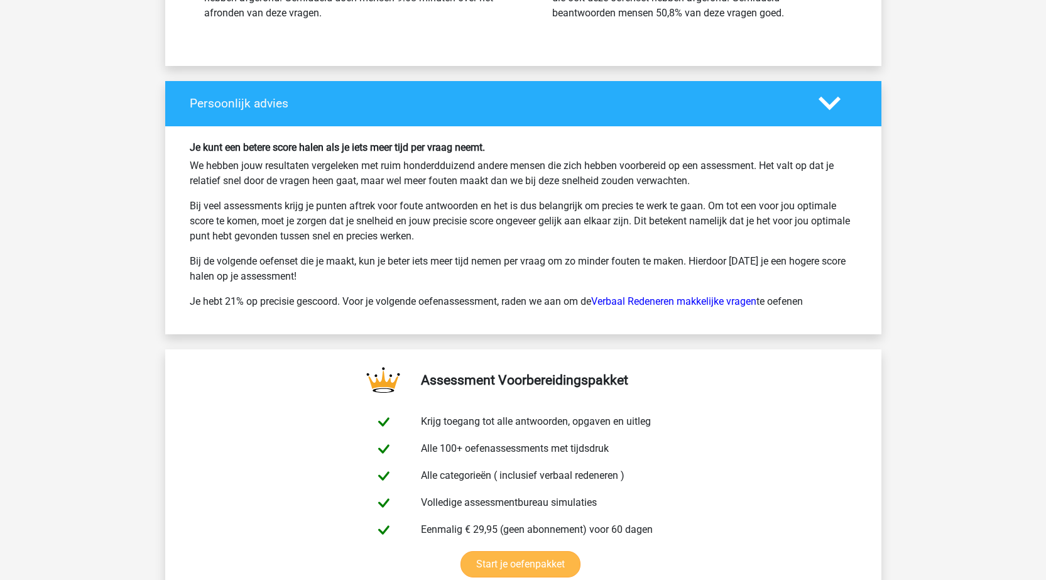
scroll to position [13010, 0]
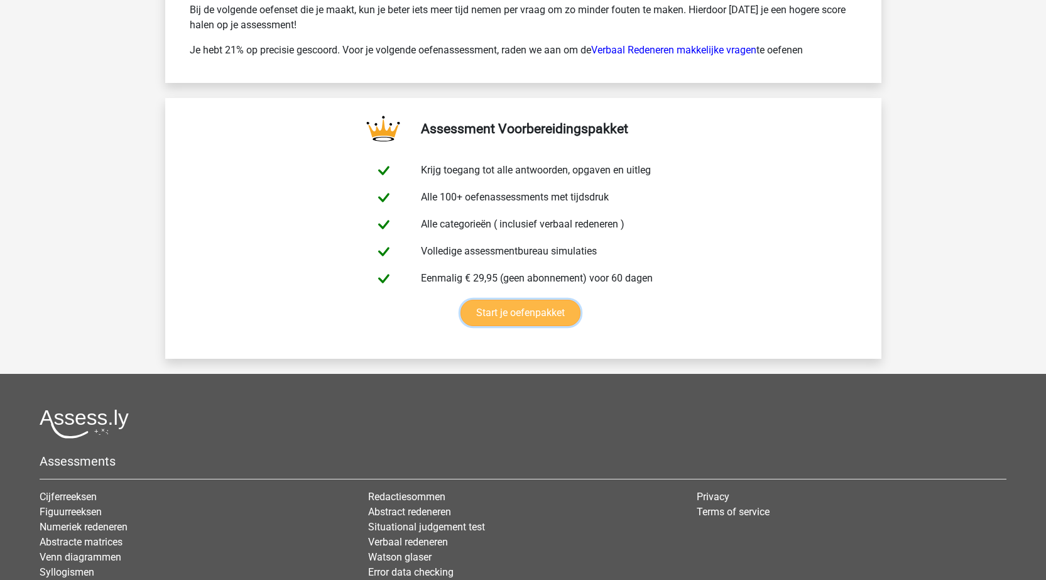
click at [530, 313] on link "Start je oefenpakket" at bounding box center [520, 313] width 120 height 26
click at [661, 52] on link "Verbaal Redeneren makkelijke vragen" at bounding box center [673, 50] width 165 height 12
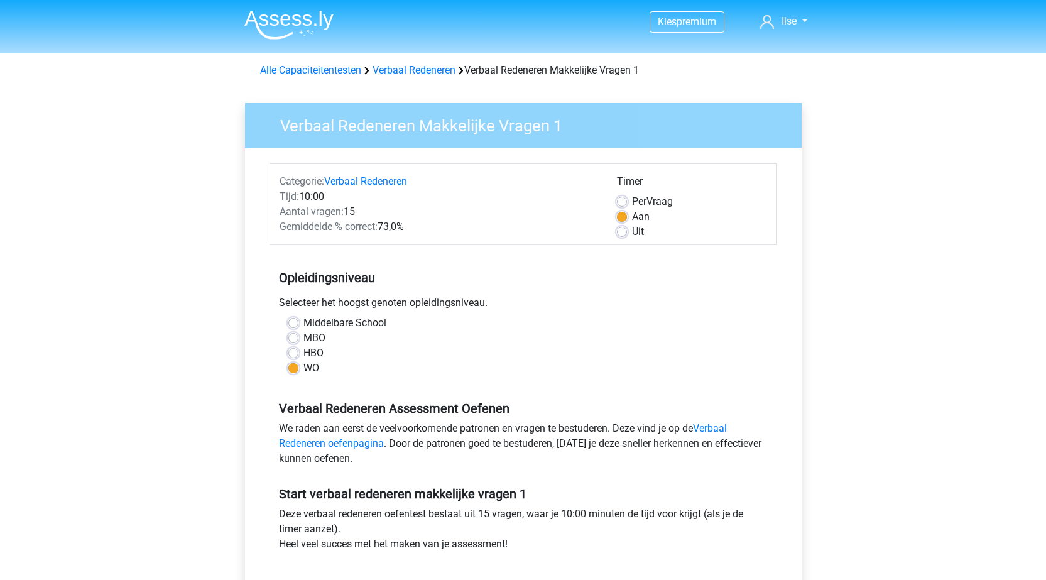
scroll to position [251, 0]
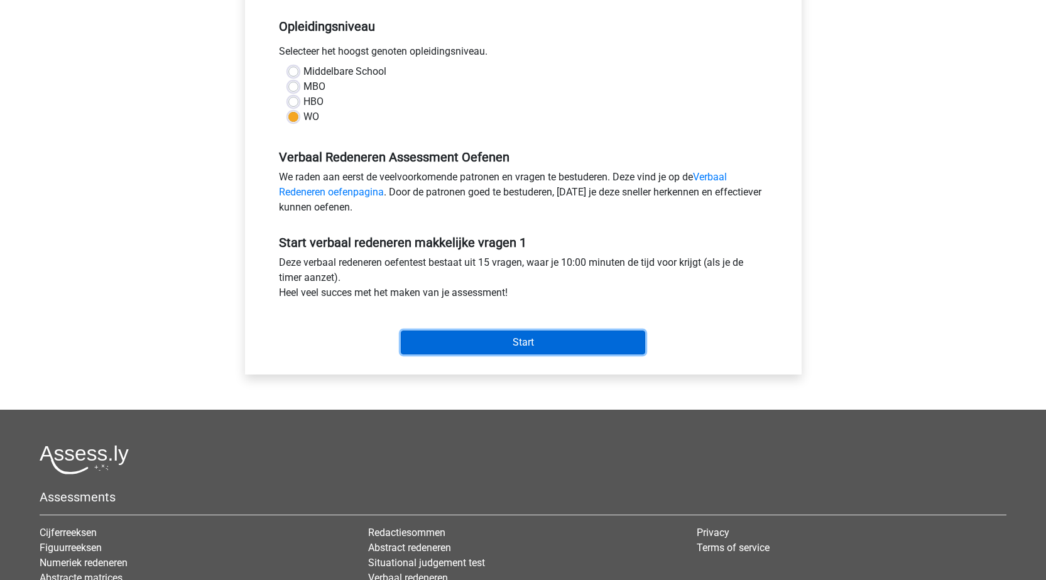
click at [534, 344] on input "Start" at bounding box center [523, 342] width 244 height 24
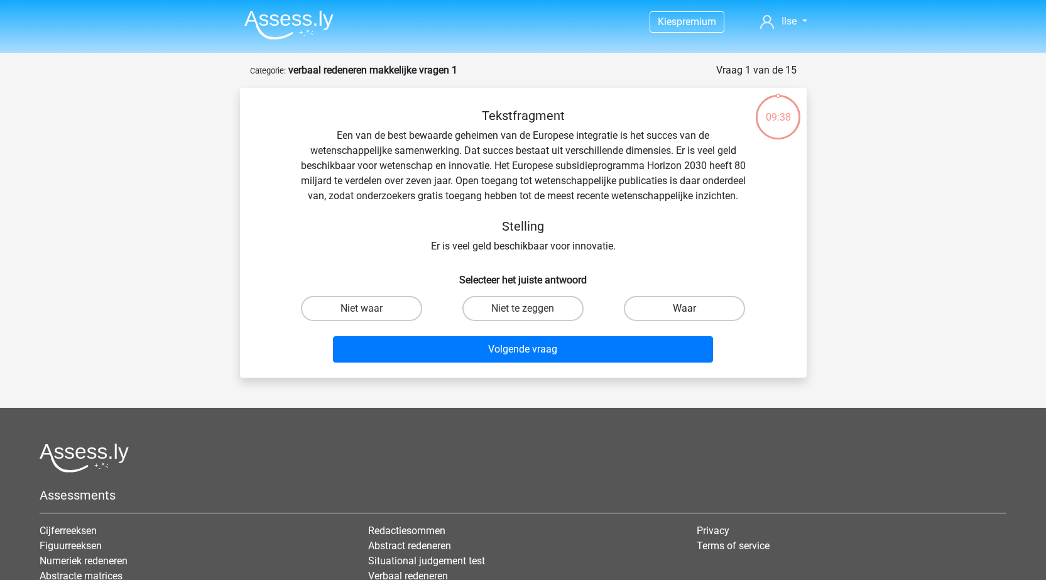
click at [690, 321] on label "Waar" at bounding box center [684, 308] width 121 height 25
click at [690, 317] on input "Waar" at bounding box center [689, 312] width 8 height 8
radio input "true"
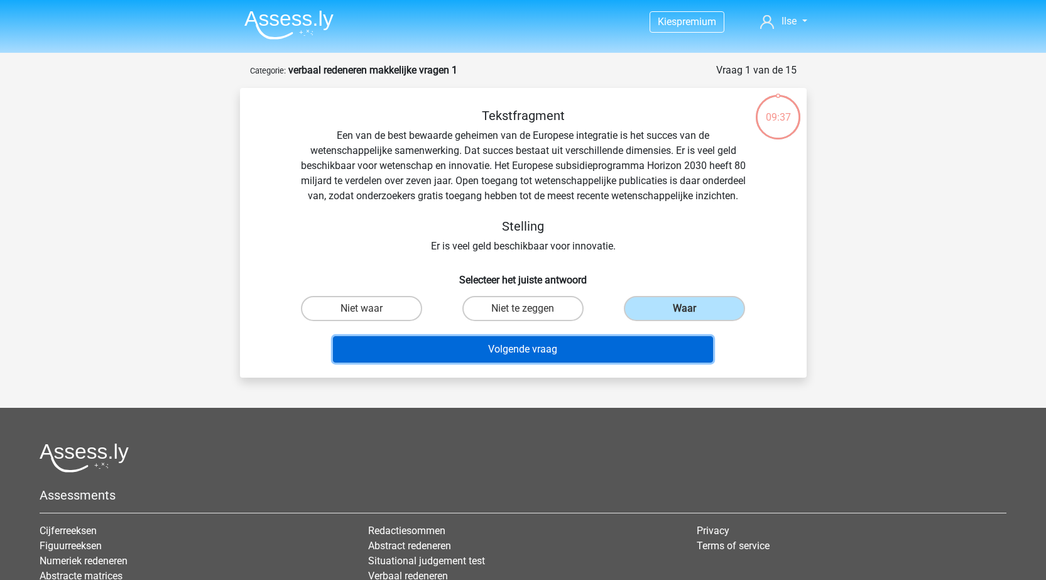
click at [535, 362] on button "Volgende vraag" at bounding box center [523, 349] width 380 height 26
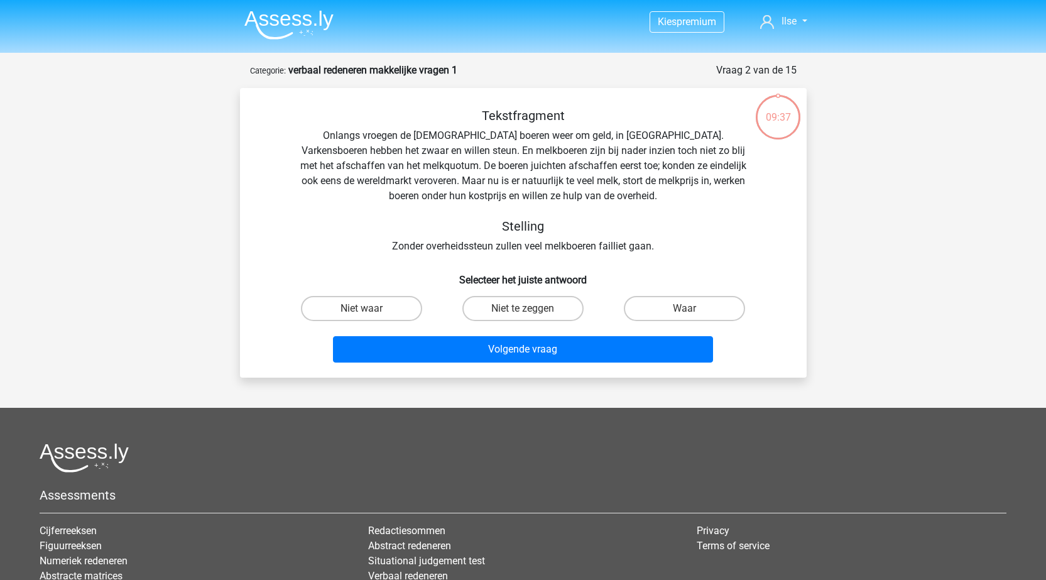
scroll to position [63, 0]
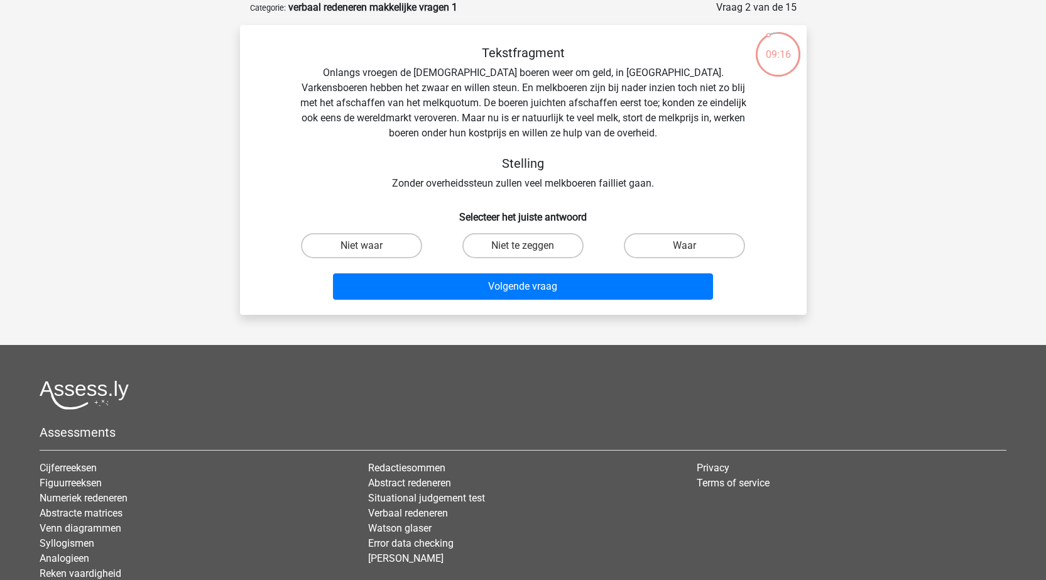
click at [530, 249] on input "Niet te zeggen" at bounding box center [527, 250] width 8 height 8
radio input "true"
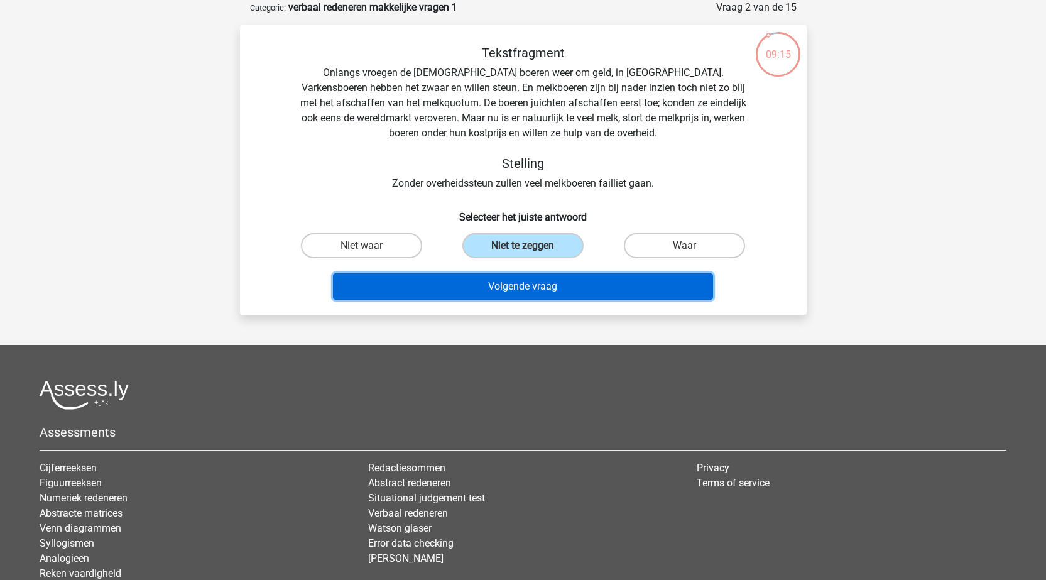
click at [528, 283] on button "Volgende vraag" at bounding box center [523, 286] width 380 height 26
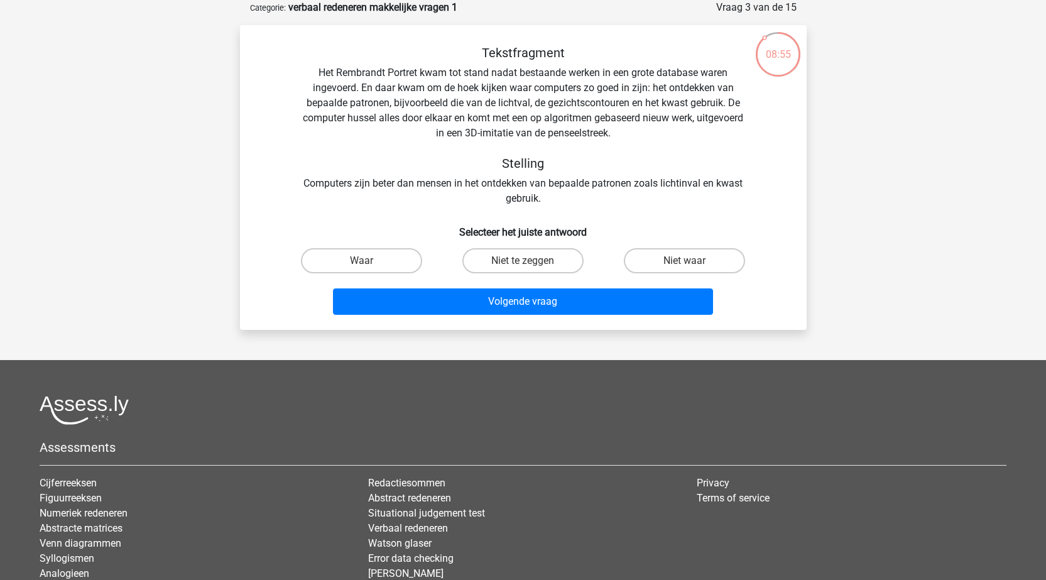
click at [529, 261] on input "Niet te zeggen" at bounding box center [527, 265] width 8 height 8
radio input "true"
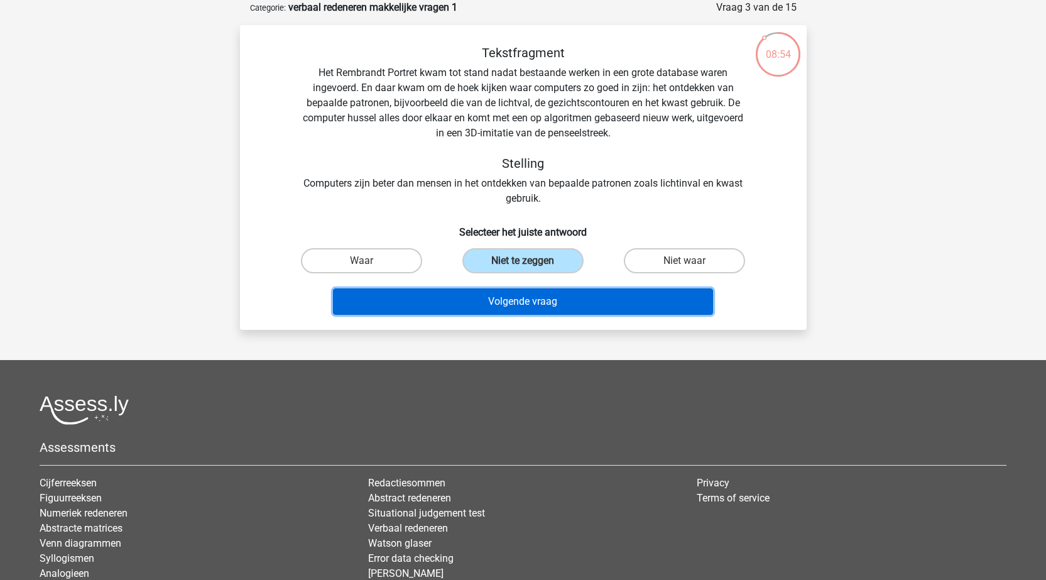
click at [538, 305] on button "Volgende vraag" at bounding box center [523, 301] width 380 height 26
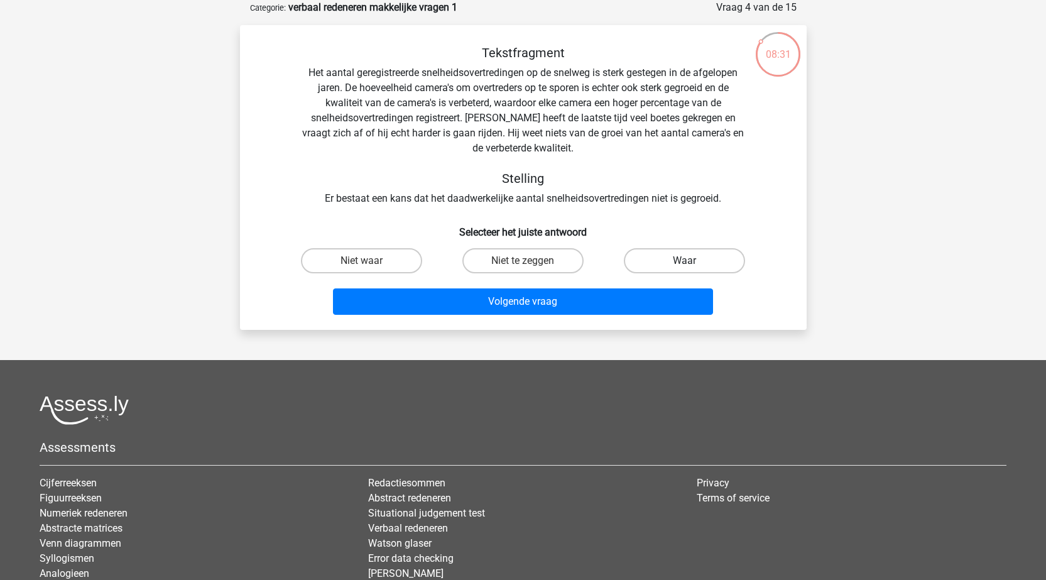
click at [655, 259] on label "Waar" at bounding box center [684, 260] width 121 height 25
click at [685, 261] on input "Waar" at bounding box center [689, 265] width 8 height 8
radio input "true"
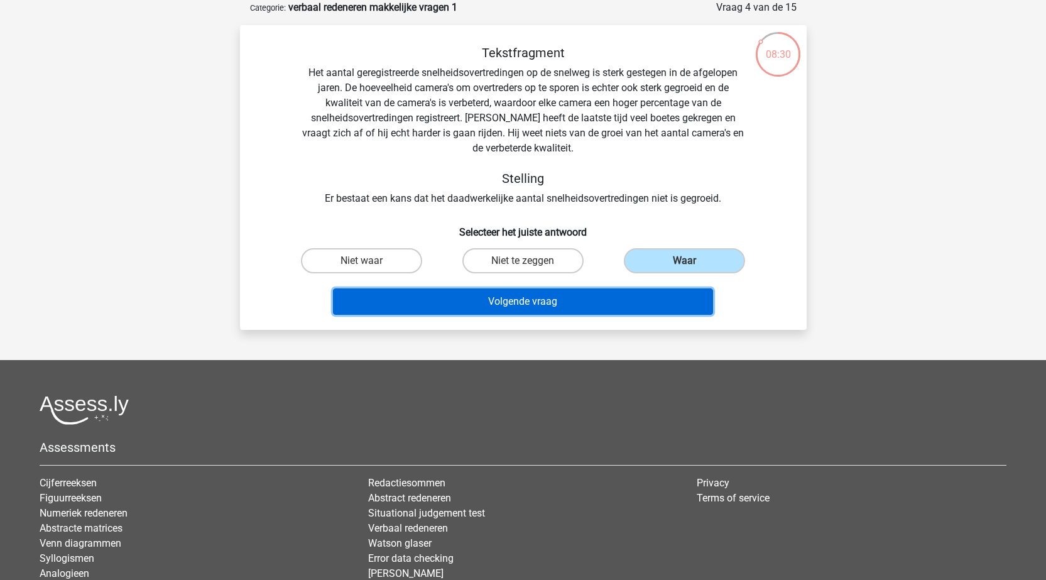
click at [560, 306] on button "Volgende vraag" at bounding box center [523, 301] width 380 height 26
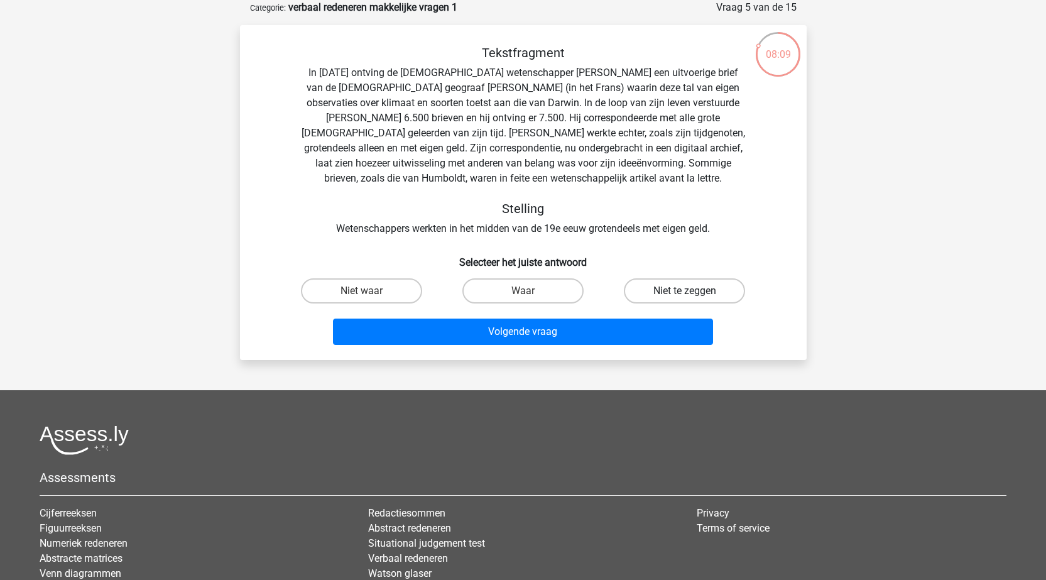
click at [673, 288] on label "Niet te zeggen" at bounding box center [684, 290] width 121 height 25
click at [685, 291] on input "Niet te zeggen" at bounding box center [689, 295] width 8 height 8
radio input "true"
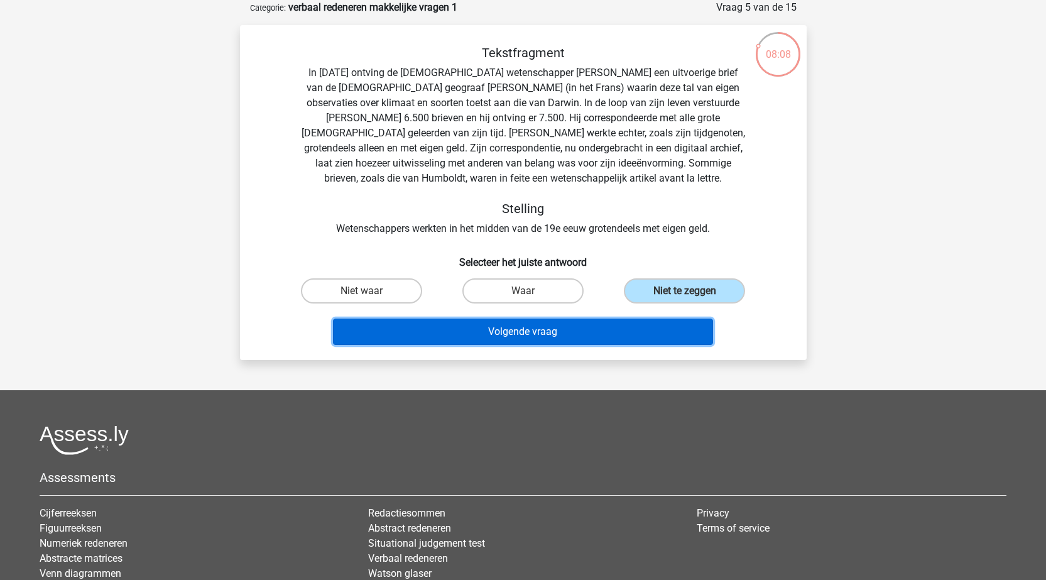
click at [533, 334] on button "Volgende vraag" at bounding box center [523, 331] width 380 height 26
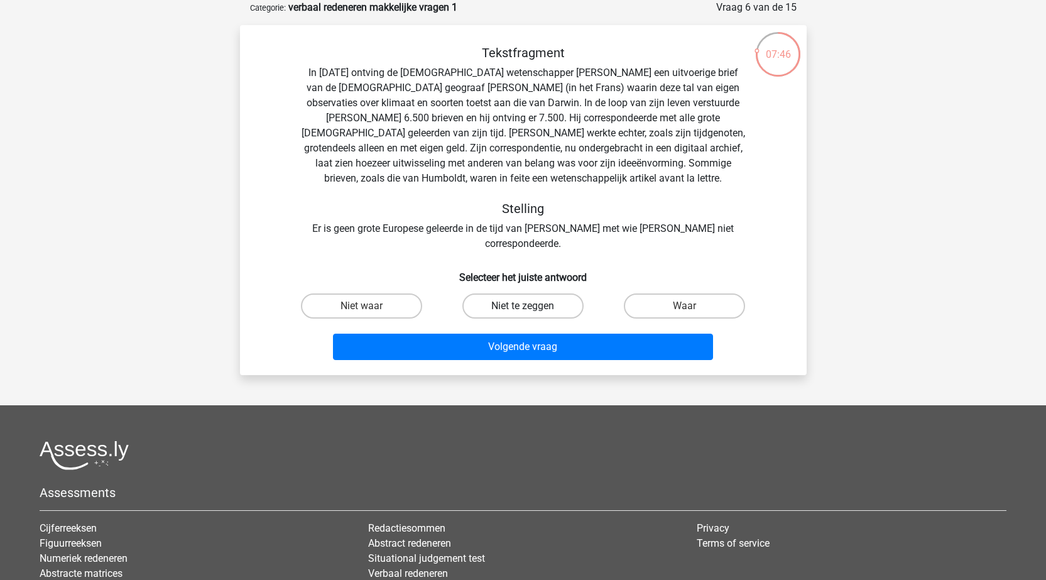
click at [516, 293] on label "Niet te zeggen" at bounding box center [522, 305] width 121 height 25
click at [523, 306] on input "Niet te zeggen" at bounding box center [527, 310] width 8 height 8
radio input "true"
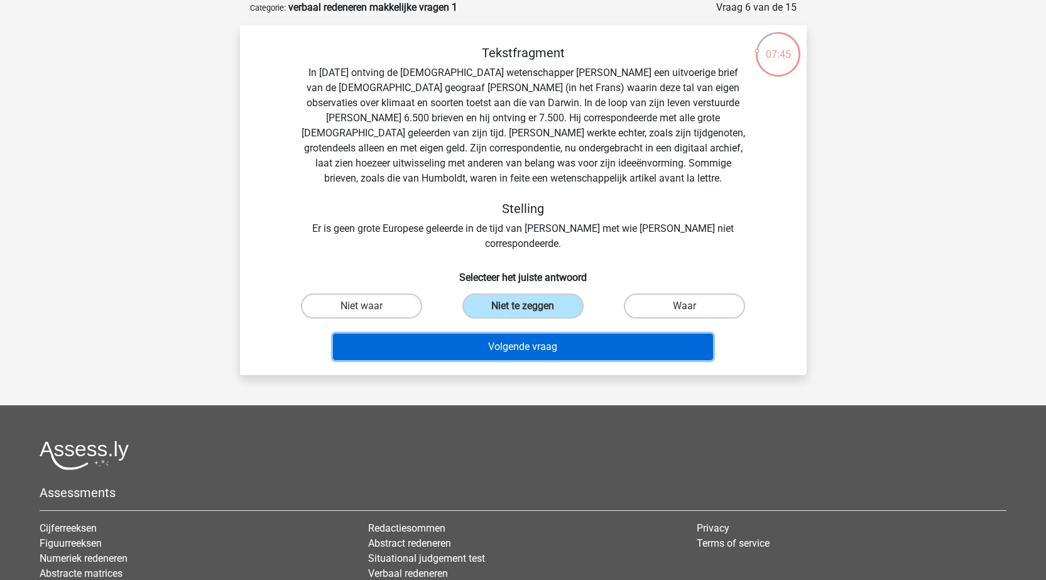
click at [526, 338] on button "Volgende vraag" at bounding box center [523, 347] width 380 height 26
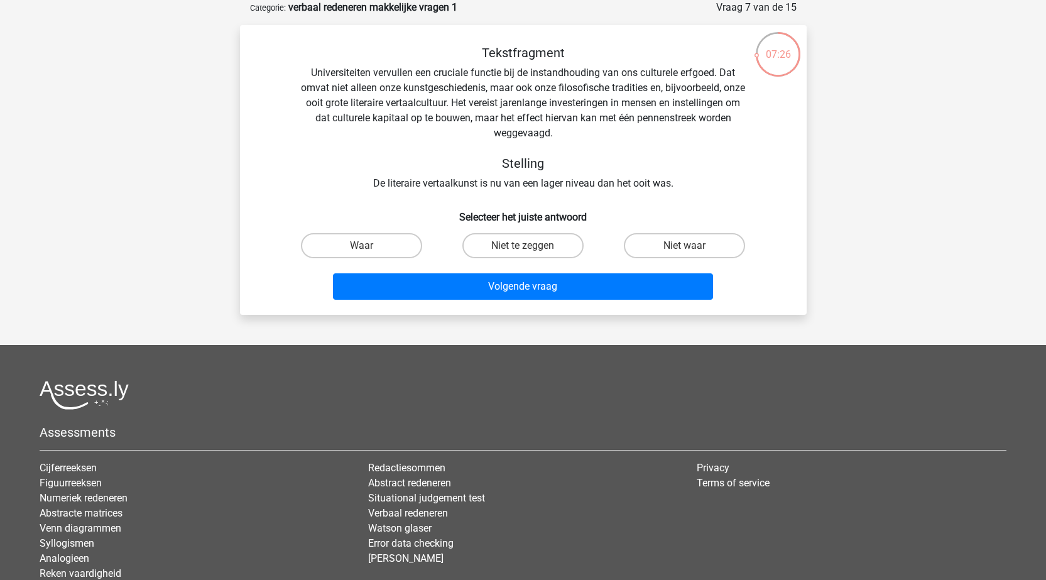
click at [524, 246] on input "Niet te zeggen" at bounding box center [527, 250] width 8 height 8
radio input "true"
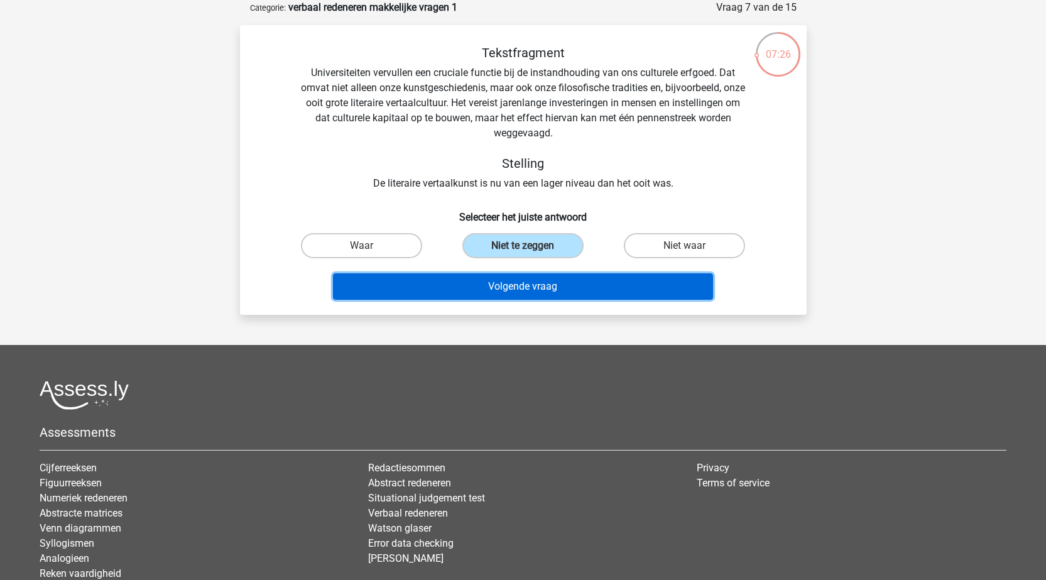
click at [533, 283] on button "Volgende vraag" at bounding box center [523, 286] width 380 height 26
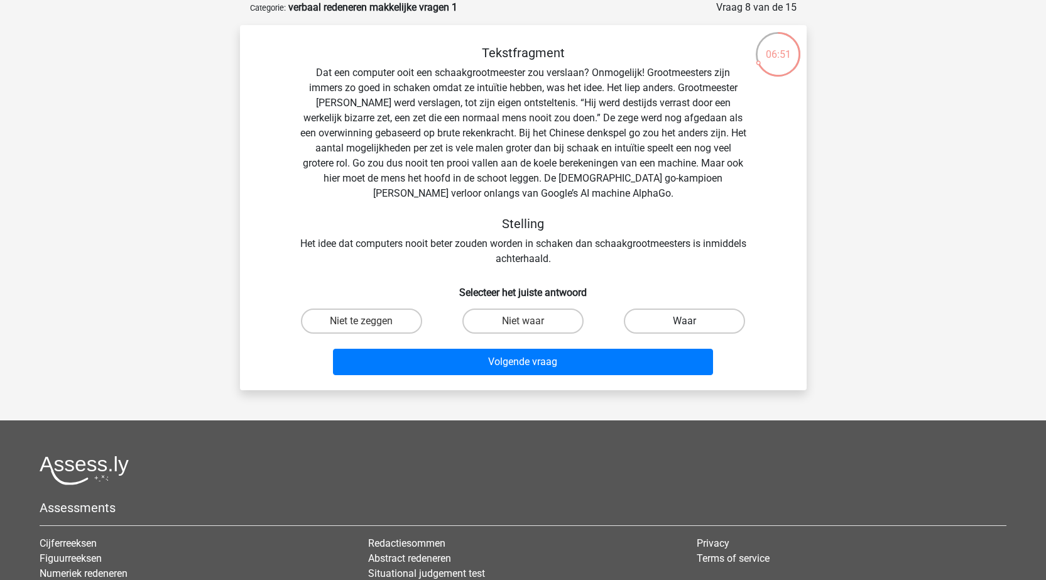
click at [670, 318] on label "Waar" at bounding box center [684, 320] width 121 height 25
click at [685, 321] on input "Waar" at bounding box center [689, 325] width 8 height 8
radio input "true"
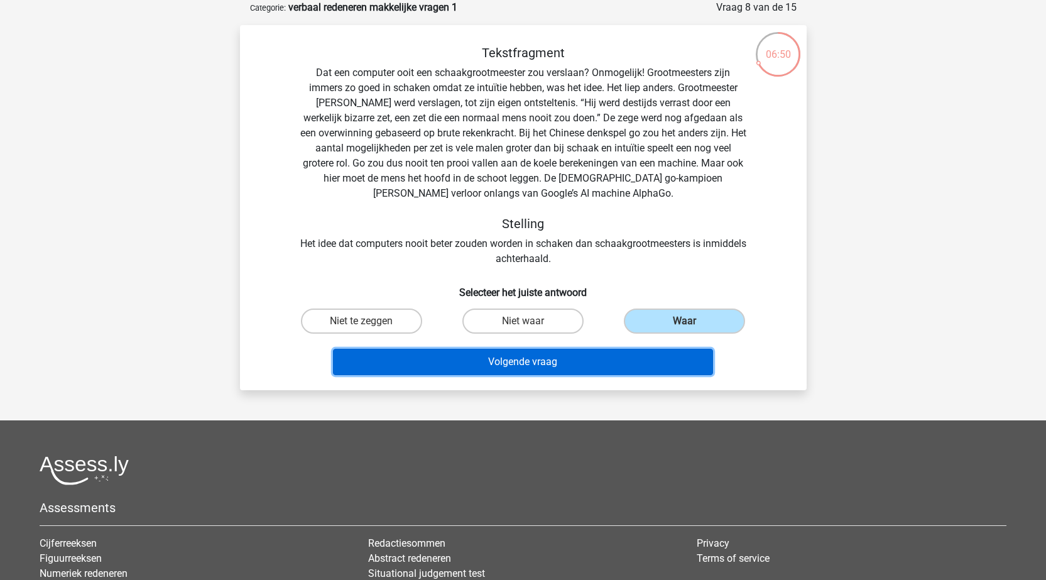
click at [541, 363] on button "Volgende vraag" at bounding box center [523, 362] width 380 height 26
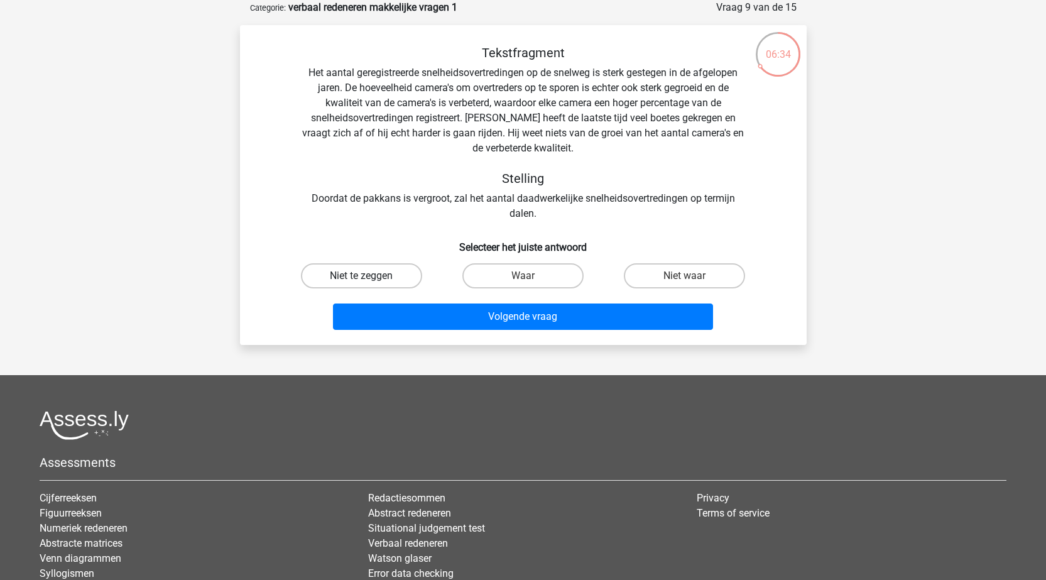
click at [373, 275] on label "Niet te zeggen" at bounding box center [361, 275] width 121 height 25
click at [369, 276] on input "Niet te zeggen" at bounding box center [365, 280] width 8 height 8
radio input "true"
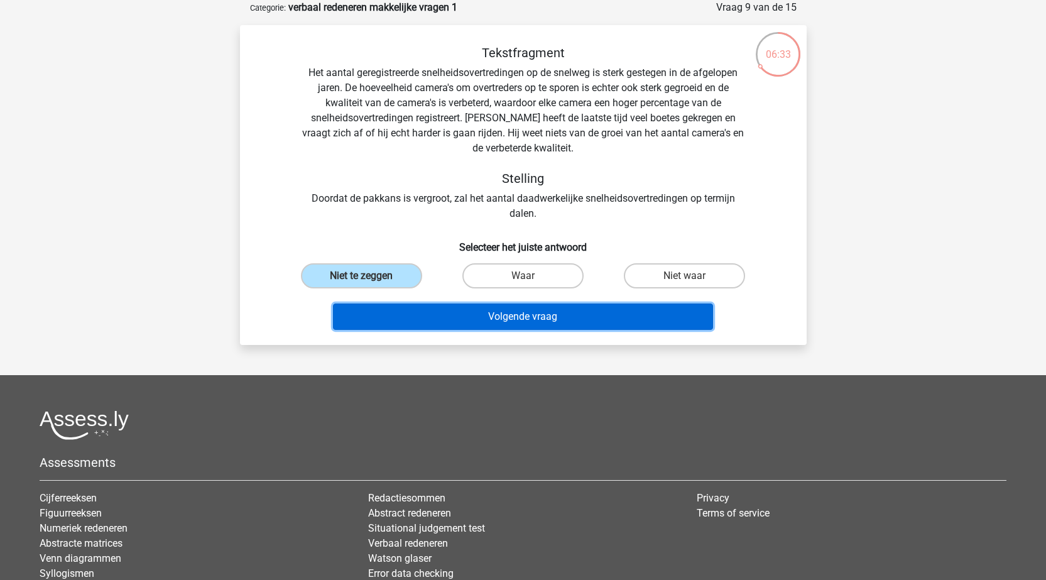
click at [536, 313] on button "Volgende vraag" at bounding box center [523, 316] width 380 height 26
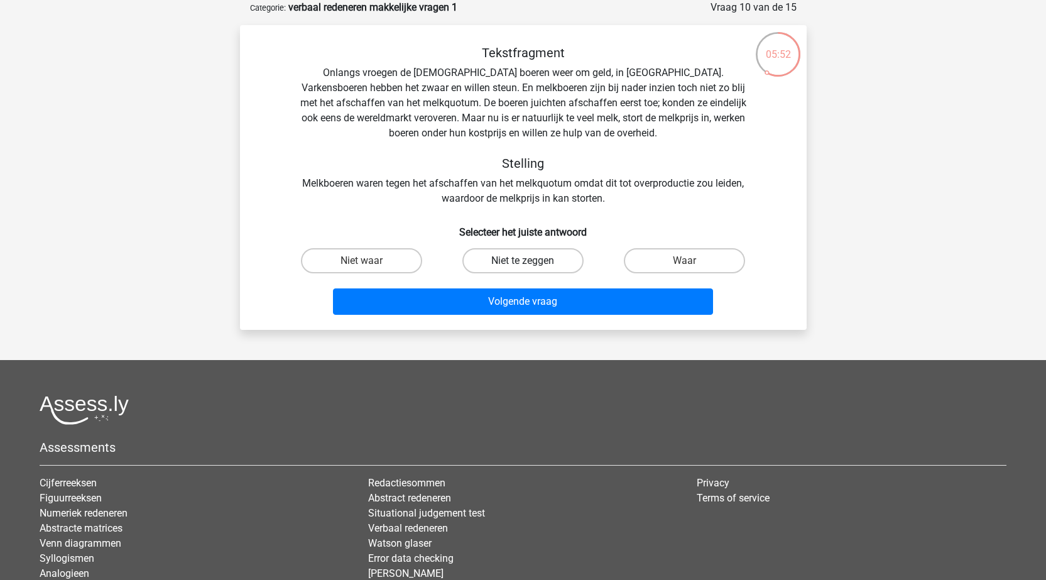
click at [533, 256] on label "Niet te zeggen" at bounding box center [522, 260] width 121 height 25
click at [531, 261] on input "Niet te zeggen" at bounding box center [527, 265] width 8 height 8
radio input "true"
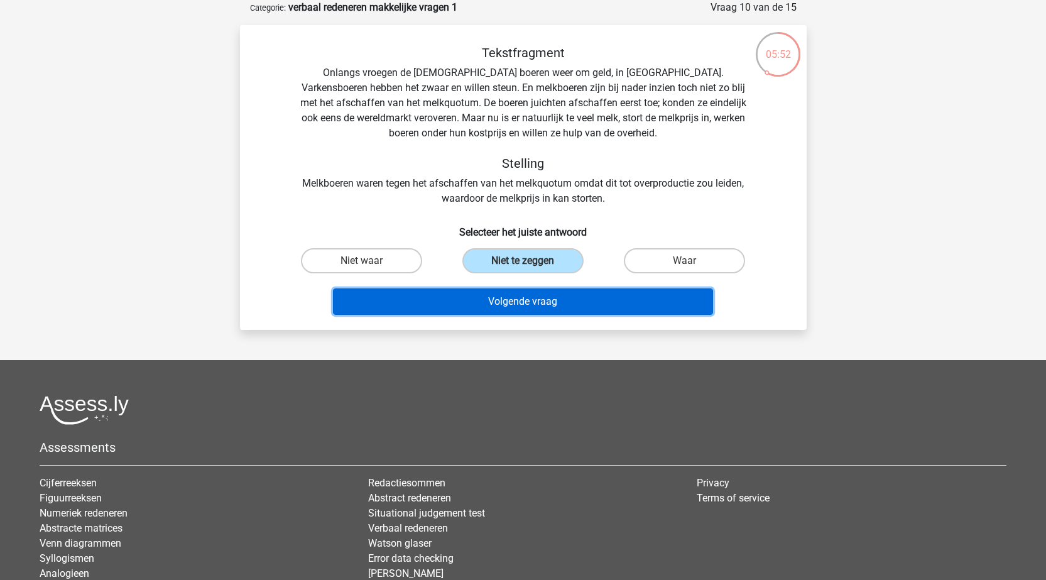
click at [535, 304] on button "Volgende vraag" at bounding box center [523, 301] width 380 height 26
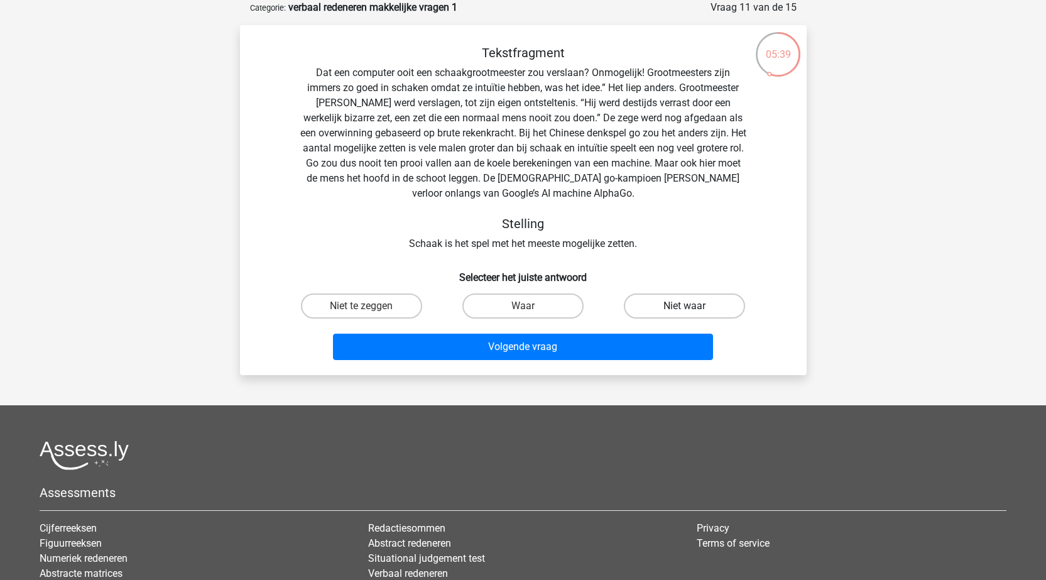
click at [669, 307] on label "Niet waar" at bounding box center [684, 305] width 121 height 25
click at [685, 307] on input "Niet waar" at bounding box center [689, 310] width 8 height 8
radio input "true"
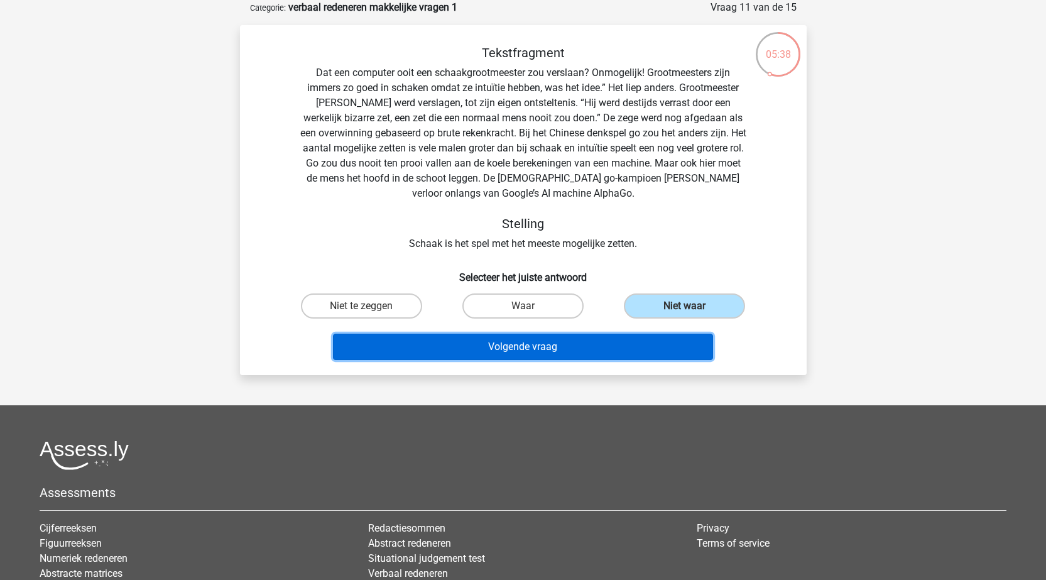
click at [526, 346] on button "Volgende vraag" at bounding box center [523, 347] width 380 height 26
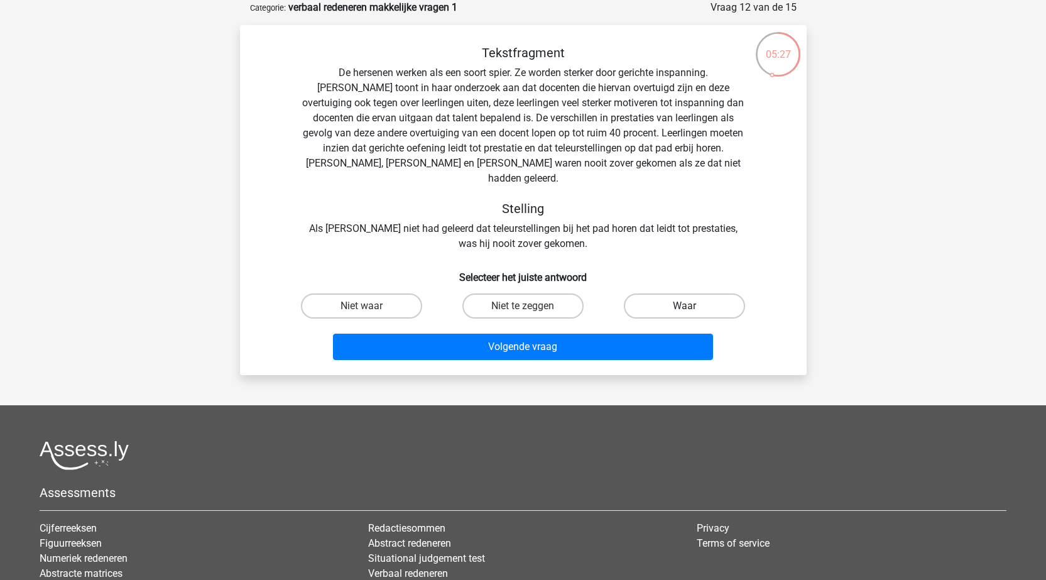
click at [685, 293] on label "Waar" at bounding box center [684, 305] width 121 height 25
click at [685, 306] on input "Waar" at bounding box center [689, 310] width 8 height 8
radio input "true"
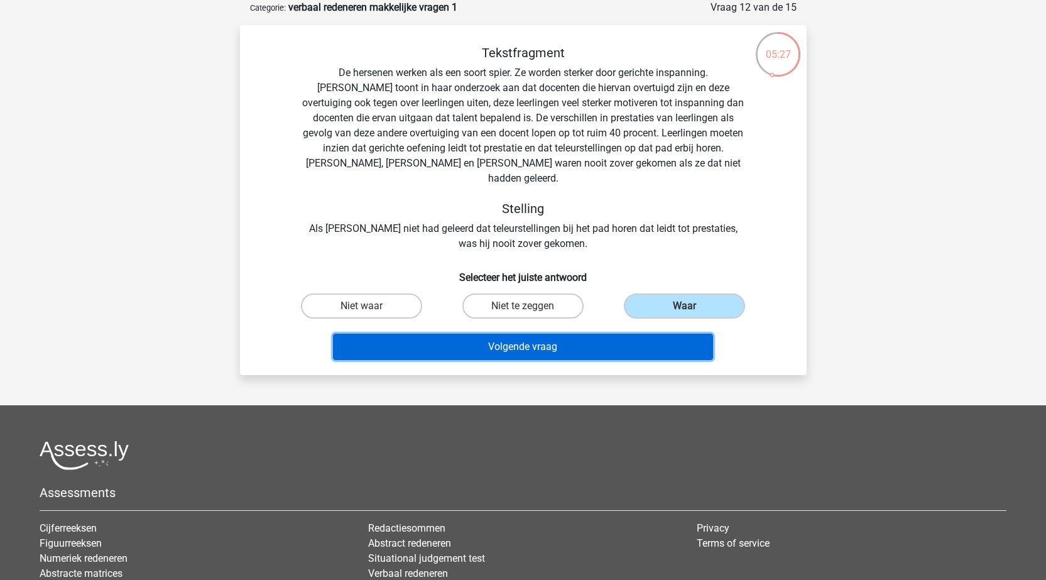
click at [565, 334] on button "Volgende vraag" at bounding box center [523, 347] width 380 height 26
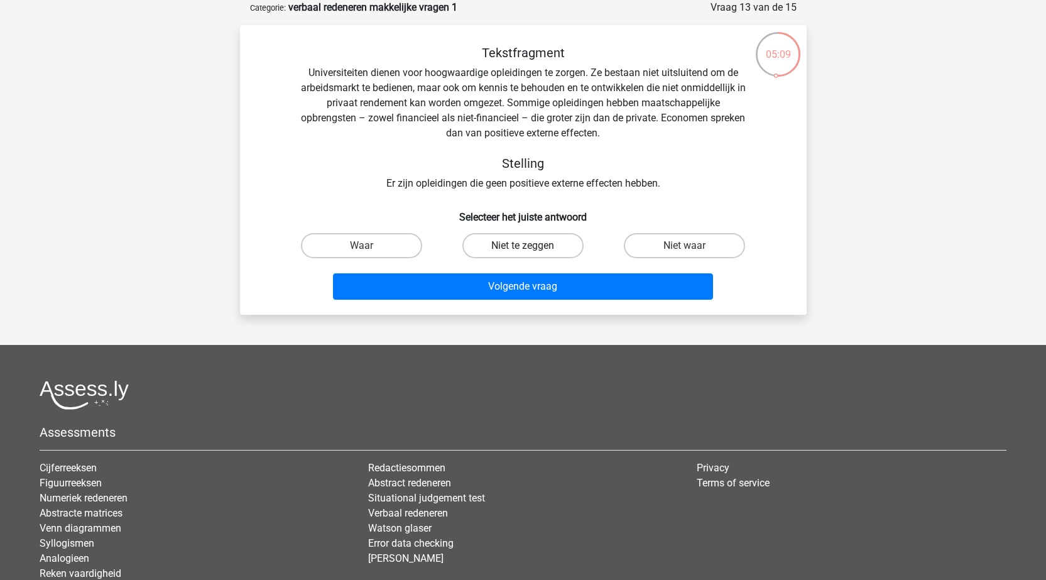
click at [519, 248] on label "Niet te zeggen" at bounding box center [522, 245] width 121 height 25
click at [523, 248] on input "Niet te zeggen" at bounding box center [527, 250] width 8 height 8
radio input "true"
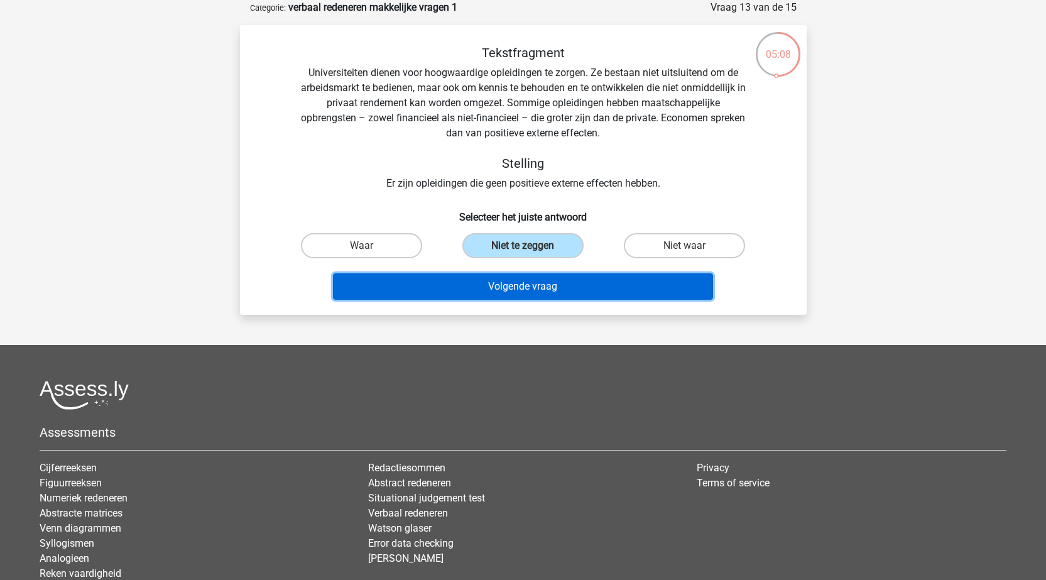
click at [536, 280] on button "Volgende vraag" at bounding box center [523, 286] width 380 height 26
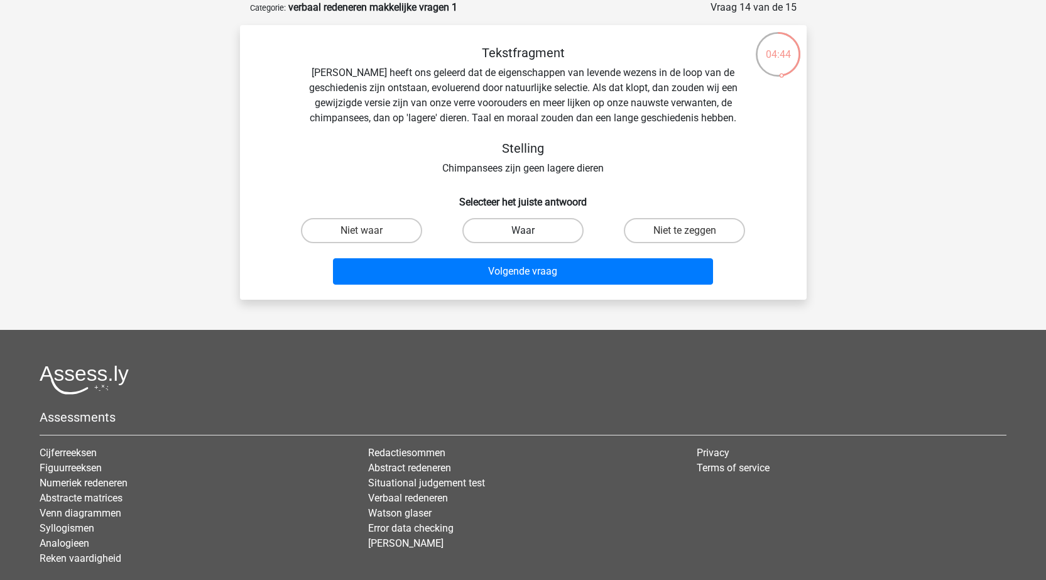
click at [550, 227] on label "Waar" at bounding box center [522, 230] width 121 height 25
click at [531, 231] on input "Waar" at bounding box center [527, 235] width 8 height 8
radio input "true"
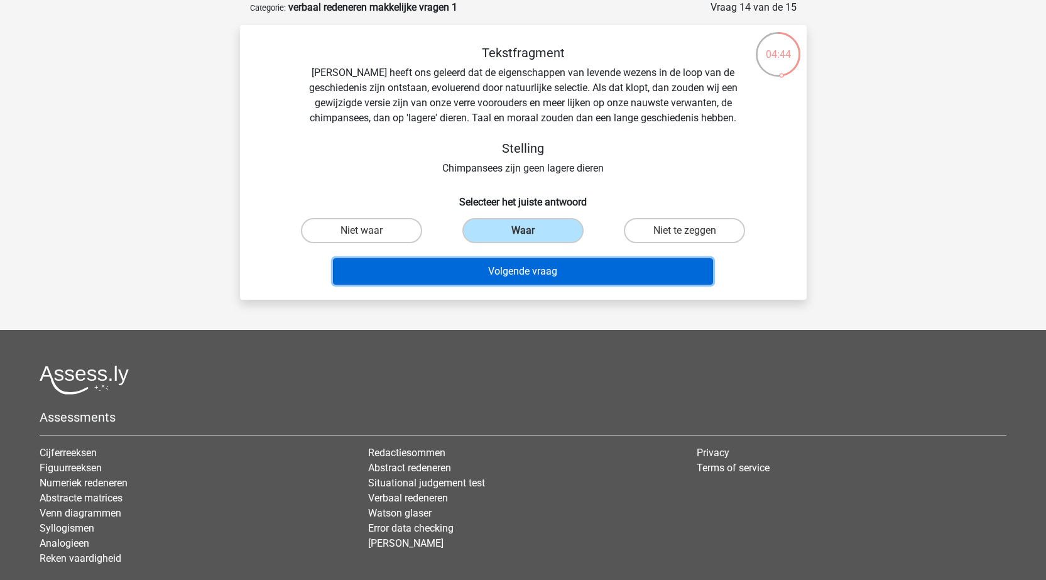
click at [541, 264] on button "Volgende vraag" at bounding box center [523, 271] width 380 height 26
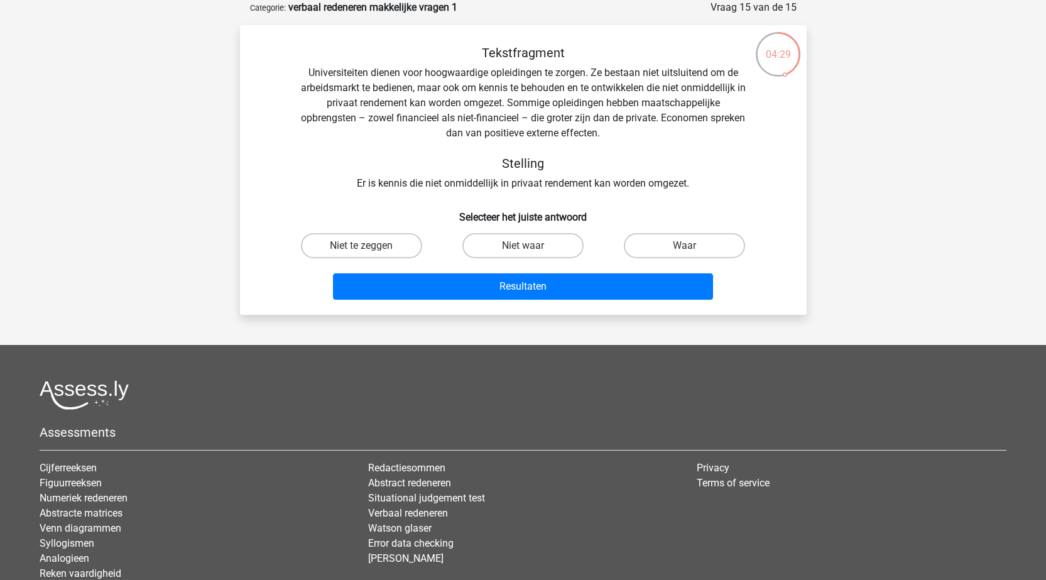
click at [685, 246] on input "Waar" at bounding box center [689, 250] width 8 height 8
radio input "true"
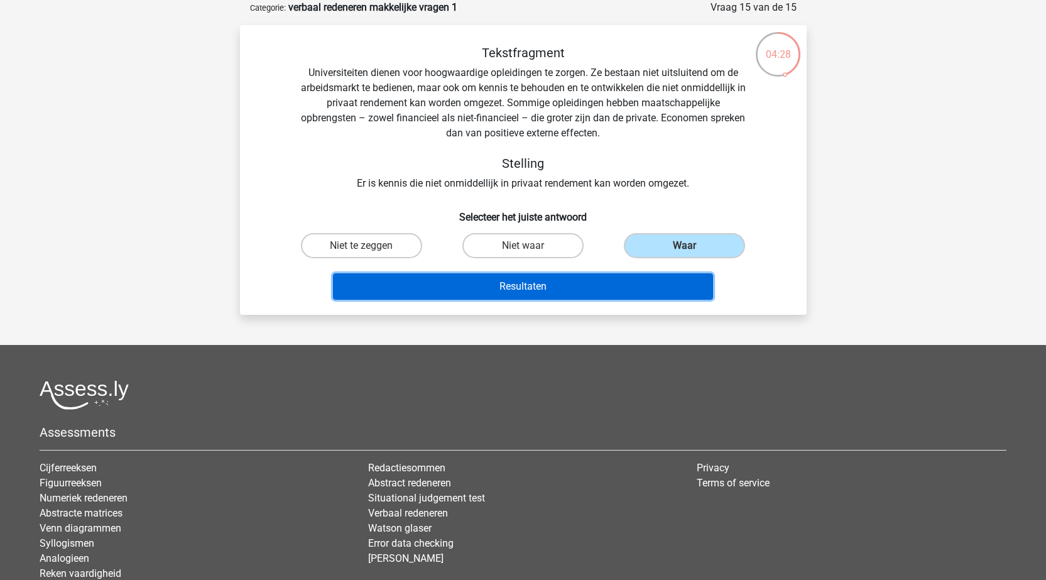
click at [526, 291] on button "Resultaten" at bounding box center [523, 286] width 380 height 26
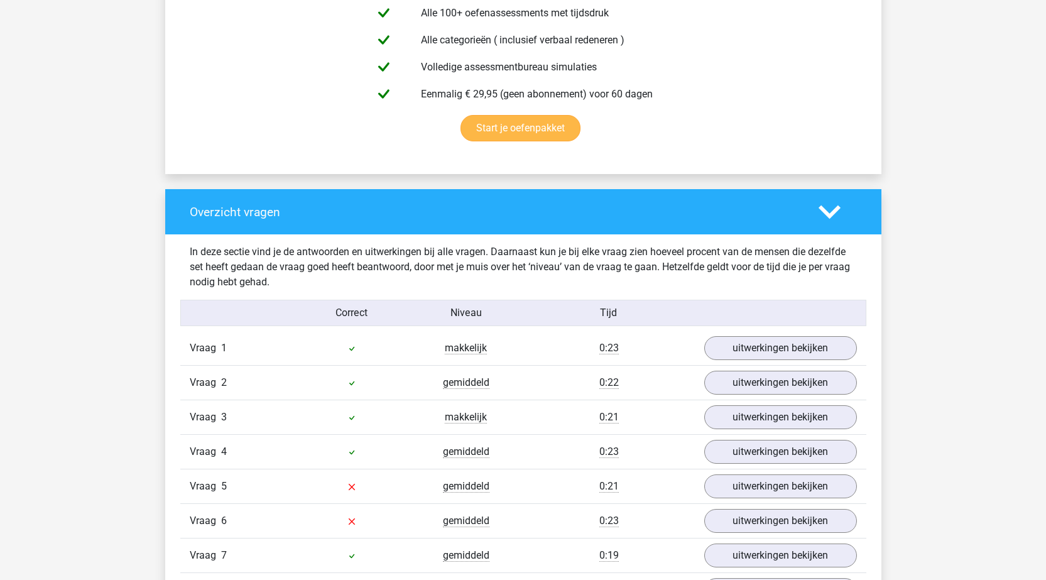
scroll to position [942, 0]
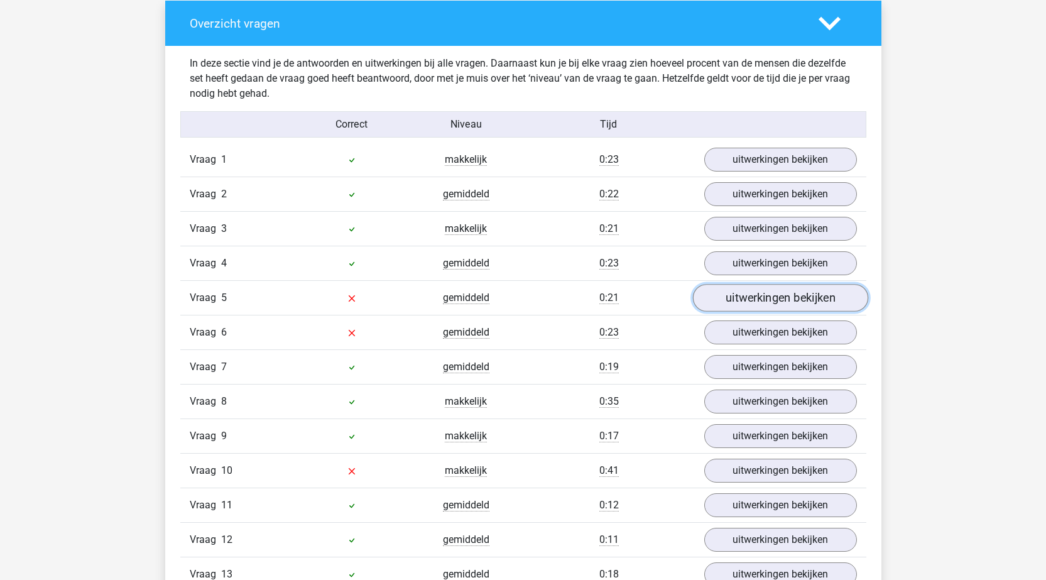
click at [768, 293] on link "uitwerkingen bekijken" at bounding box center [779, 298] width 175 height 28
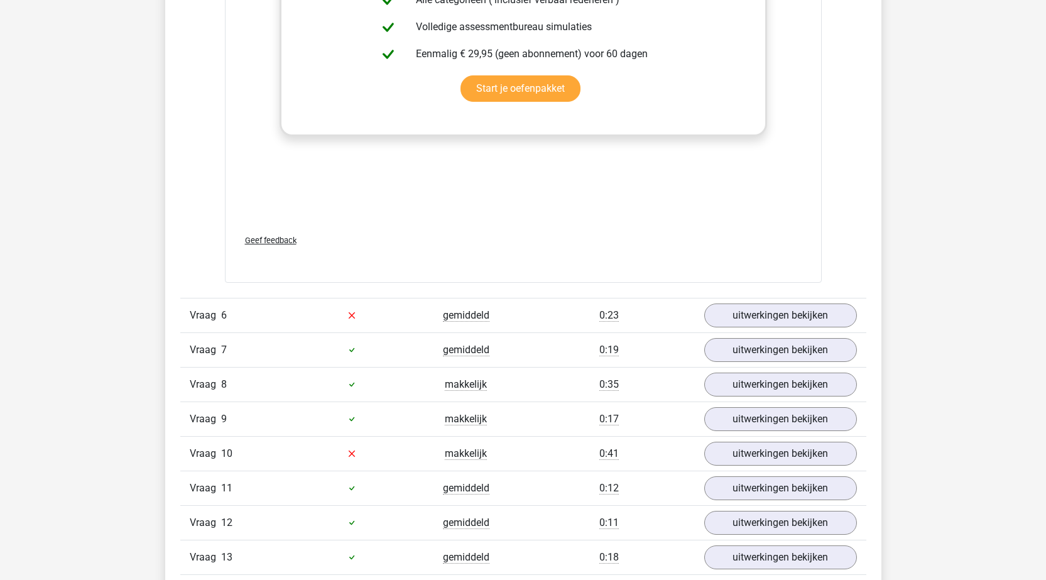
scroll to position [1759, 0]
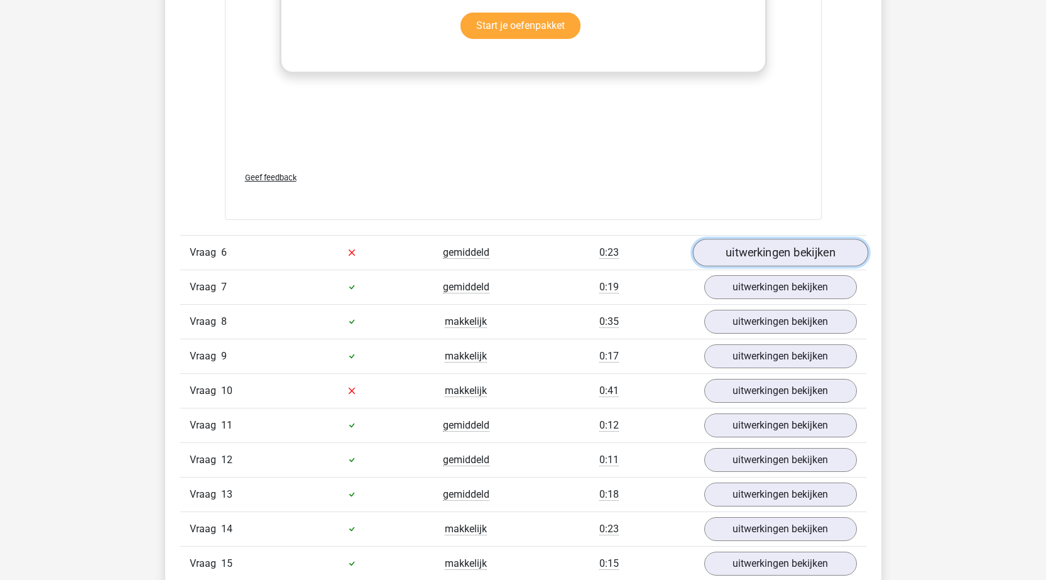
click at [773, 240] on link "uitwerkingen bekijken" at bounding box center [779, 253] width 175 height 28
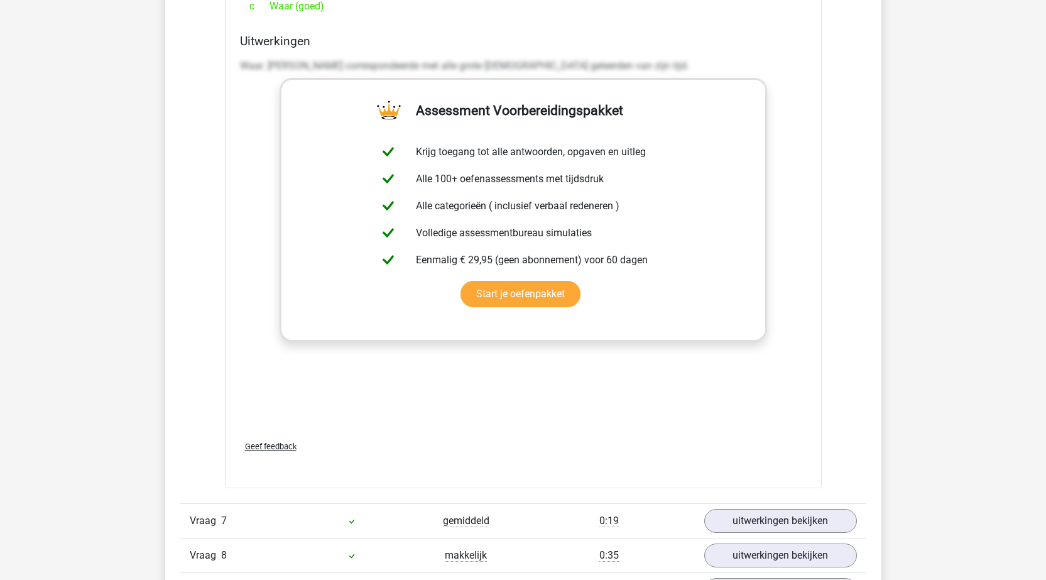
scroll to position [2513, 0]
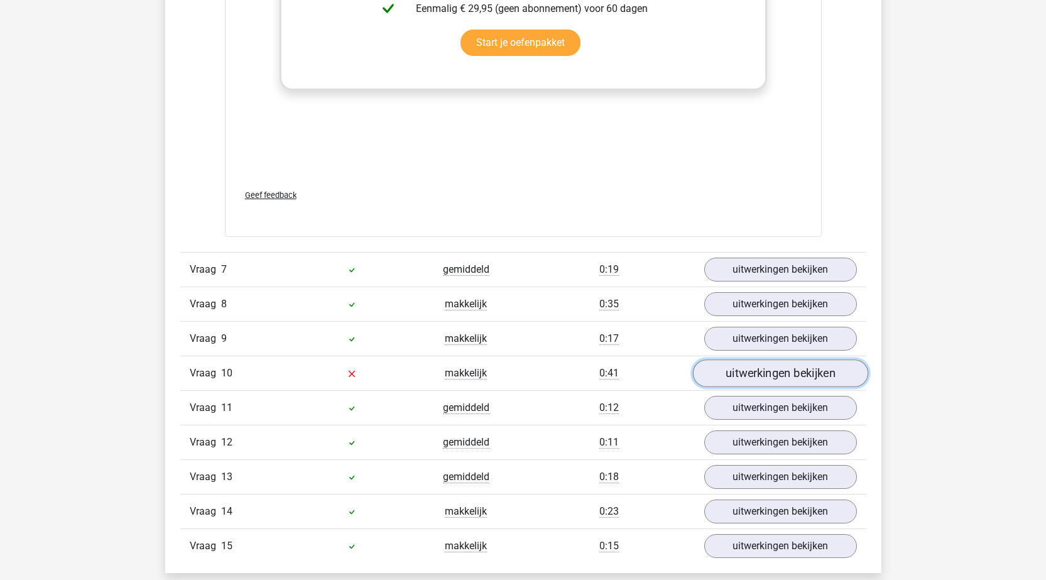
click at [777, 366] on link "uitwerkingen bekijken" at bounding box center [779, 373] width 175 height 28
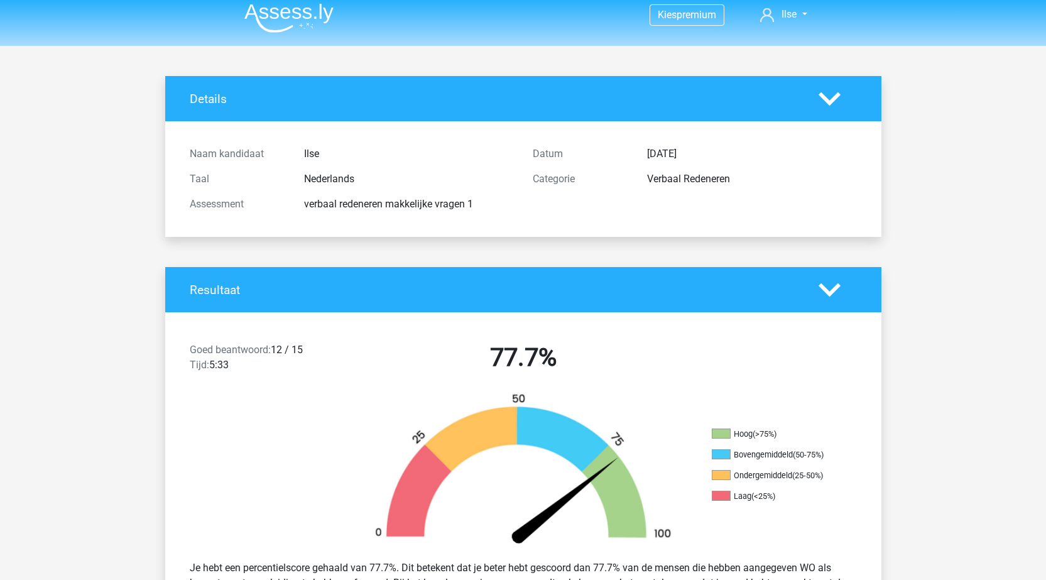
scroll to position [0, 0]
